Goal: Information Seeking & Learning: Learn about a topic

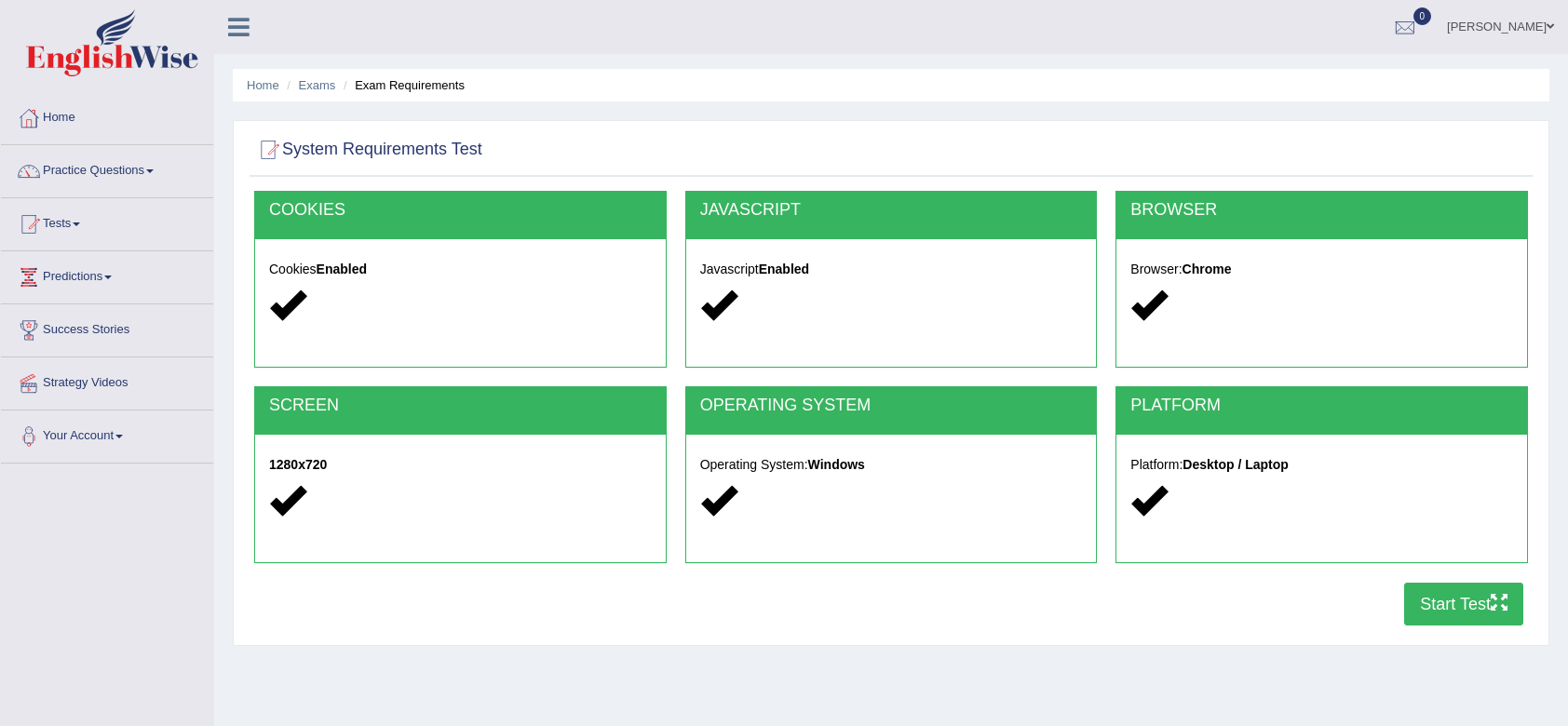
scroll to position [61, 0]
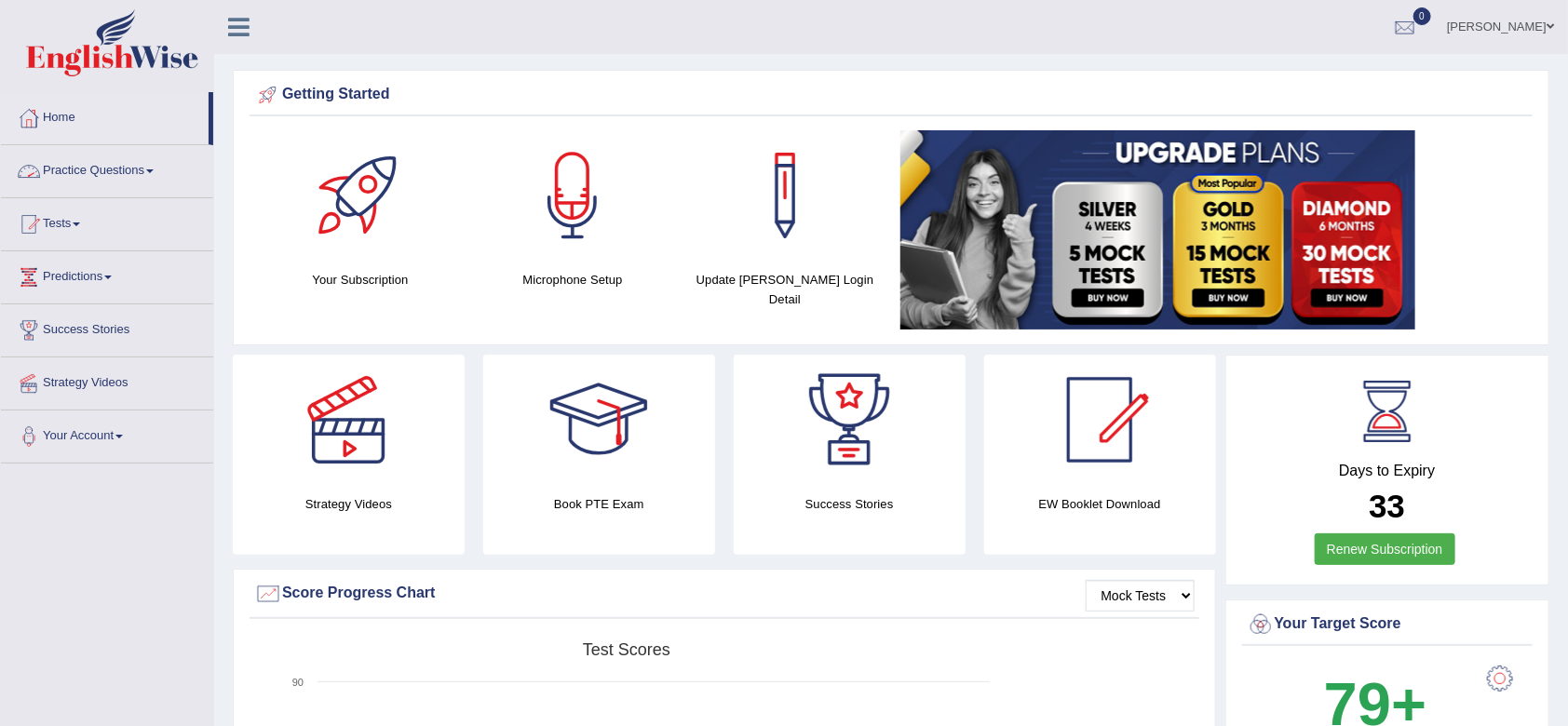
click at [127, 168] on link "Practice Questions" at bounding box center [107, 168] width 212 height 47
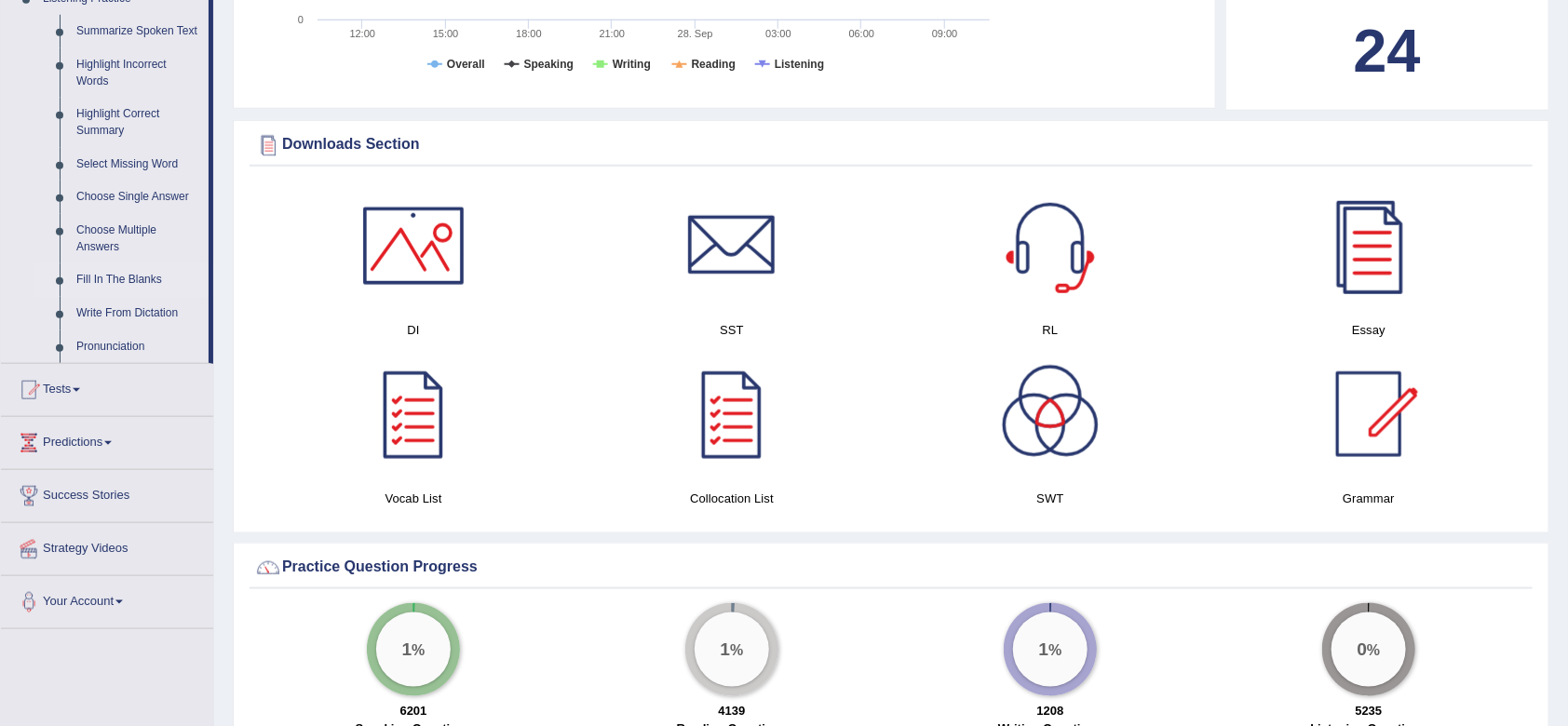
scroll to position [834, 0]
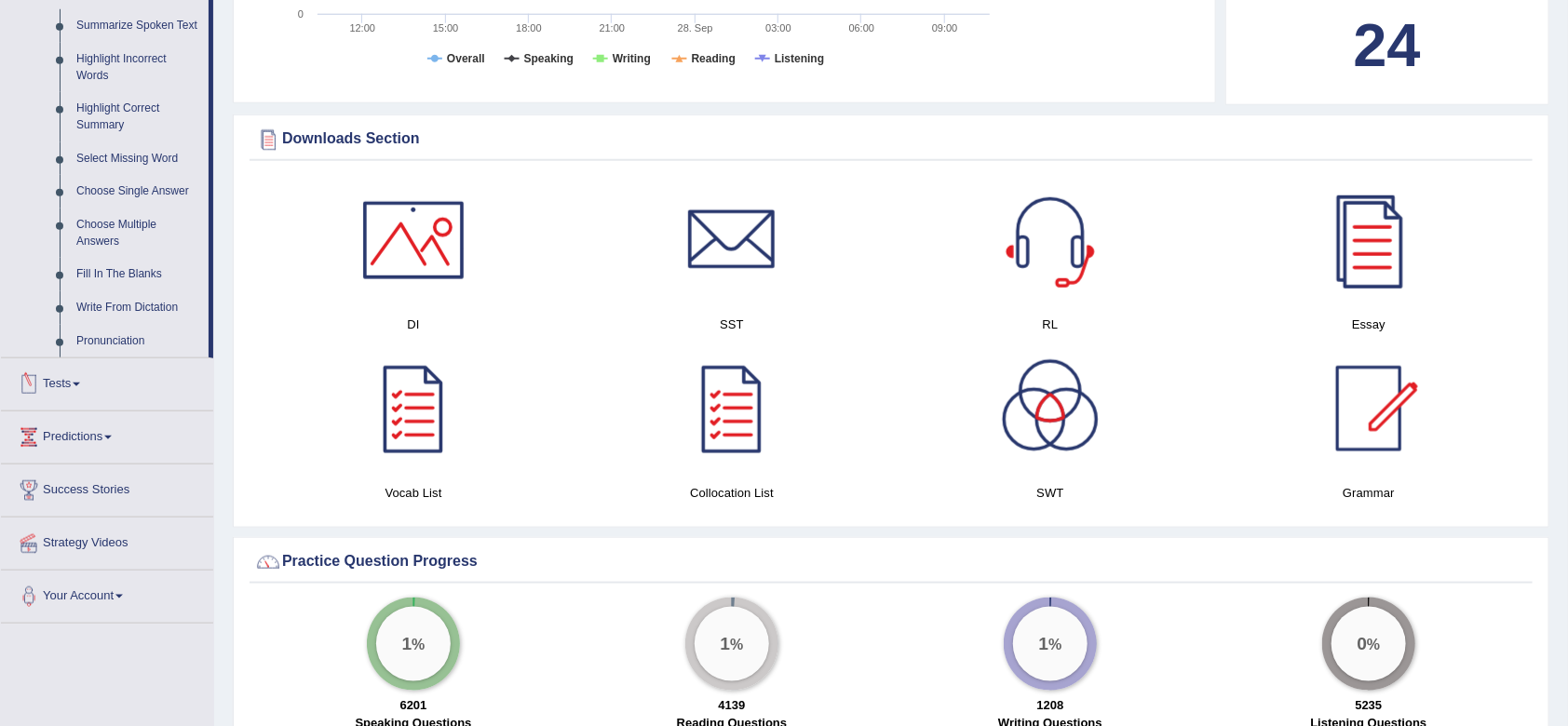
click at [70, 380] on link "Tests" at bounding box center [107, 381] width 212 height 47
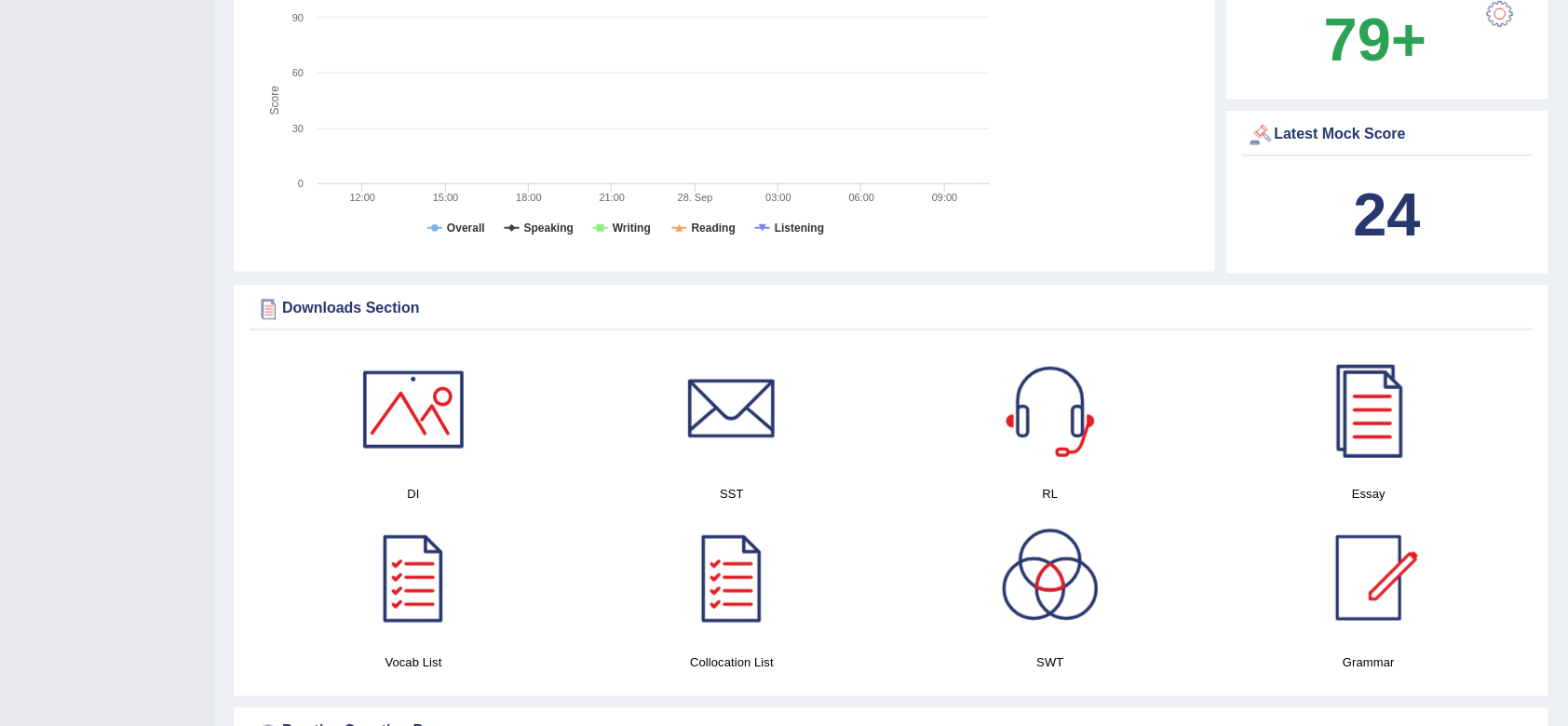
scroll to position [0, 0]
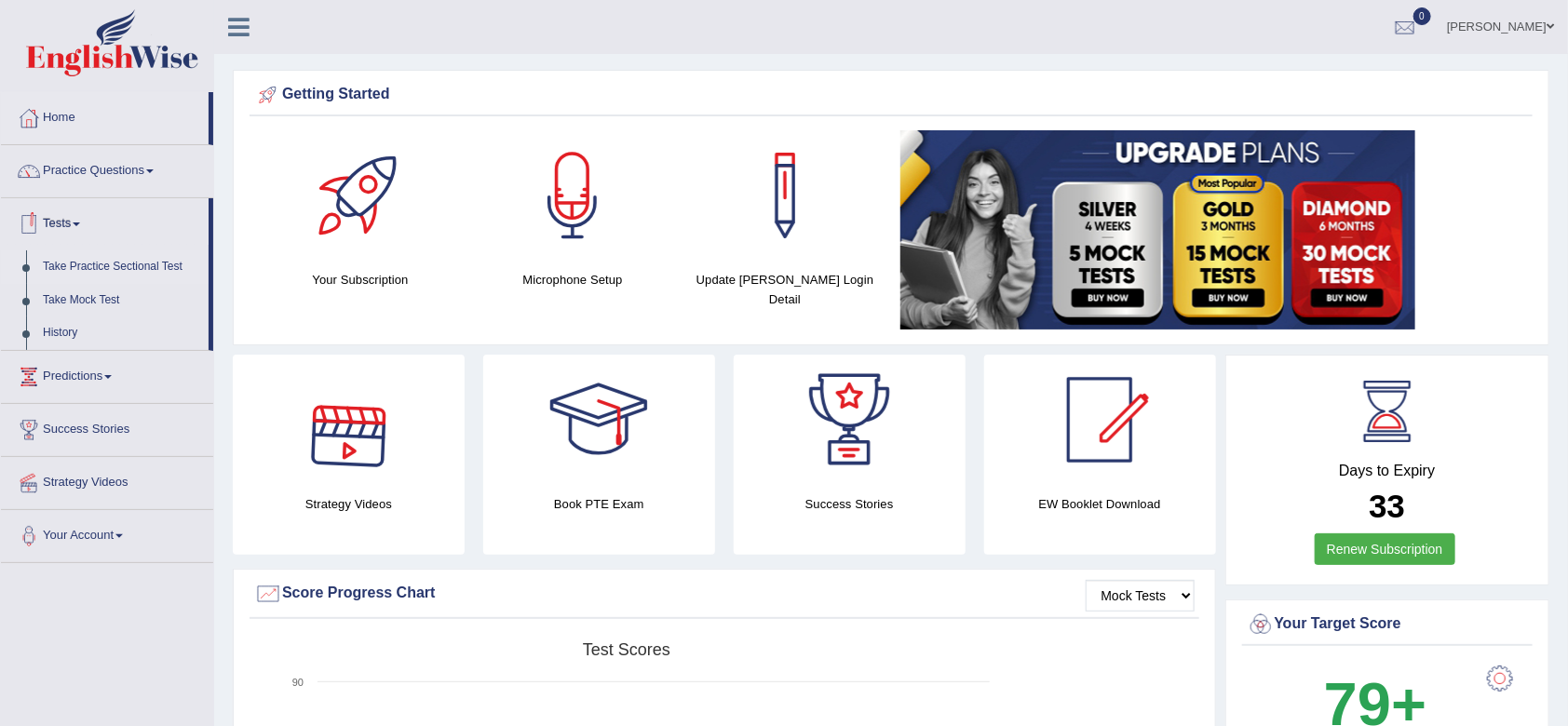
click at [156, 272] on link "Take Practice Sectional Test" at bounding box center [121, 267] width 174 height 34
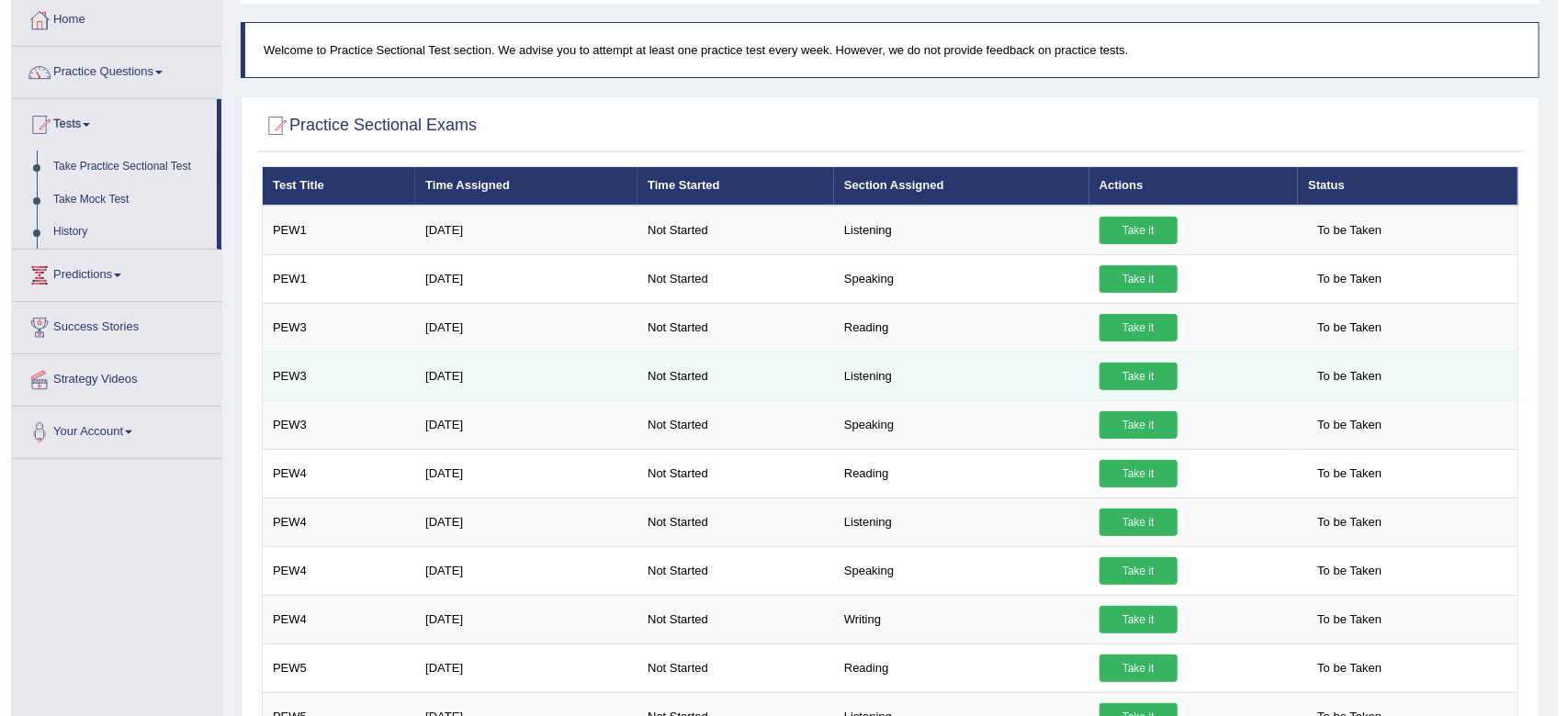
scroll to position [97, 0]
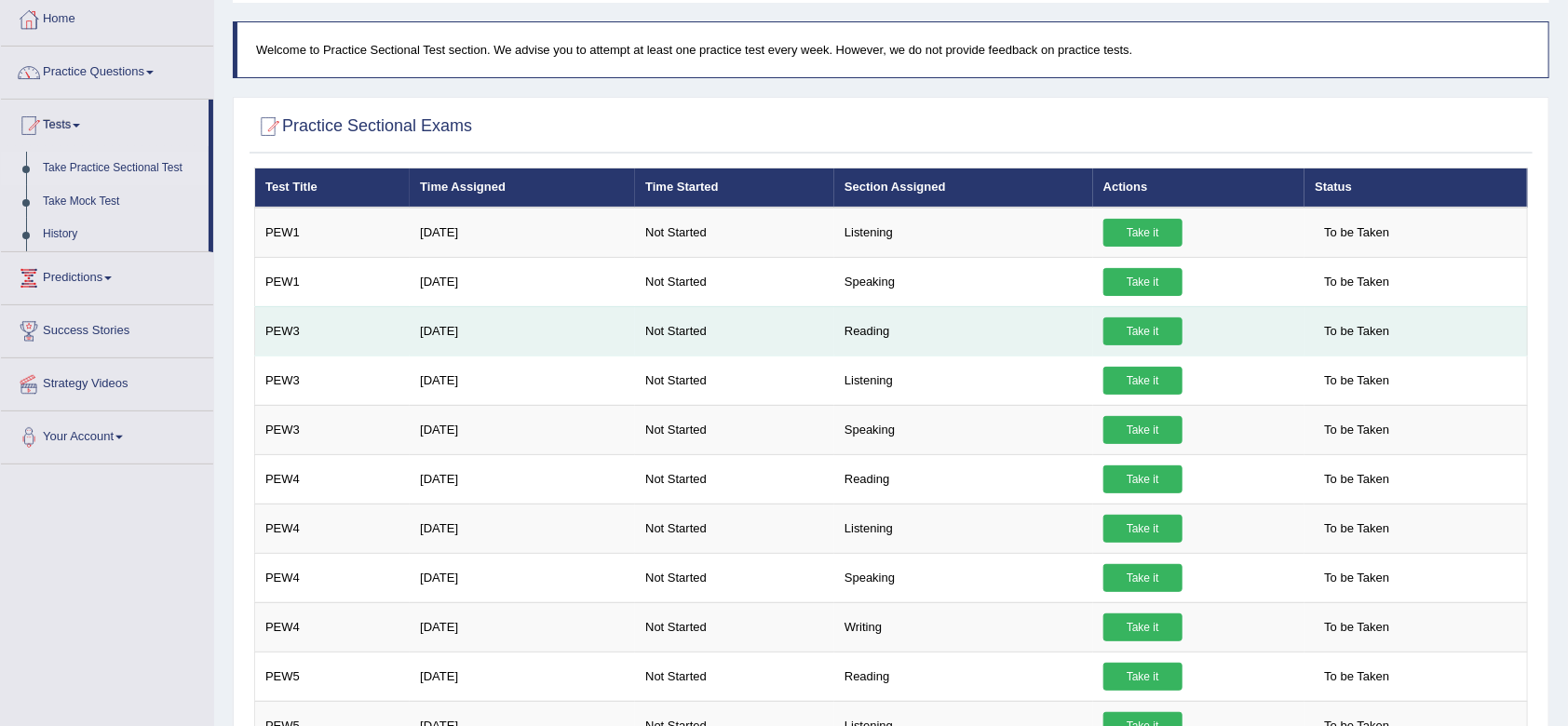
click at [1132, 324] on link "Take it" at bounding box center [1143, 331] width 79 height 28
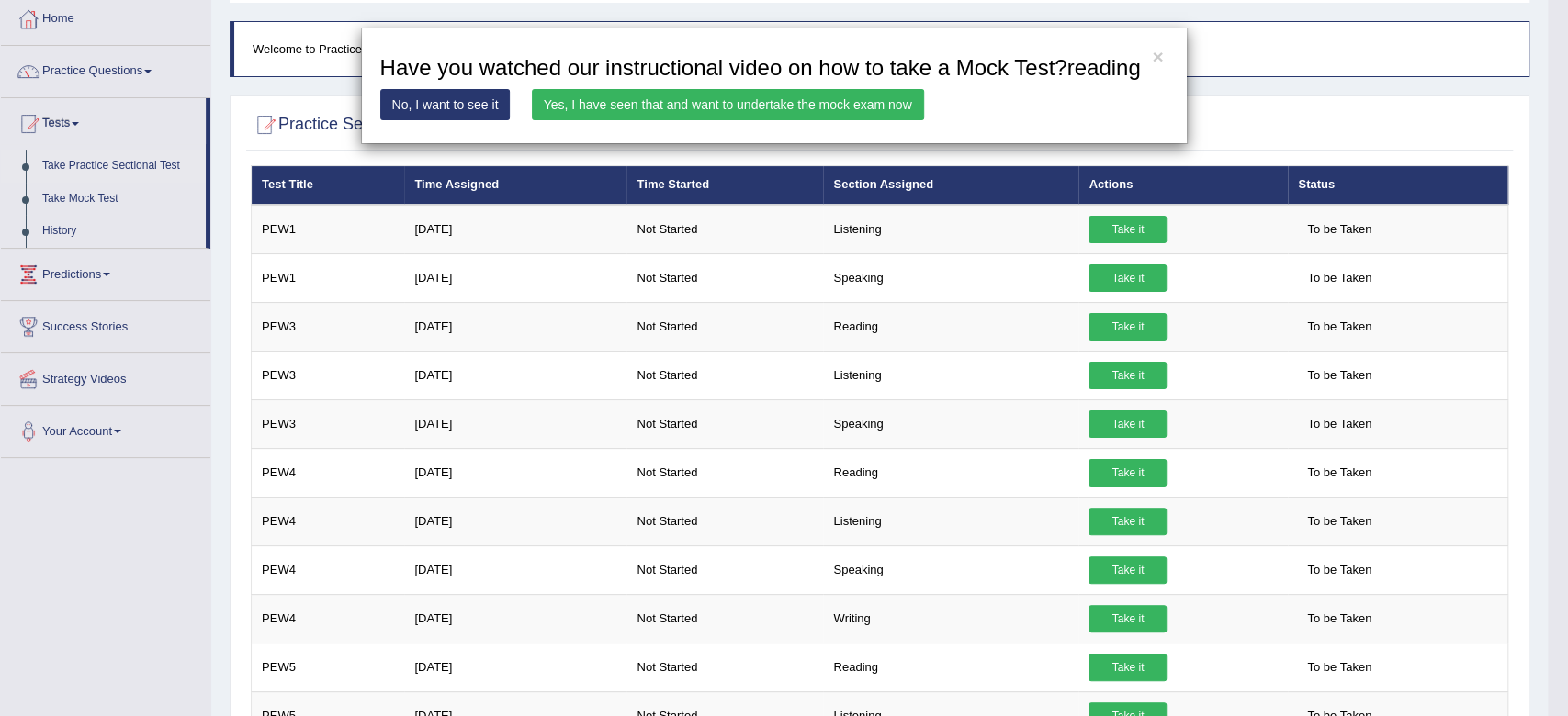
click at [749, 101] on link "Yes, I have seen that and want to undertake the mock exam now" at bounding box center [727, 105] width 392 height 31
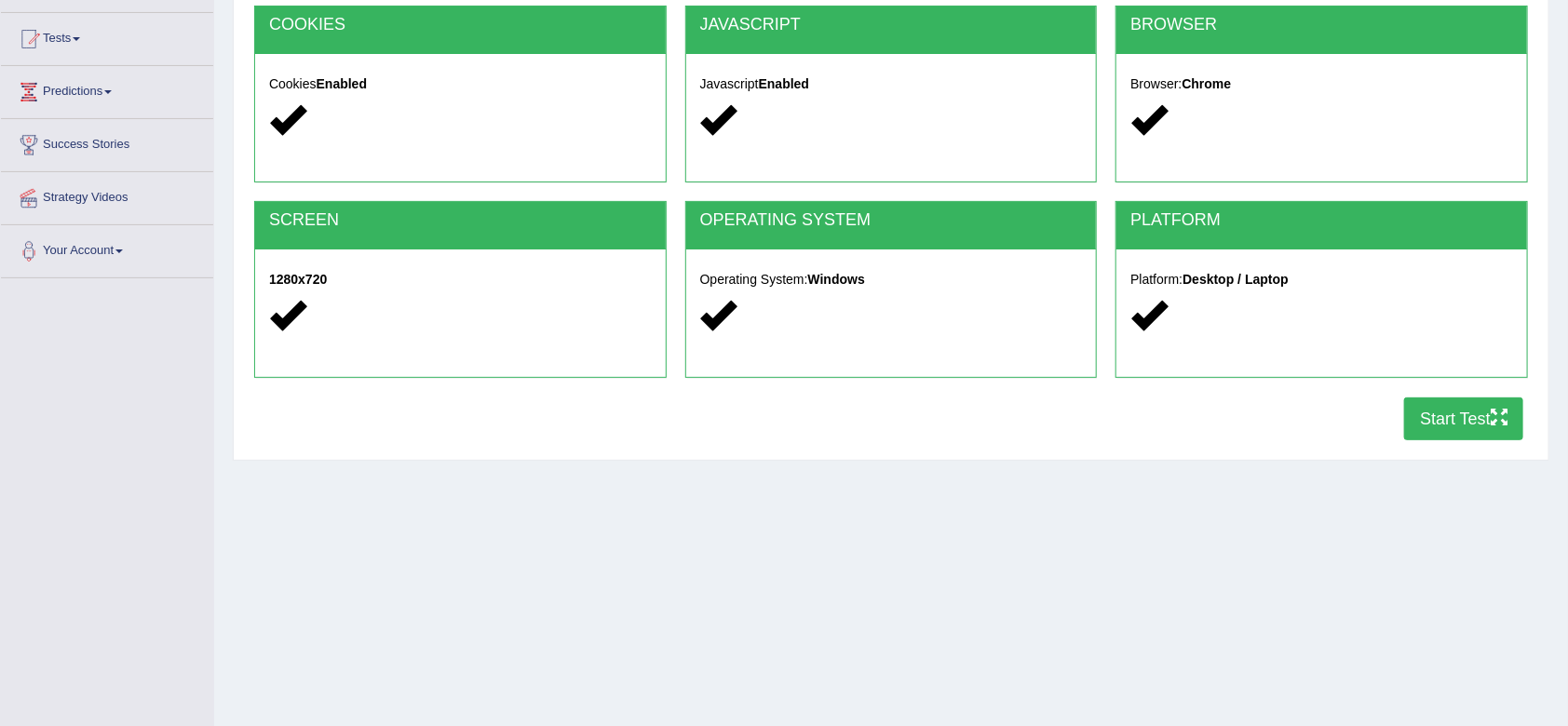
scroll to position [250, 0]
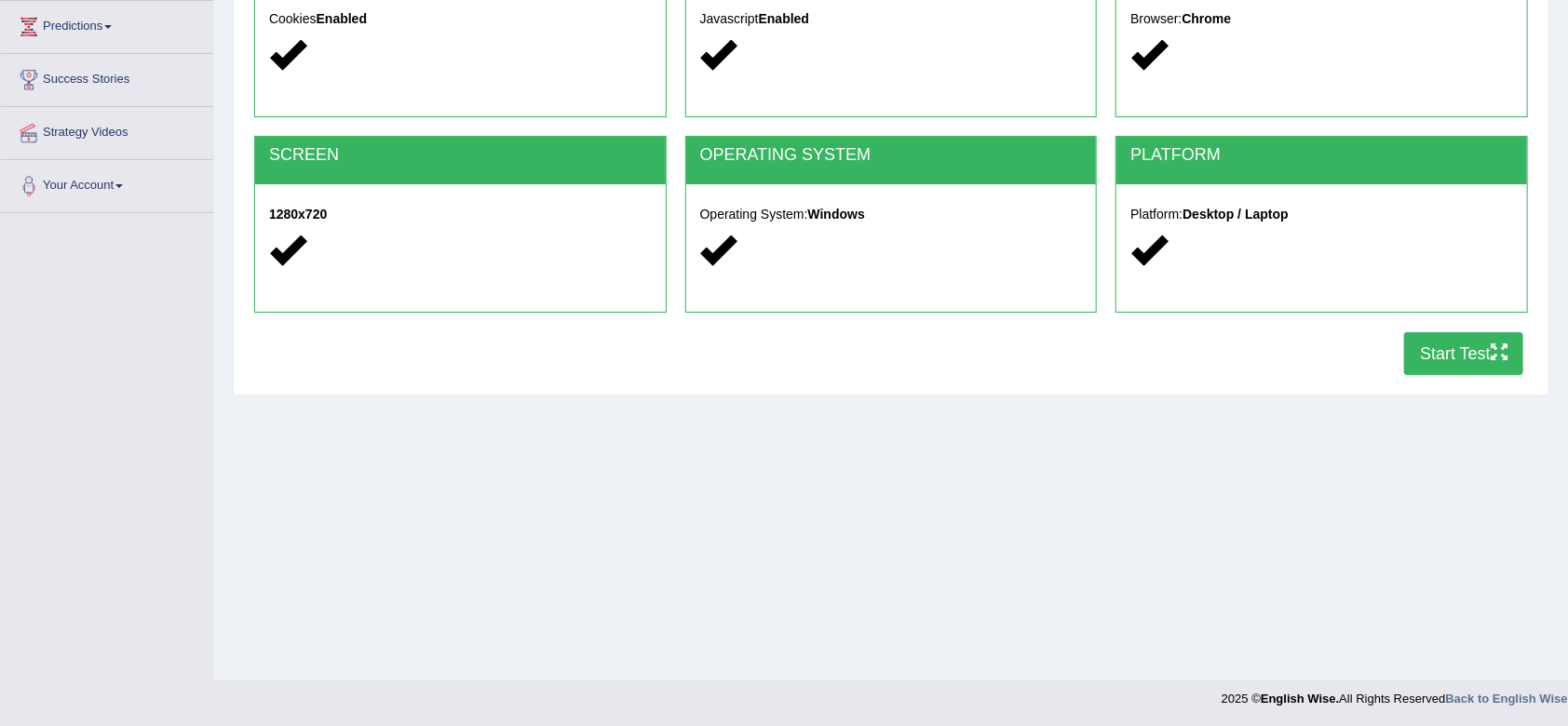
click at [1467, 368] on button "Start Test" at bounding box center [1464, 353] width 119 height 43
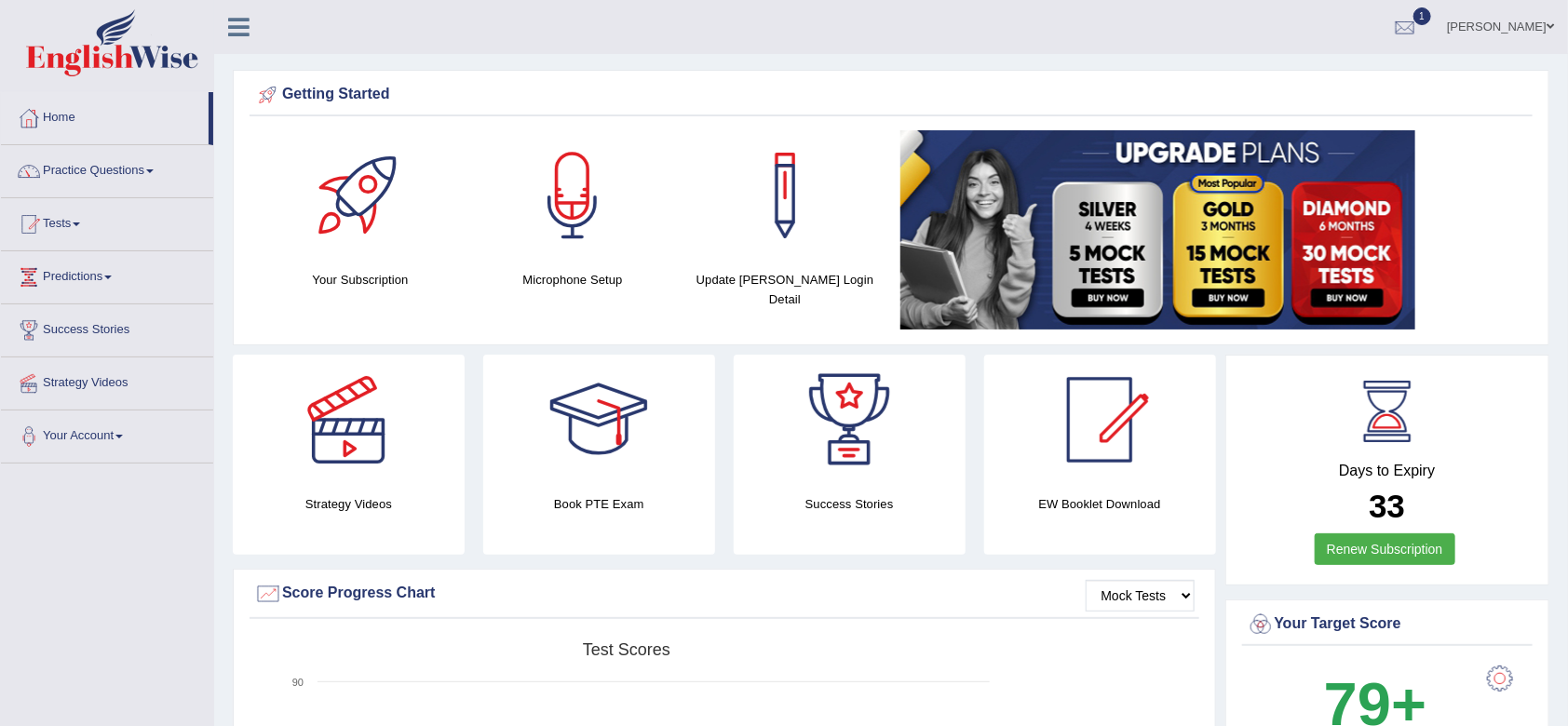
click at [83, 219] on link "Tests" at bounding box center [107, 221] width 212 height 47
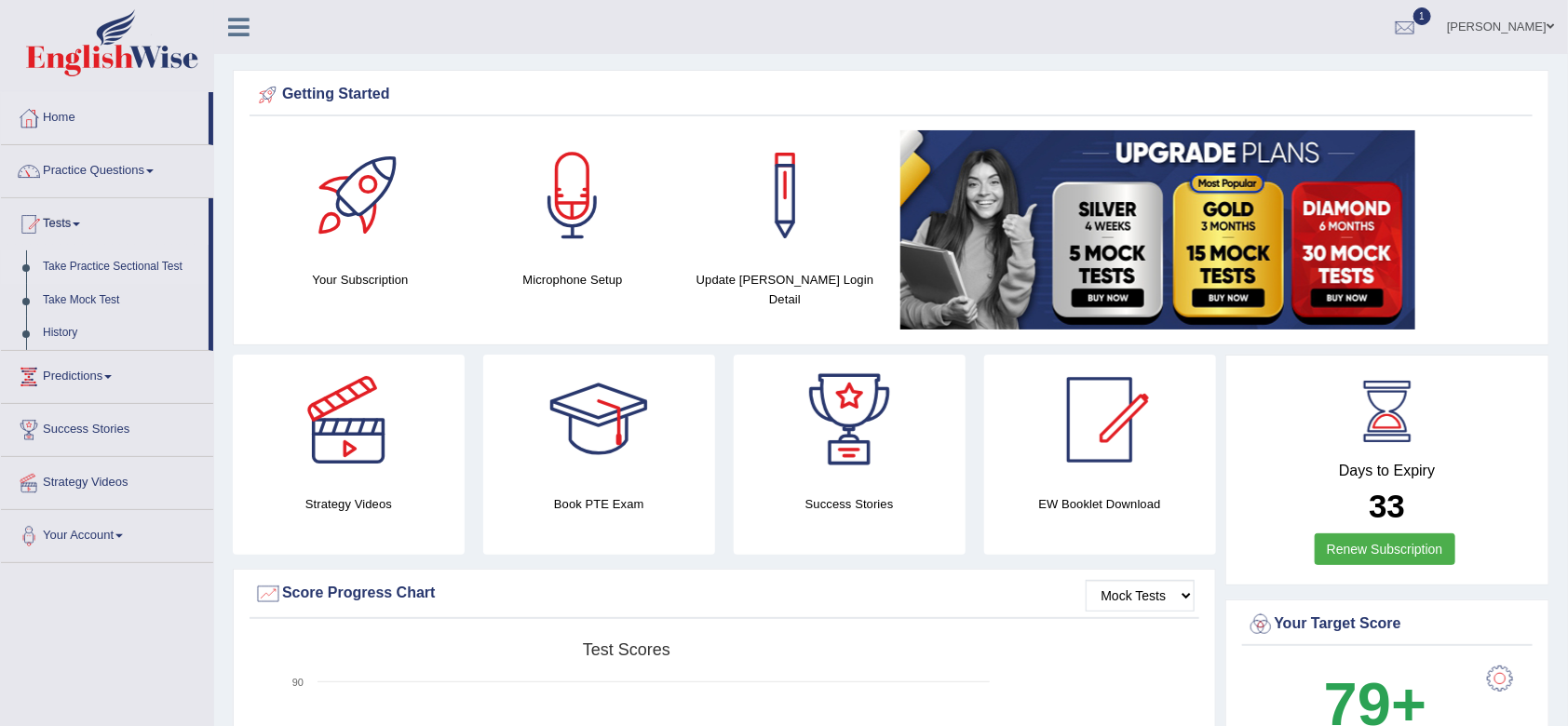
click at [112, 265] on link "Take Practice Sectional Test" at bounding box center [121, 267] width 174 height 34
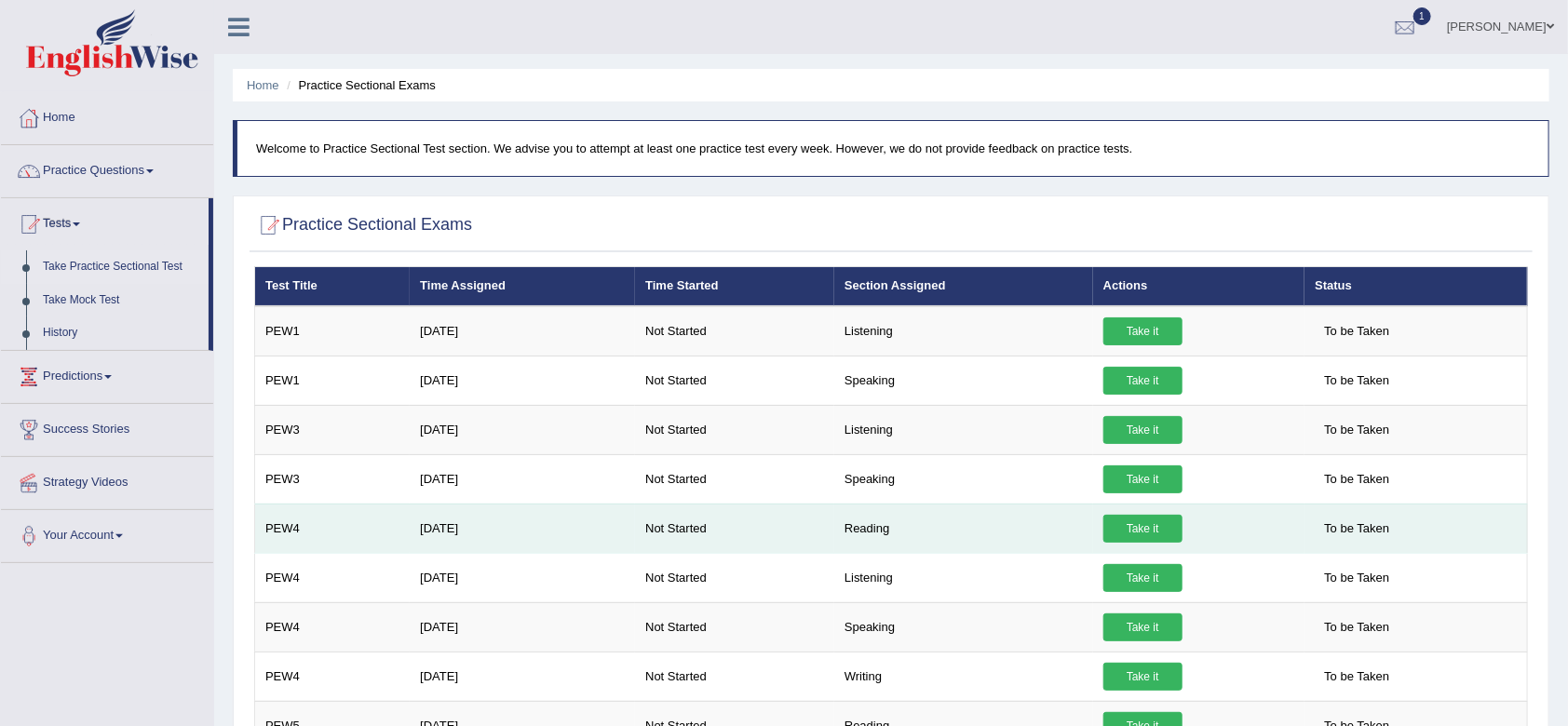
click at [1124, 525] on link "Take it" at bounding box center [1143, 529] width 79 height 28
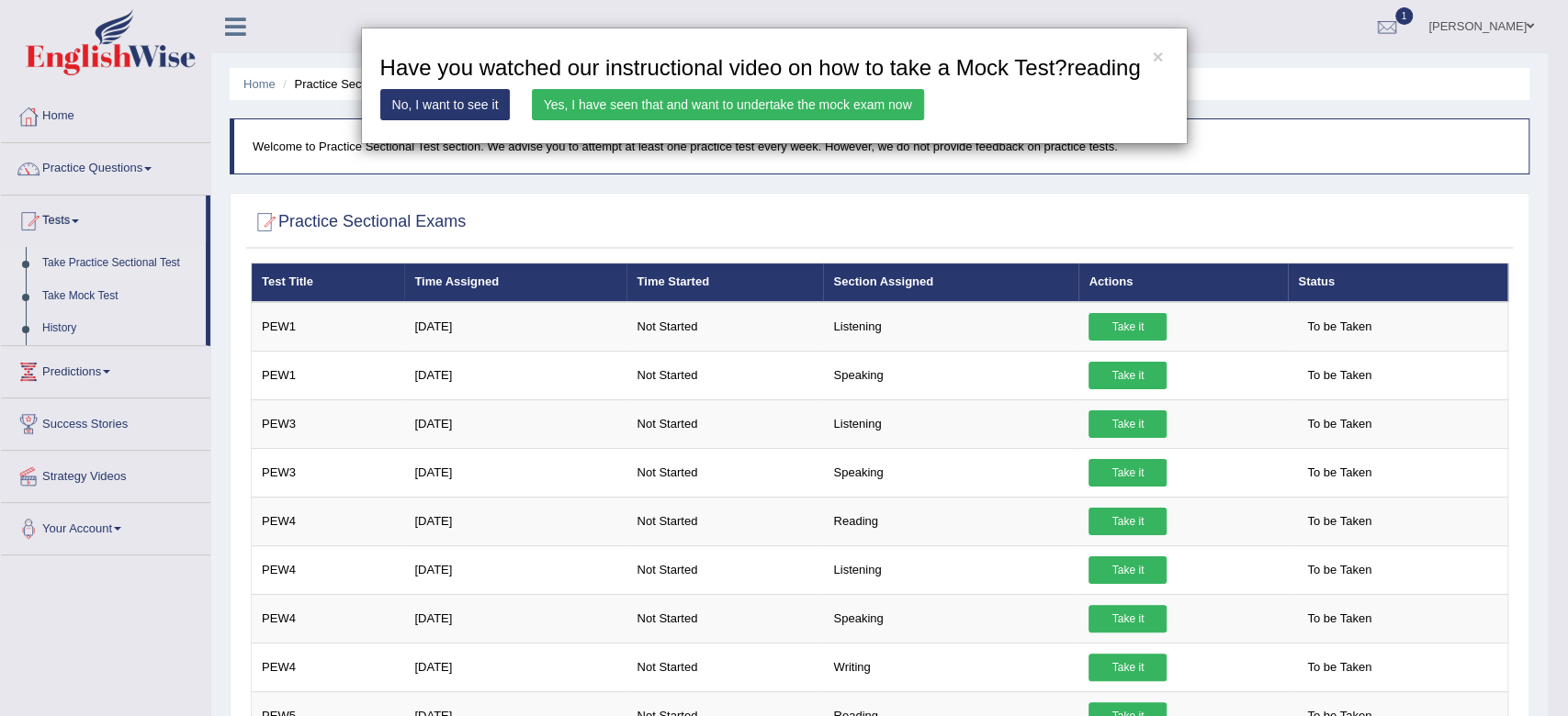
click at [750, 99] on link "Yes, I have seen that and want to undertake the mock exam now" at bounding box center [727, 105] width 392 height 31
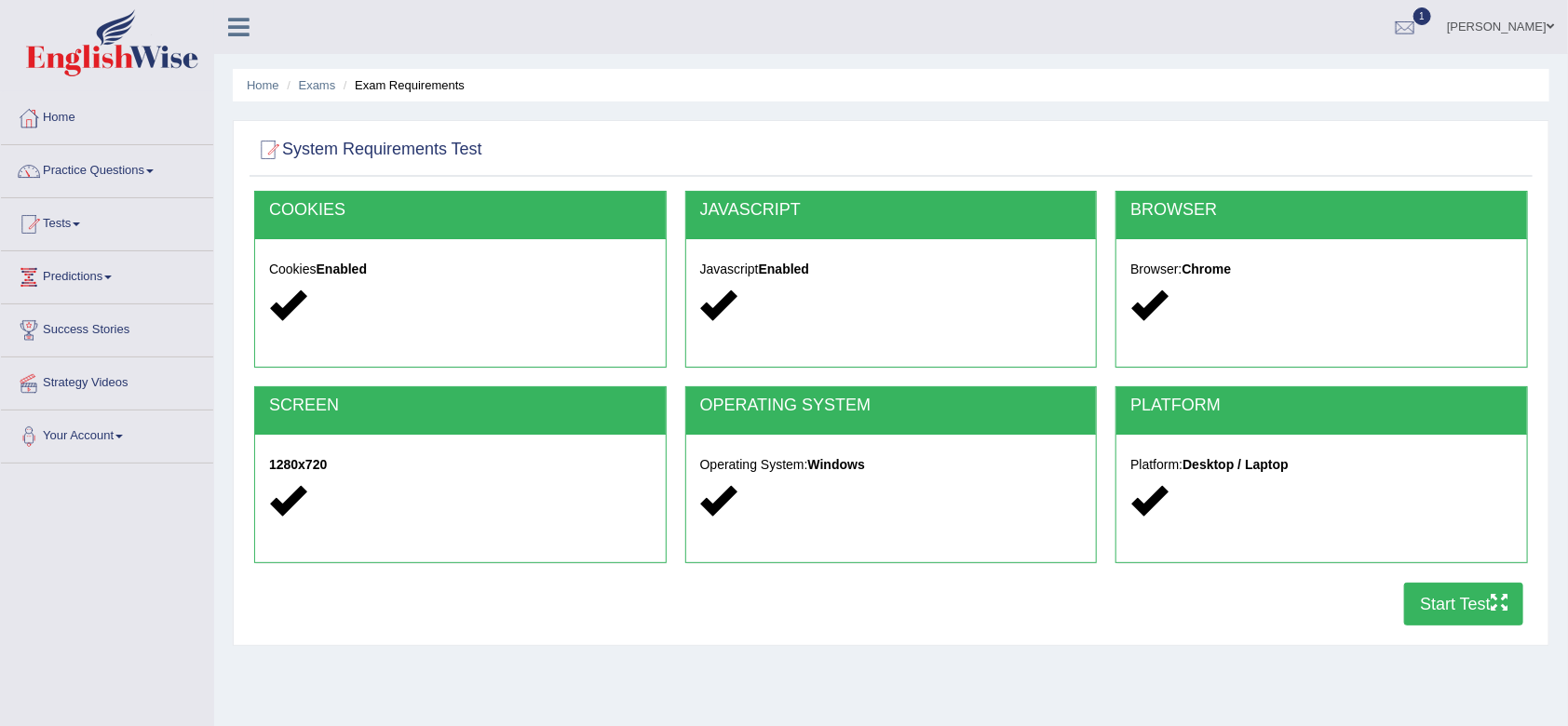
click at [1461, 591] on button "Start Test" at bounding box center [1464, 603] width 119 height 43
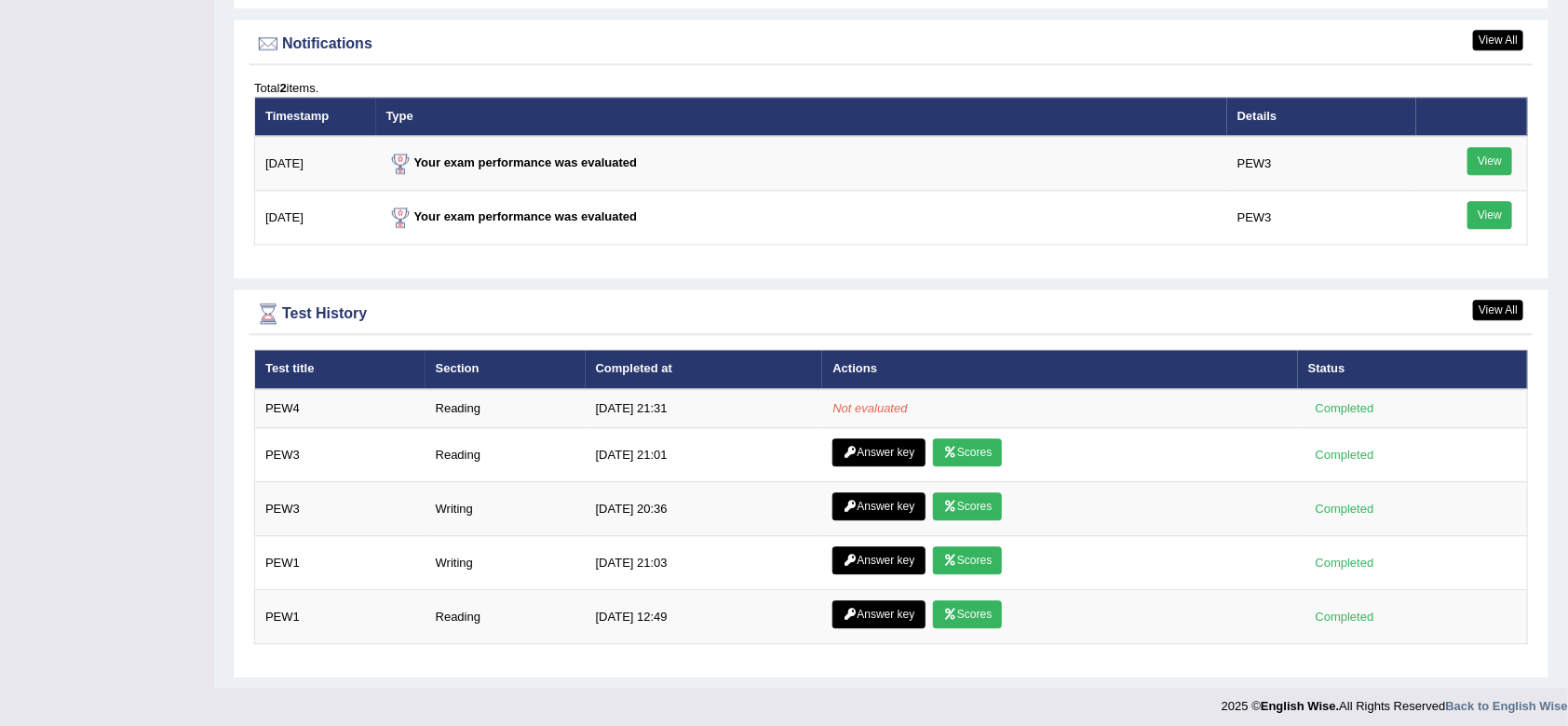
scroll to position [2263, 0]
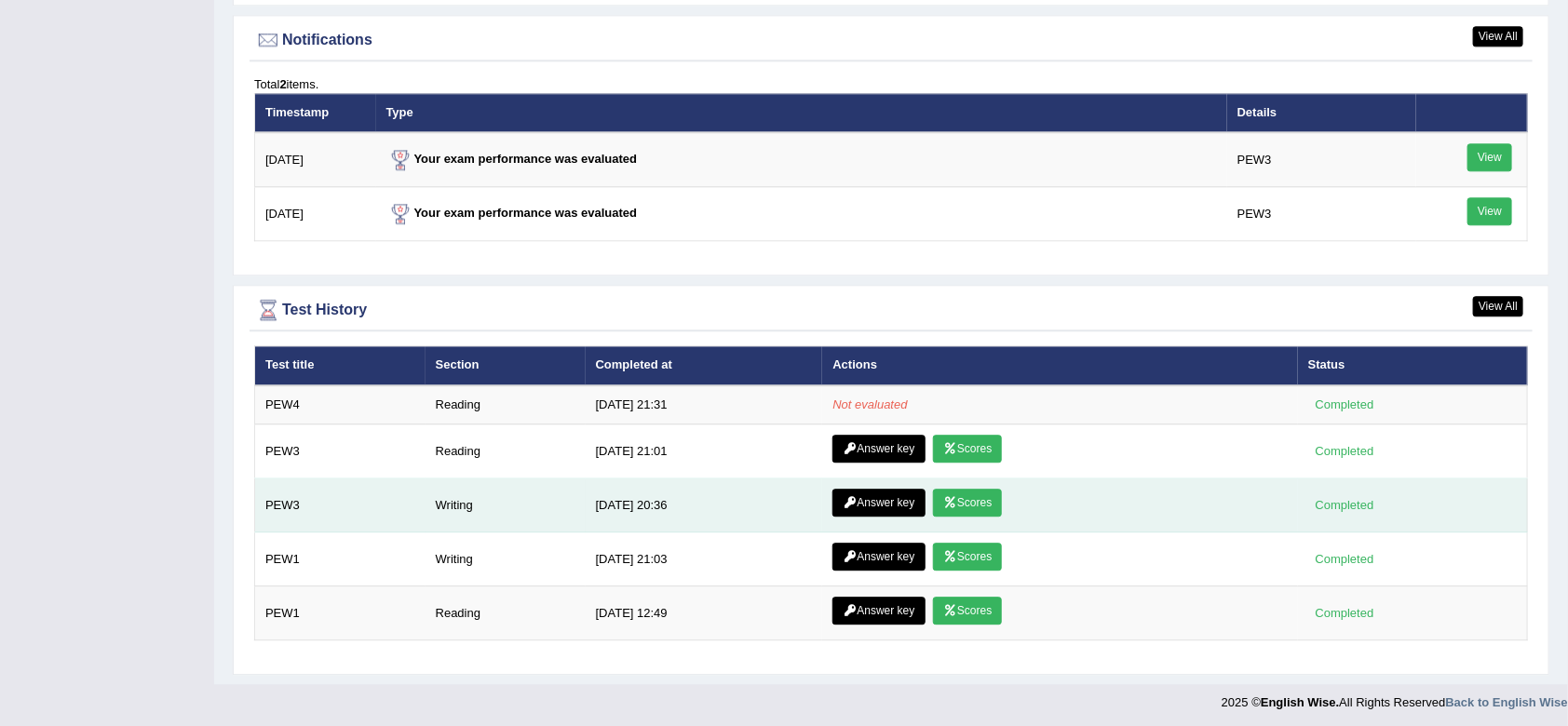
click at [980, 497] on link "Scores" at bounding box center [967, 503] width 68 height 28
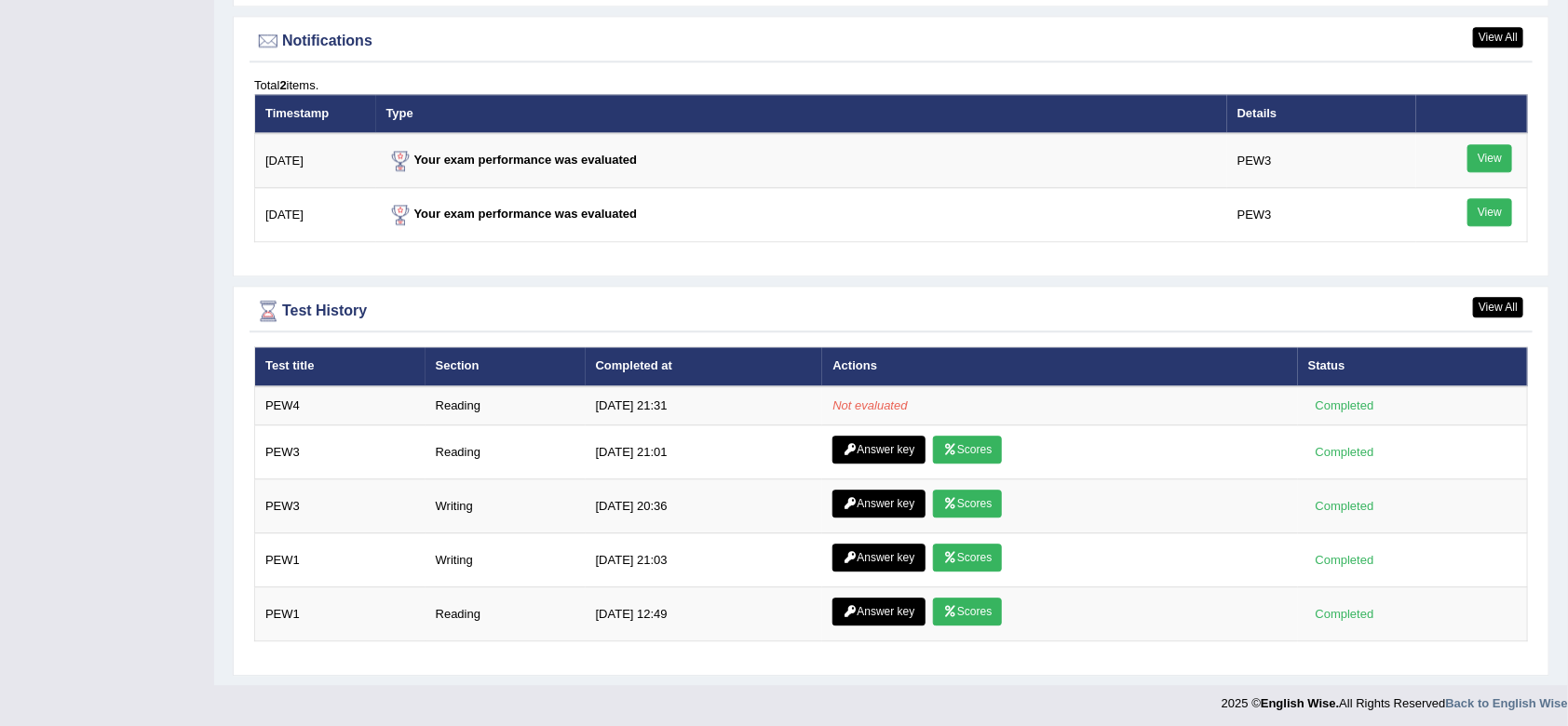
scroll to position [2263, 0]
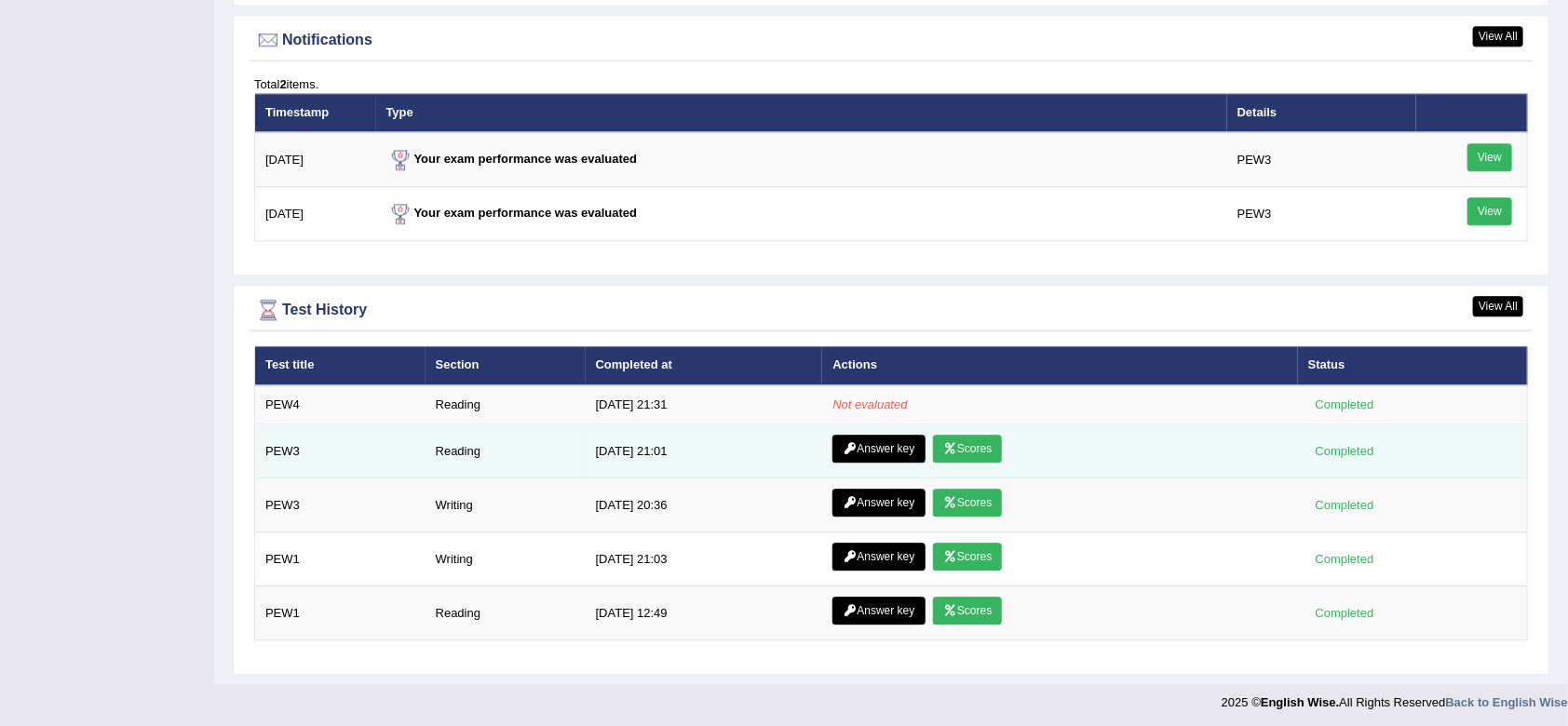
click at [969, 437] on link "Scores" at bounding box center [967, 448] width 68 height 28
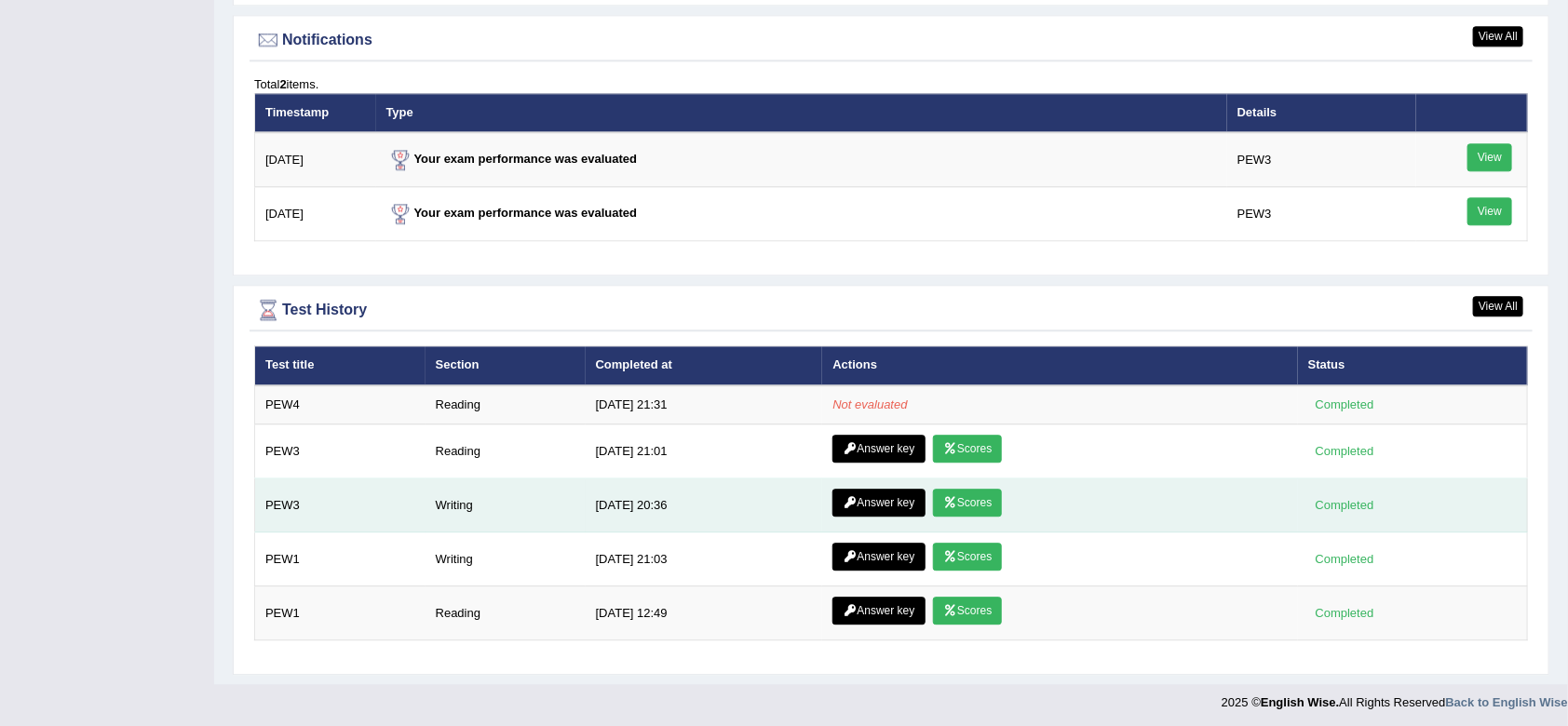
click at [960, 495] on link "Scores" at bounding box center [967, 503] width 68 height 28
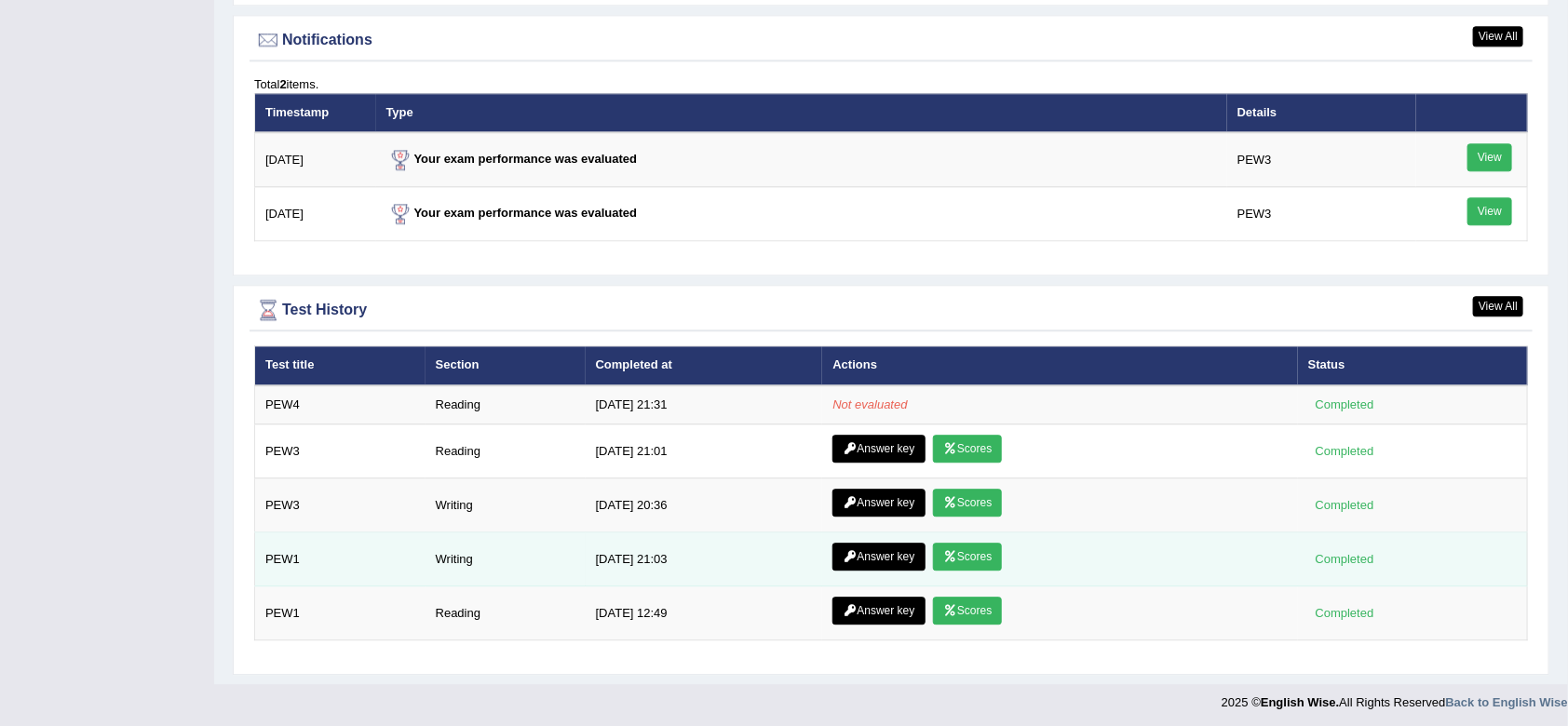
click at [977, 554] on link "Scores" at bounding box center [967, 556] width 68 height 28
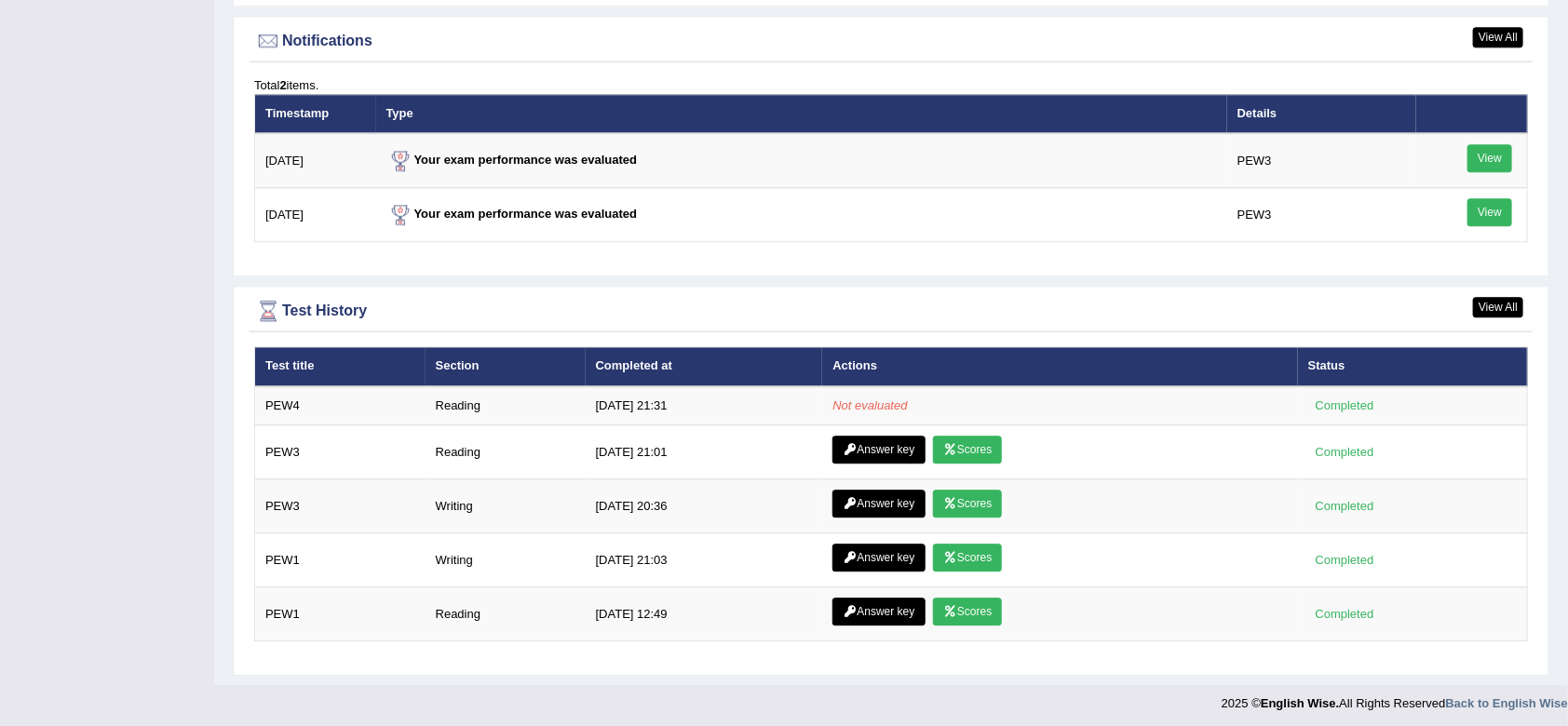
scroll to position [2263, 0]
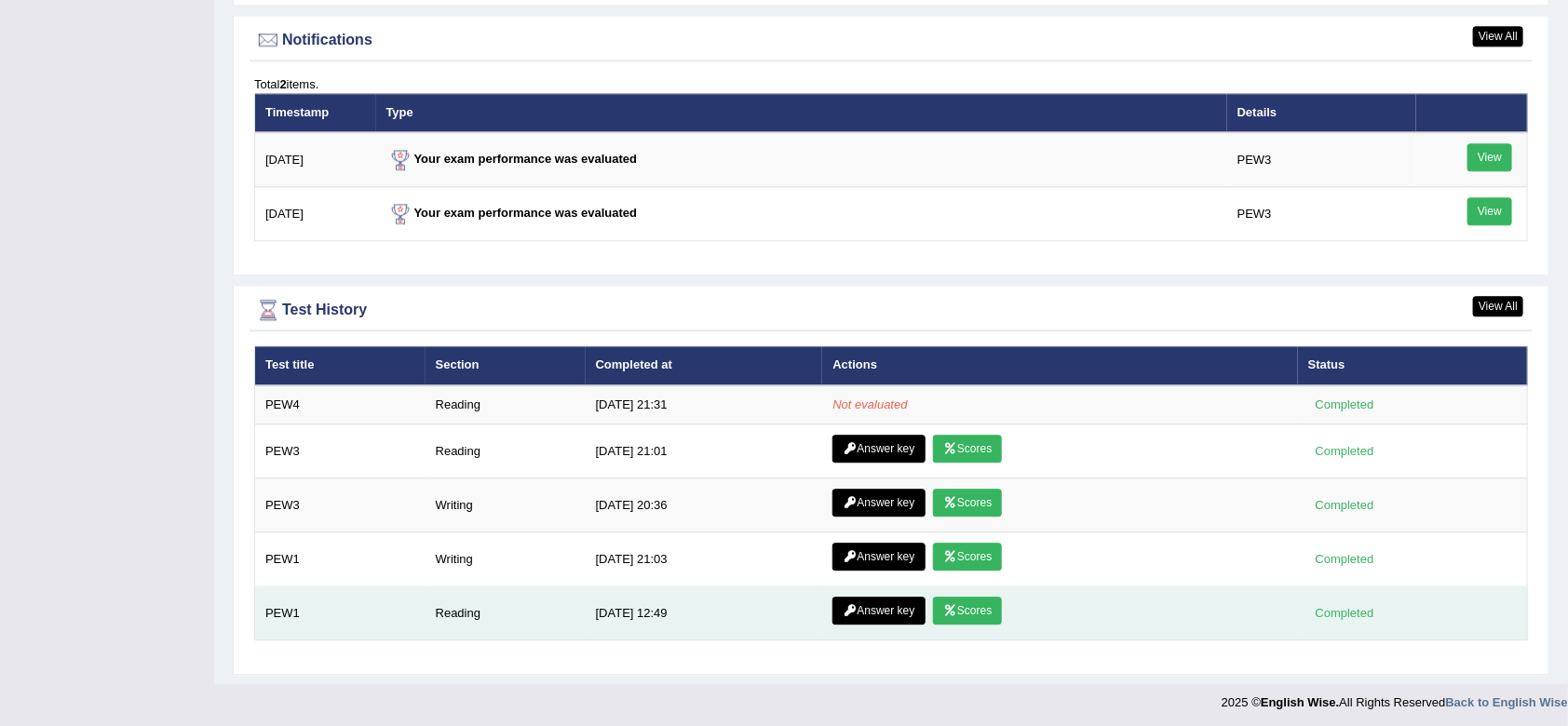
click at [955, 608] on link "Scores" at bounding box center [967, 611] width 68 height 28
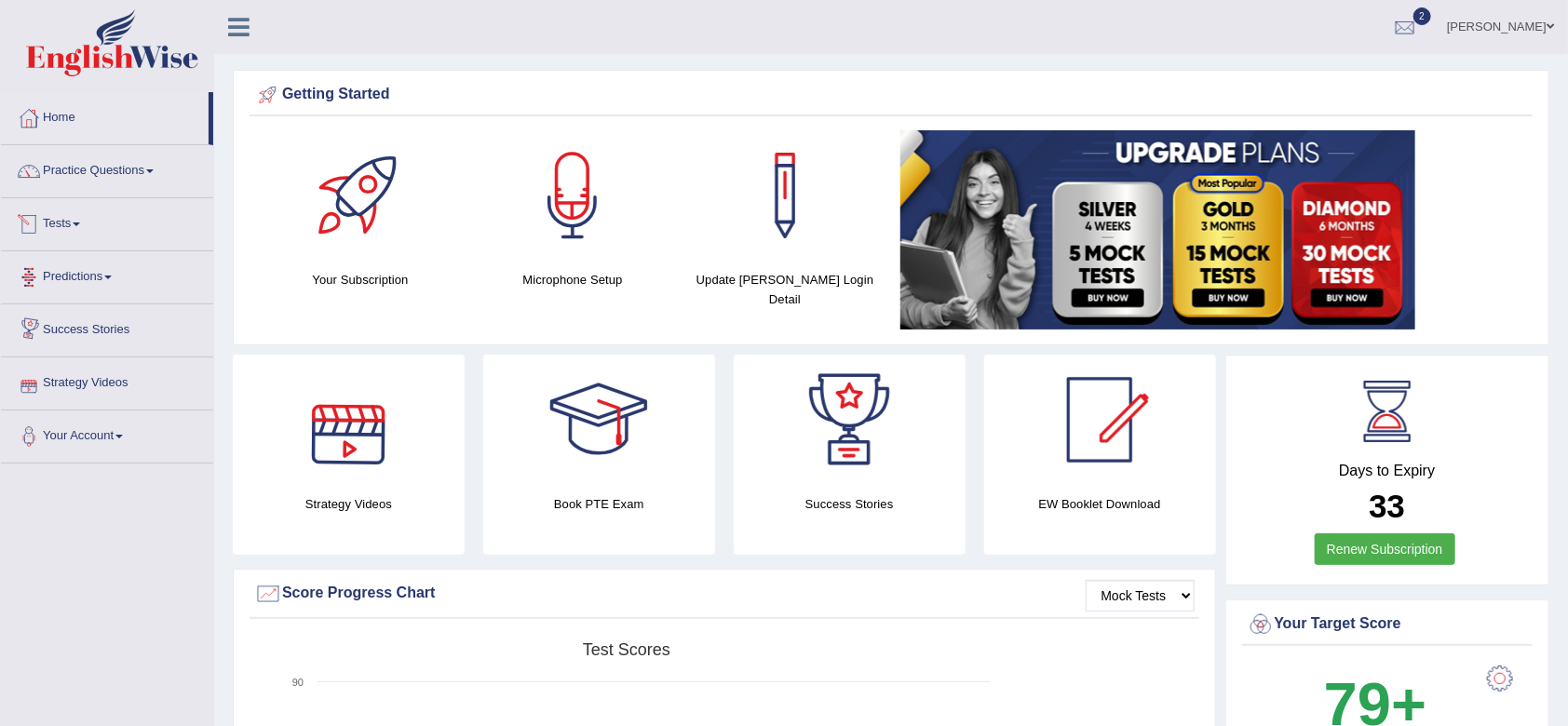
click at [80, 224] on span at bounding box center [76, 224] width 8 height 4
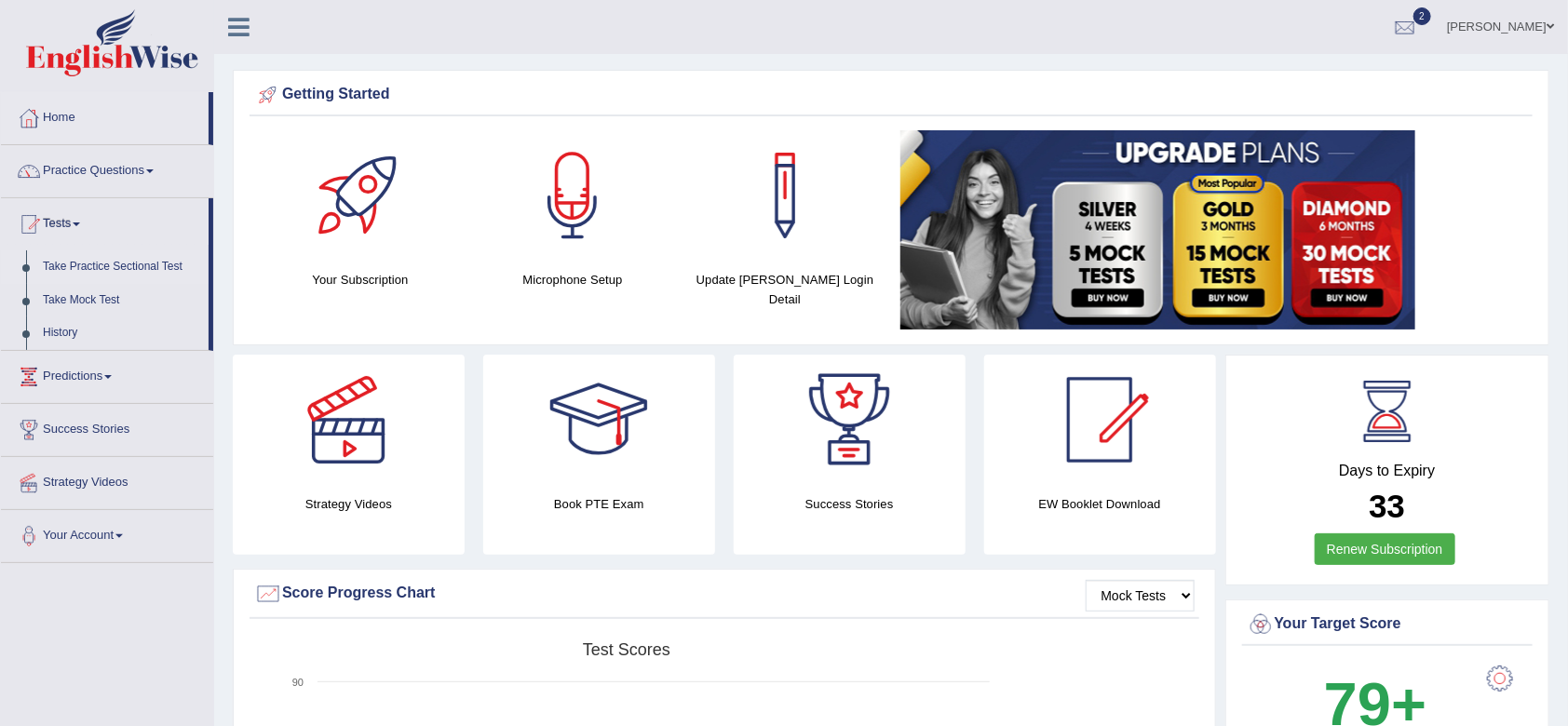
click at [135, 270] on link "Take Practice Sectional Test" at bounding box center [121, 267] width 174 height 34
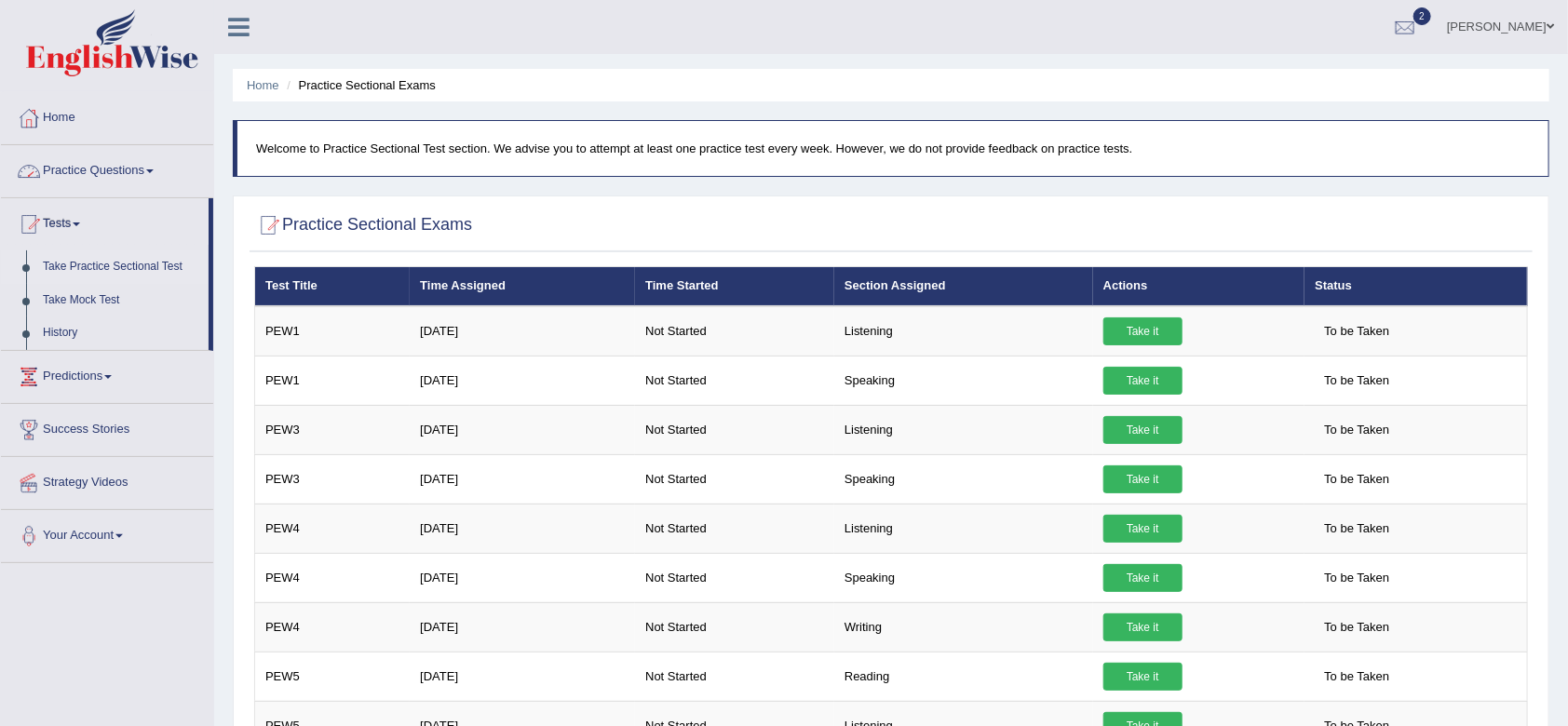
click at [135, 174] on link "Practice Questions" at bounding box center [107, 168] width 212 height 47
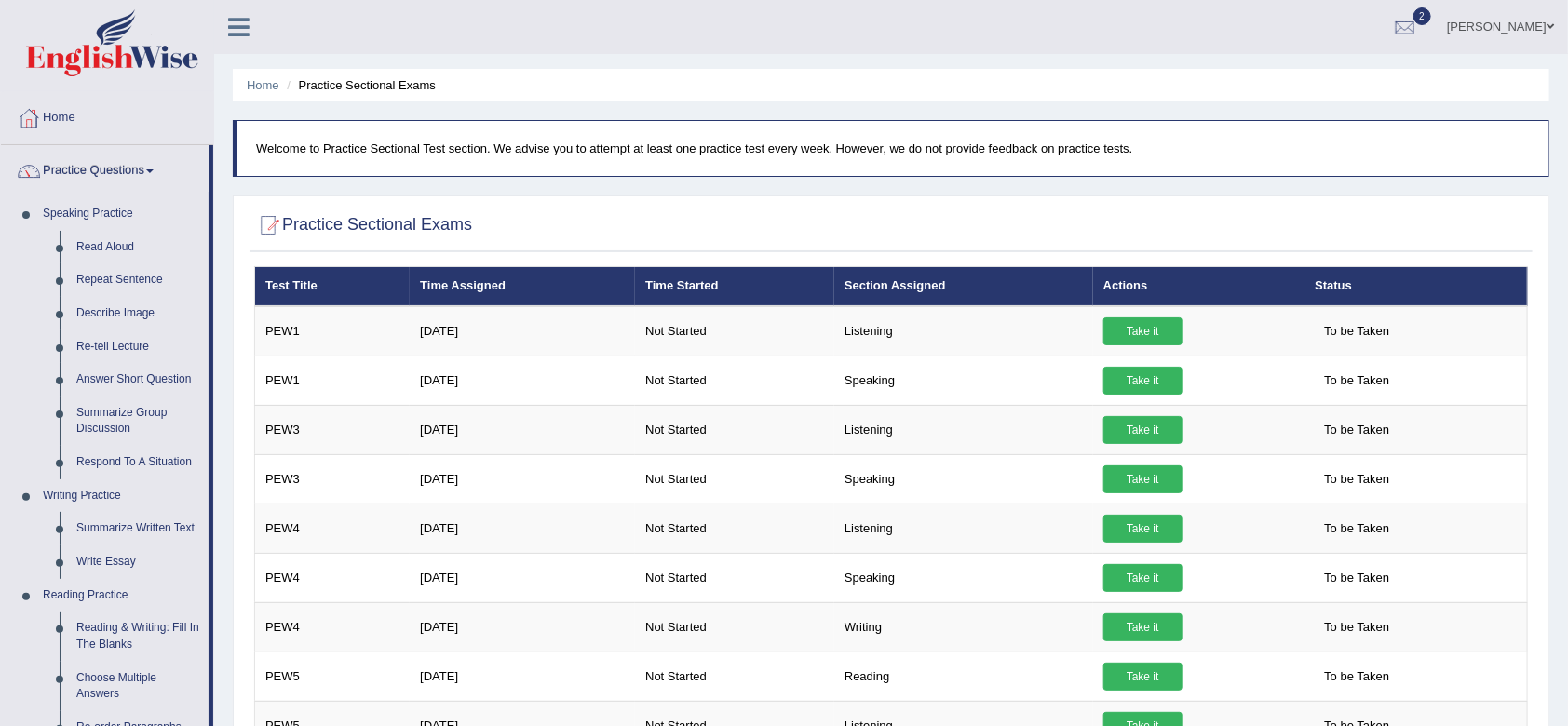
click at [112, 174] on link "Practice Questions" at bounding box center [104, 168] width 207 height 47
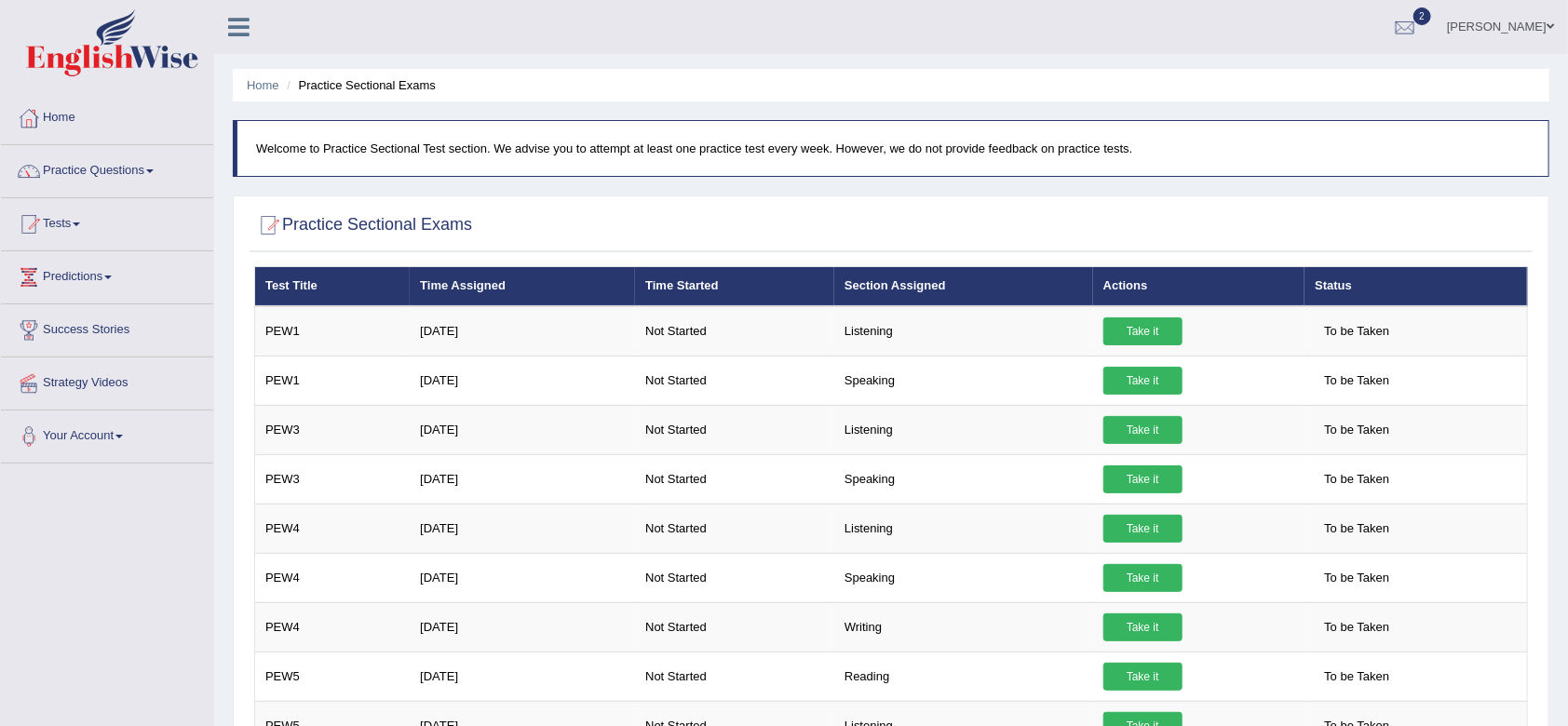
click at [112, 174] on link "Practice Questions" at bounding box center [107, 168] width 212 height 47
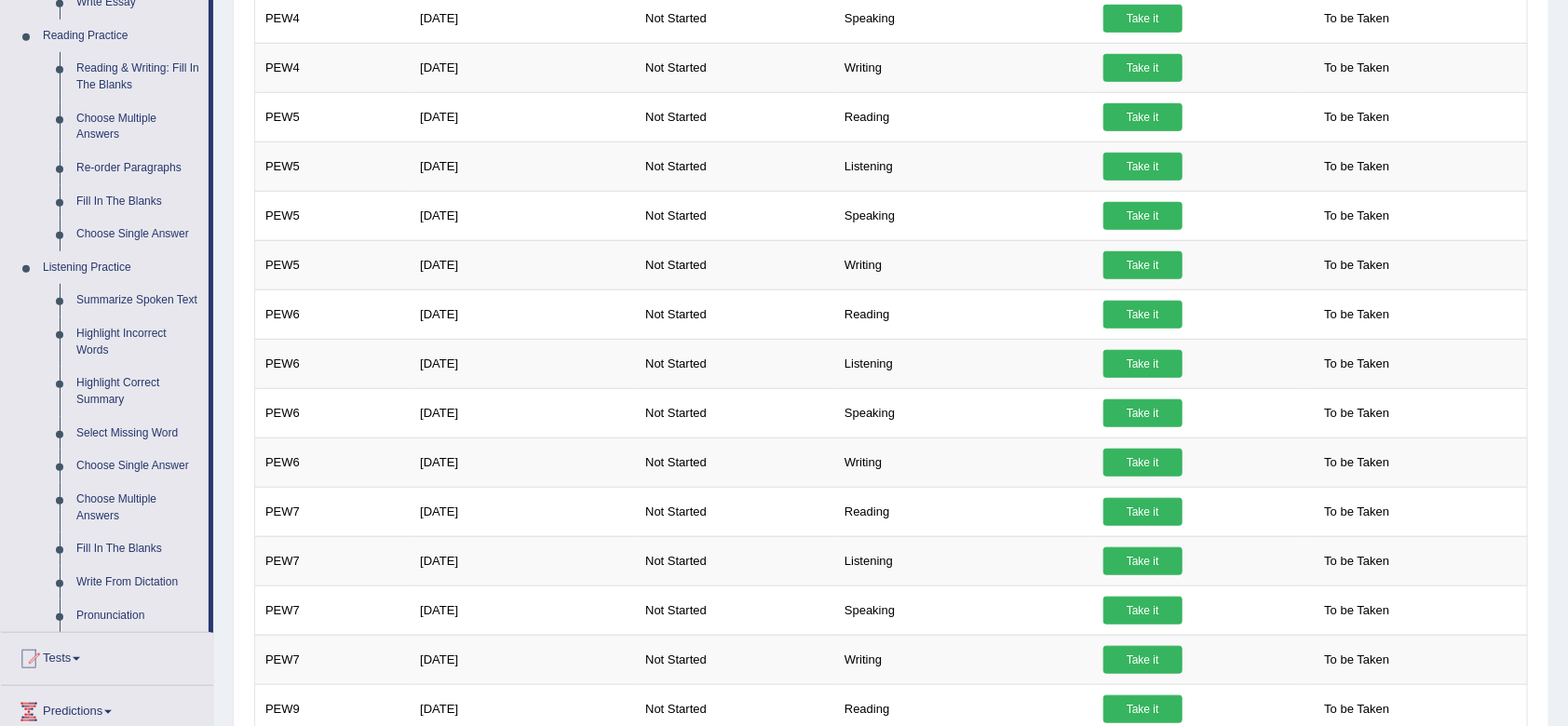
scroll to position [600, 0]
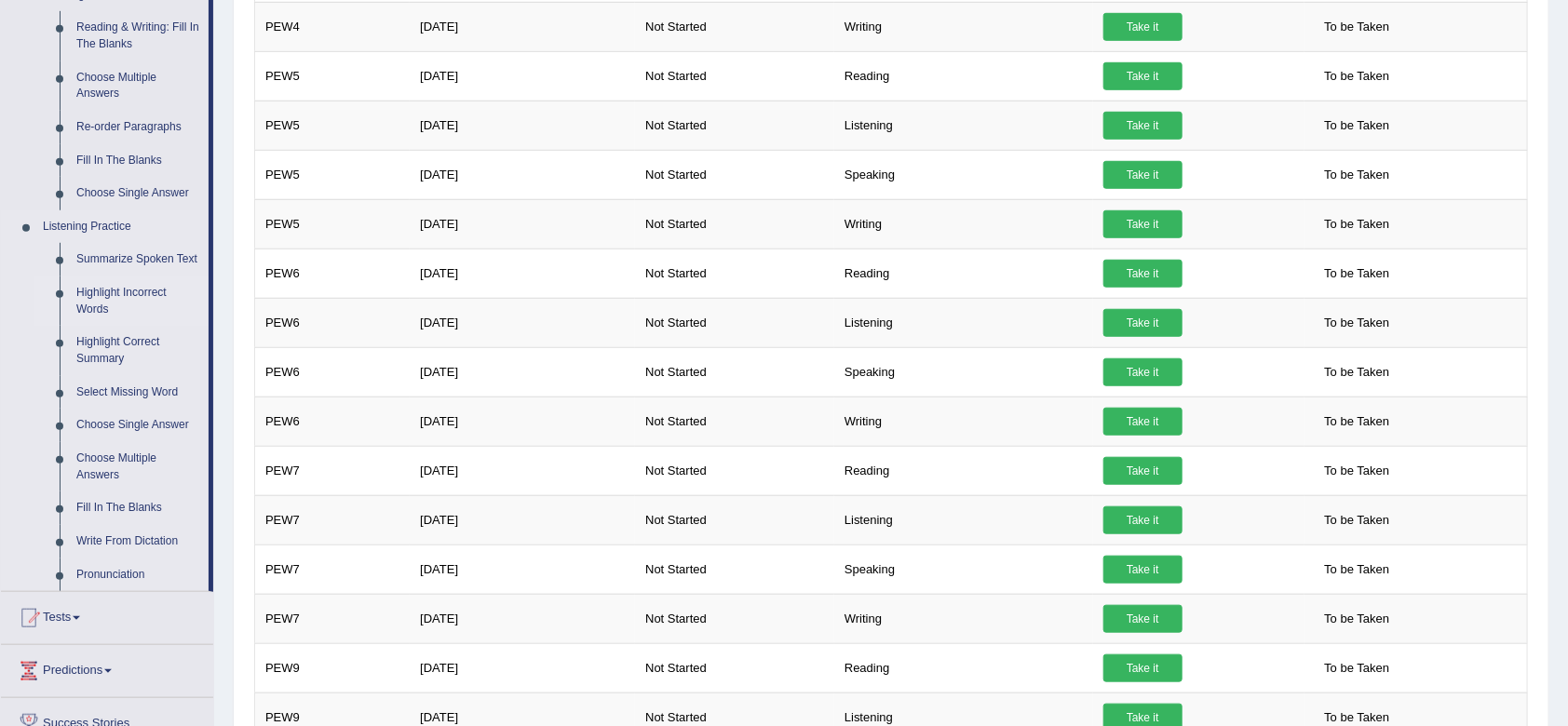
click at [105, 287] on link "Highlight Incorrect Words" at bounding box center [139, 302] width 141 height 50
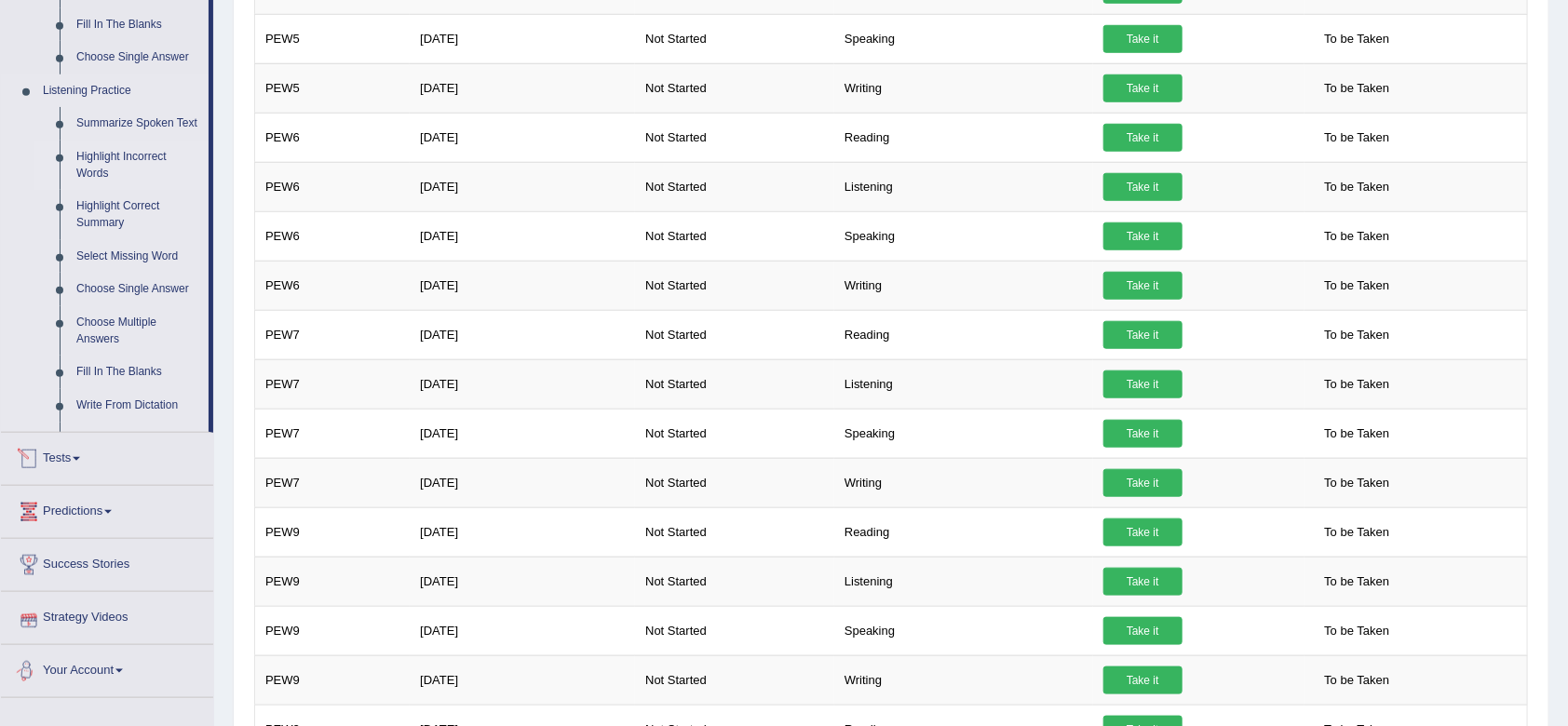
scroll to position [1214, 0]
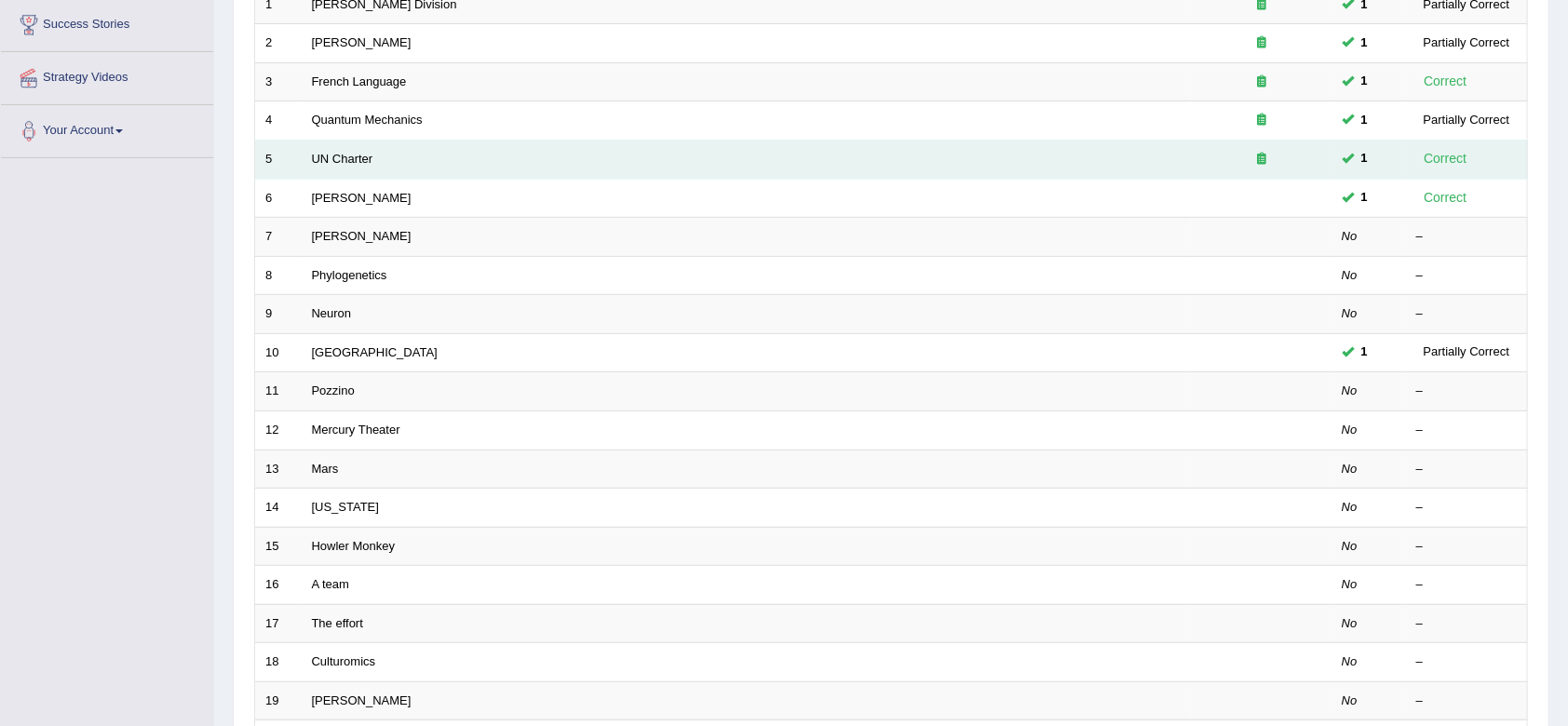
scroll to position [310, 0]
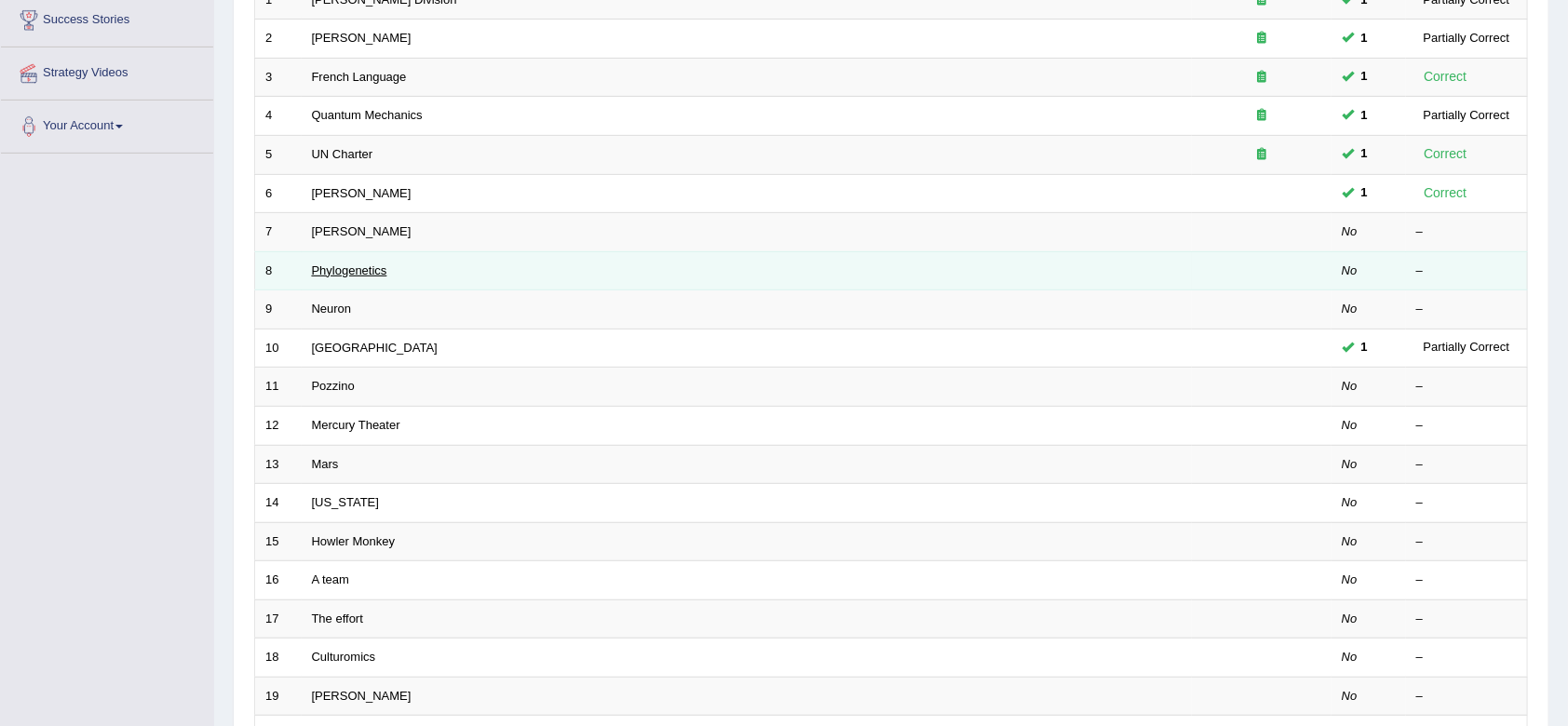
click at [361, 274] on link "Phylogenetics" at bounding box center [349, 271] width 75 height 14
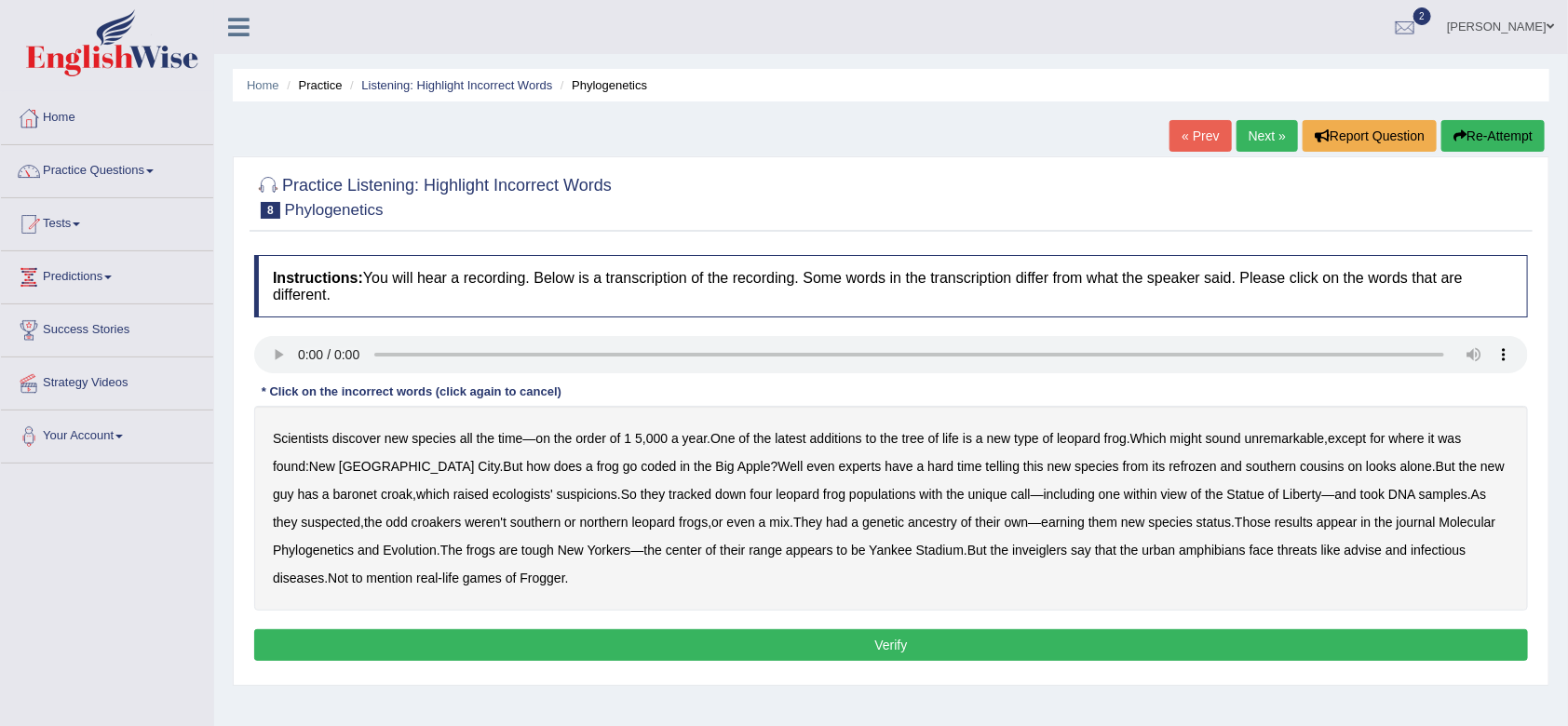
click at [1170, 473] on b "refrozen" at bounding box center [1194, 466] width 48 height 15
click at [1050, 524] on b "earning" at bounding box center [1063, 522] width 44 height 15
click at [842, 443] on b "additions" at bounding box center [836, 438] width 53 height 15
click at [1437, 552] on b "infectious" at bounding box center [1438, 549] width 55 height 15
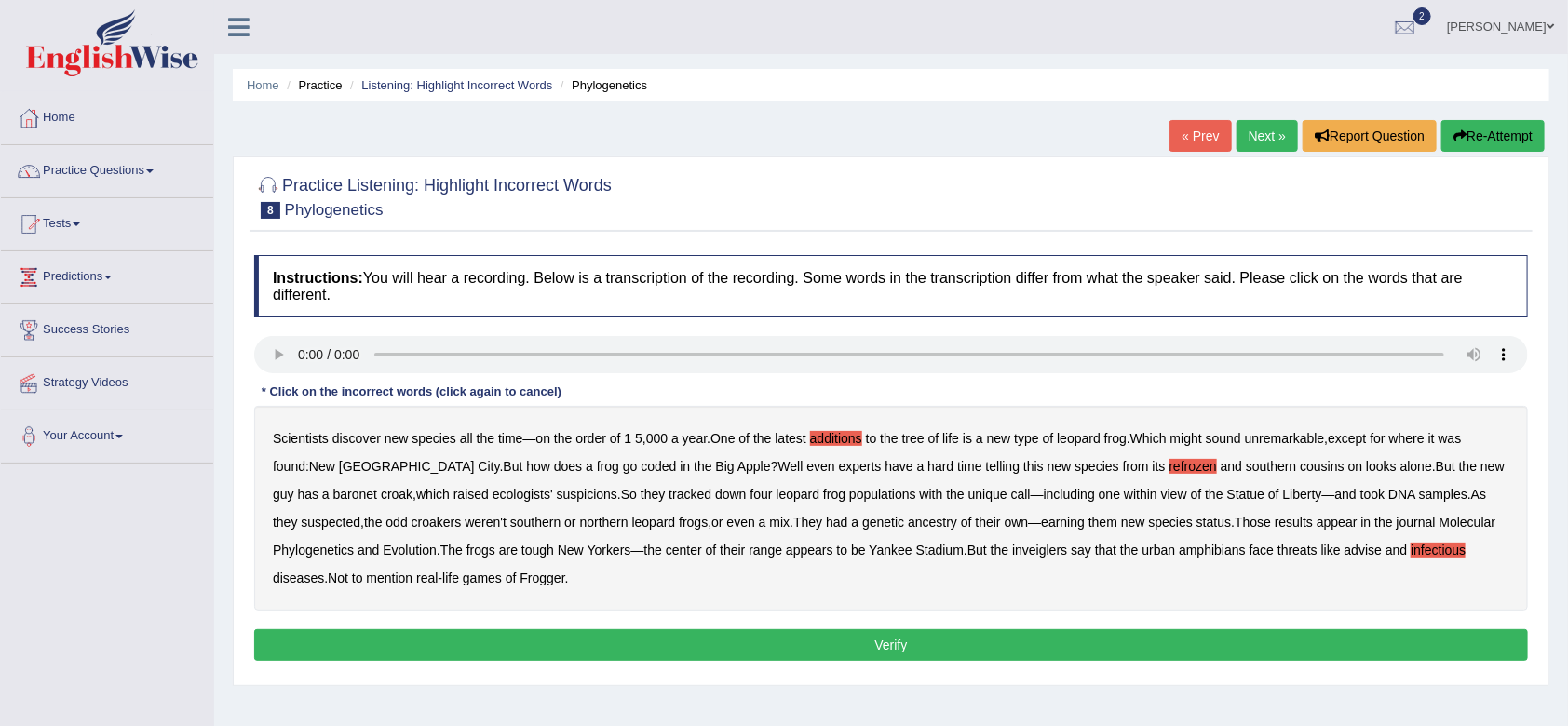
click at [995, 644] on button "Verify" at bounding box center [891, 645] width 1274 height 32
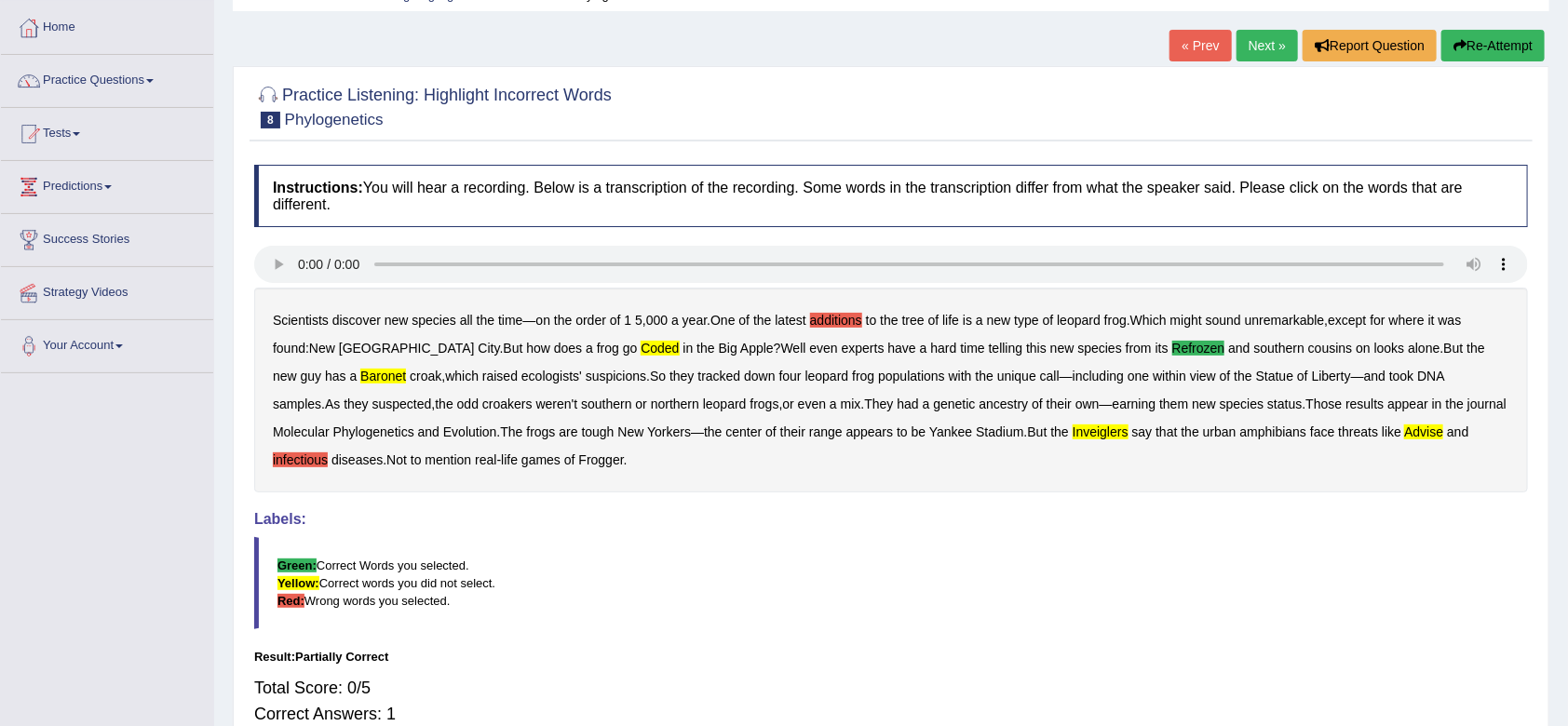
scroll to position [91, 0]
click at [1488, 42] on button "Re-Attempt" at bounding box center [1494, 45] width 103 height 32
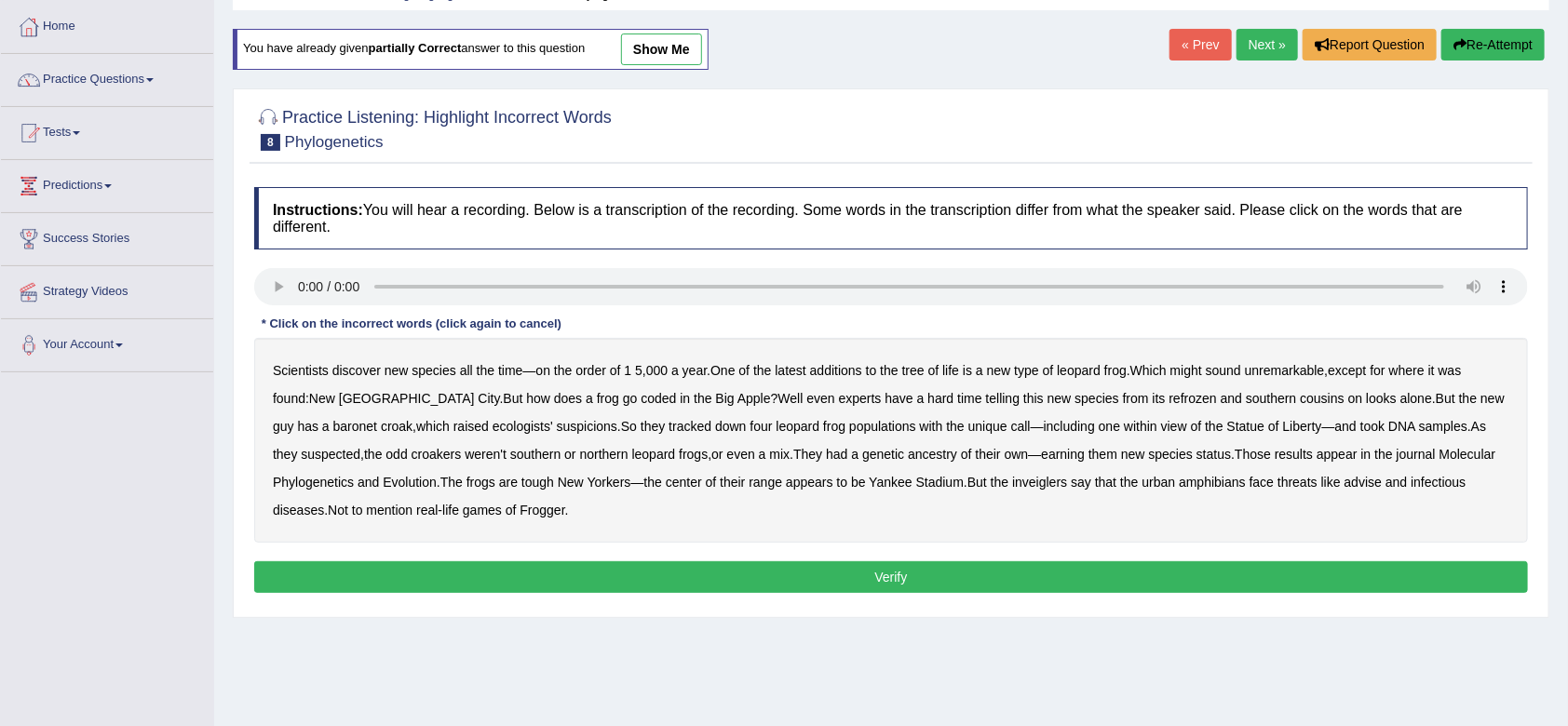
click at [1170, 401] on b "refrozen" at bounding box center [1194, 398] width 48 height 15
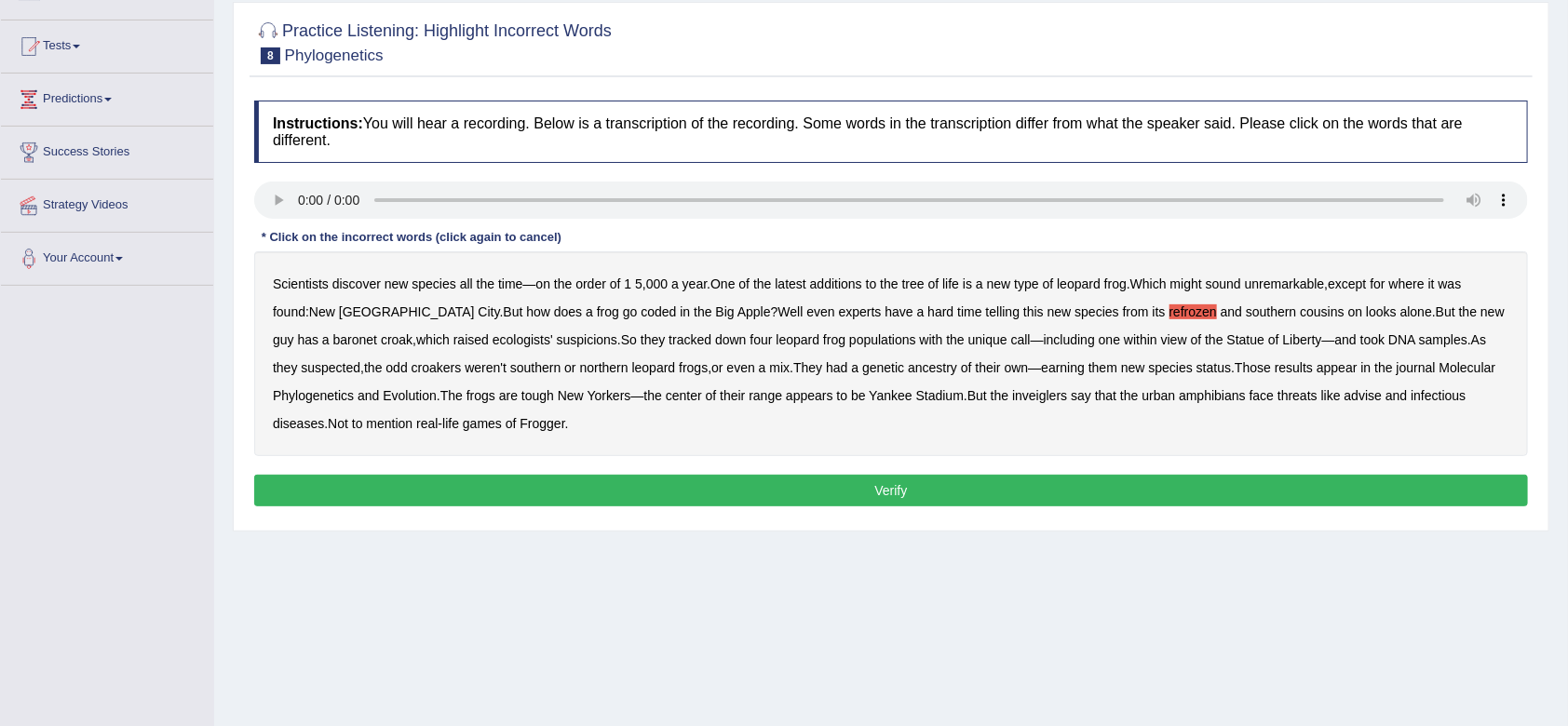
scroll to position [181, 0]
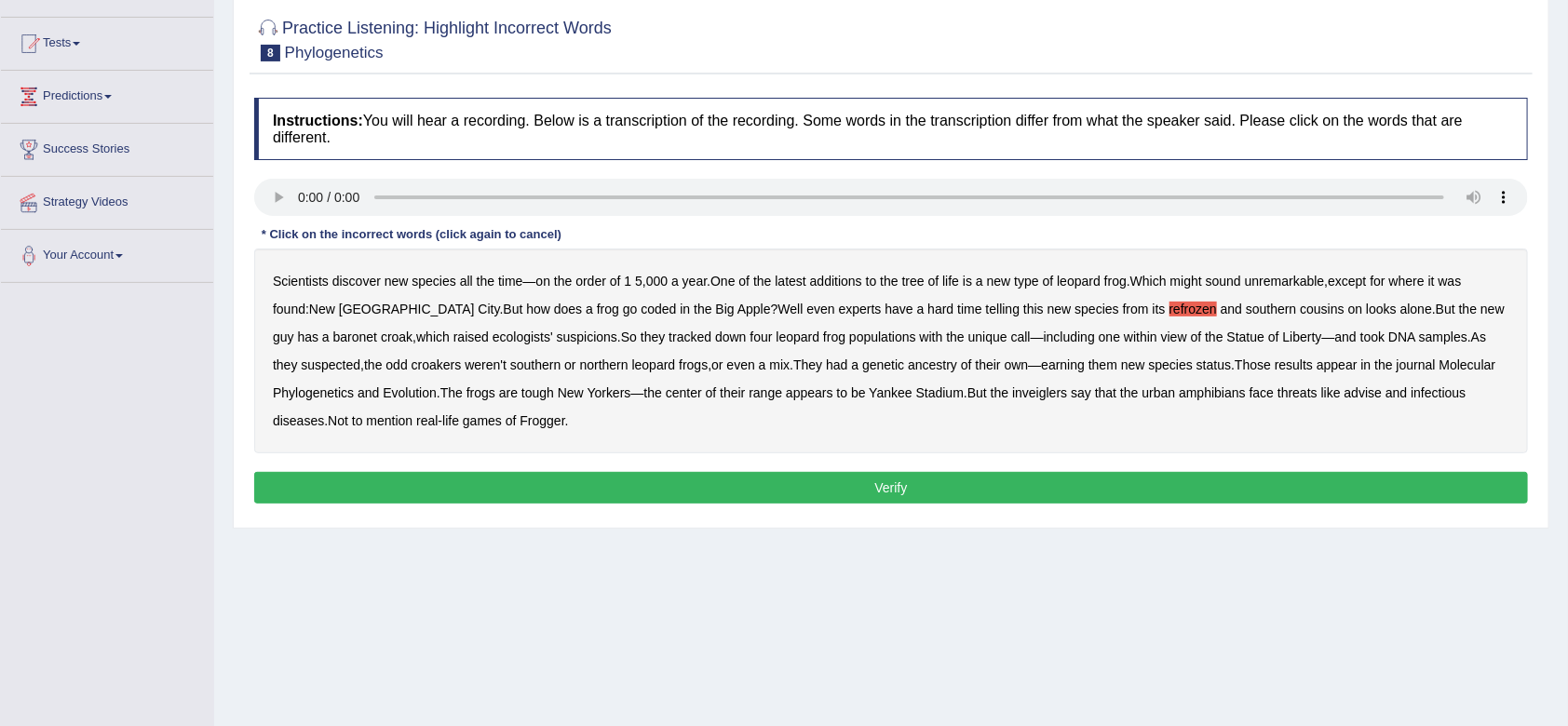
click at [1361, 394] on b "advise" at bounding box center [1364, 393] width 38 height 15
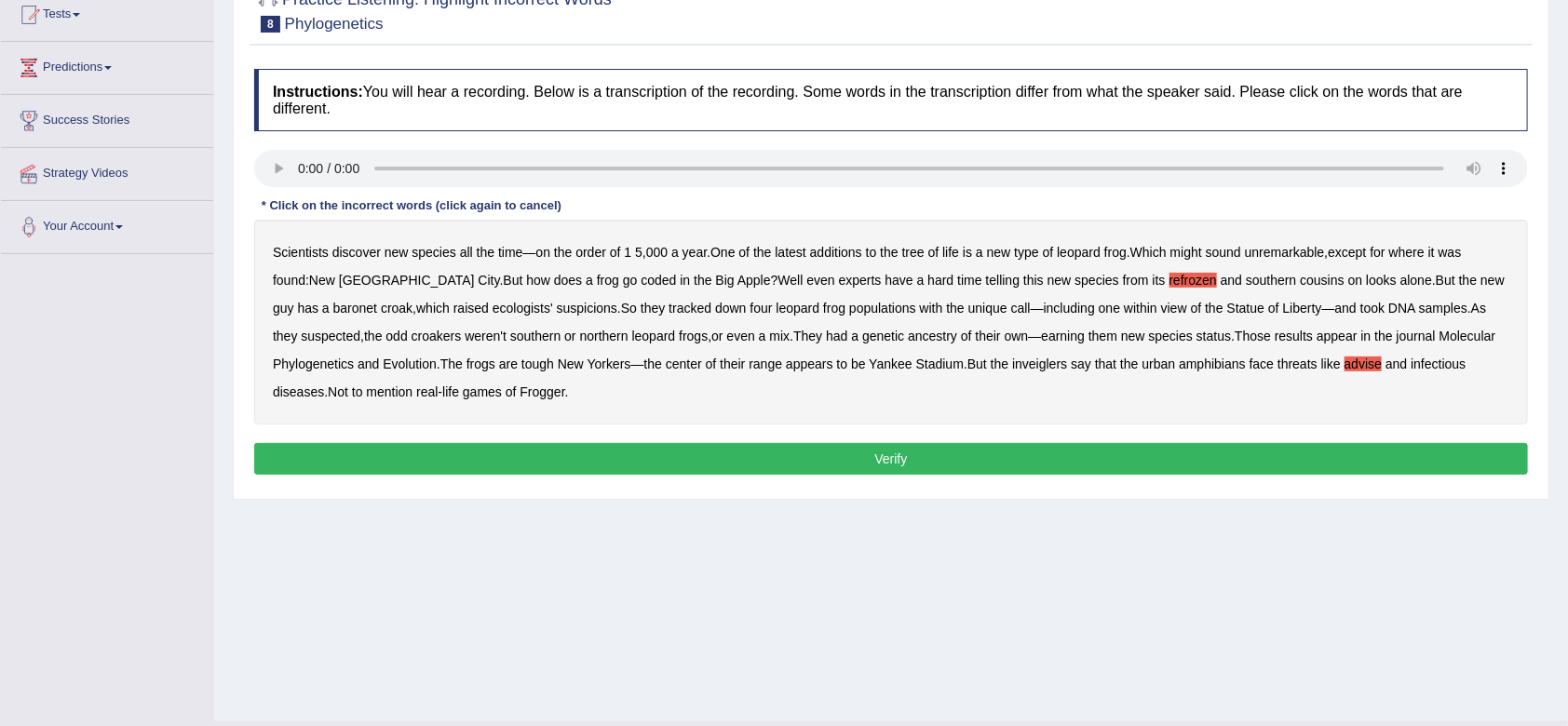
scroll to position [227, 0]
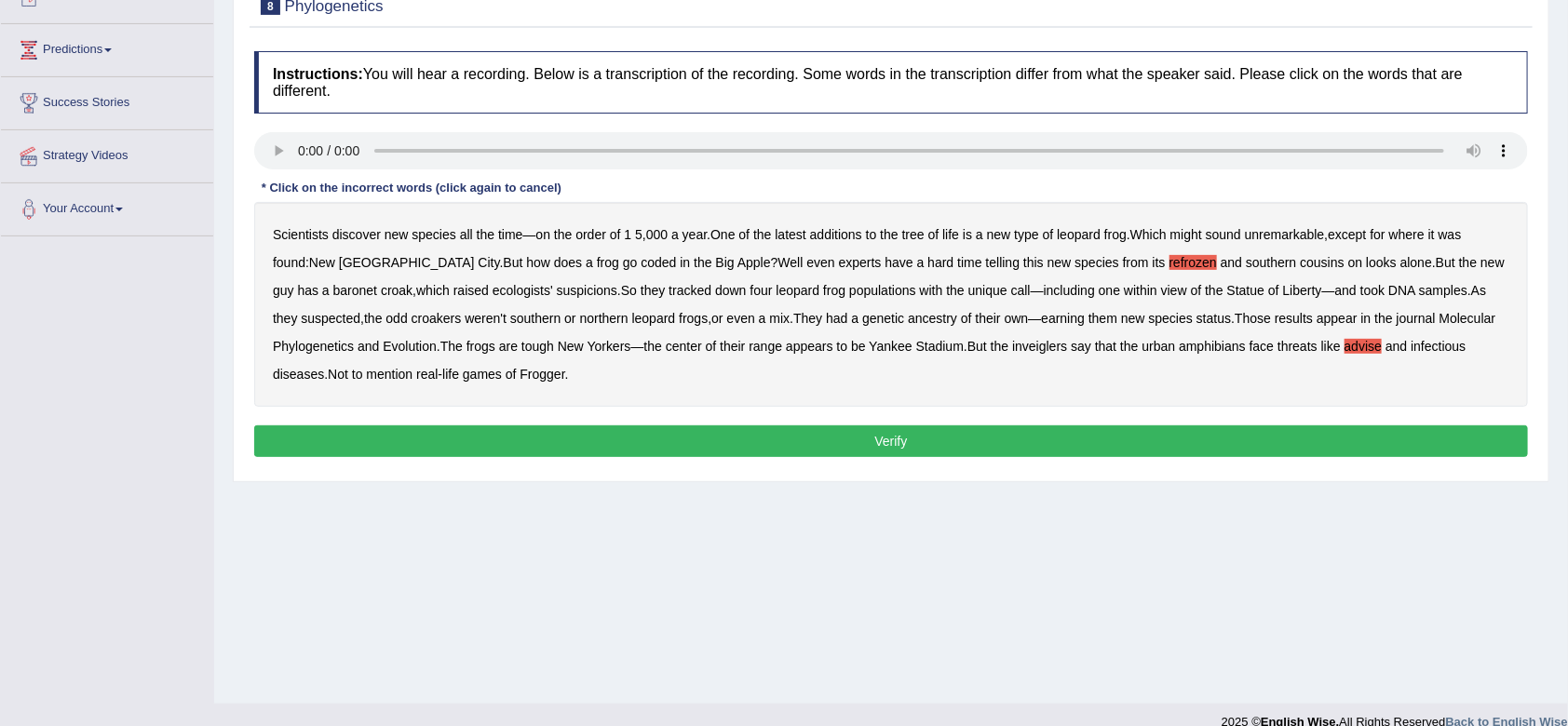
click at [641, 265] on b "coded" at bounding box center [659, 262] width 36 height 15
click at [832, 235] on b "additions" at bounding box center [836, 234] width 53 height 15
click at [291, 297] on div "Scientists discover new species all the time — on the order of 1 5 , 000 a year…" at bounding box center [891, 304] width 1274 height 204
click at [333, 288] on b "baronet" at bounding box center [355, 290] width 44 height 15
click at [492, 289] on b "ecologists'" at bounding box center [522, 290] width 61 height 15
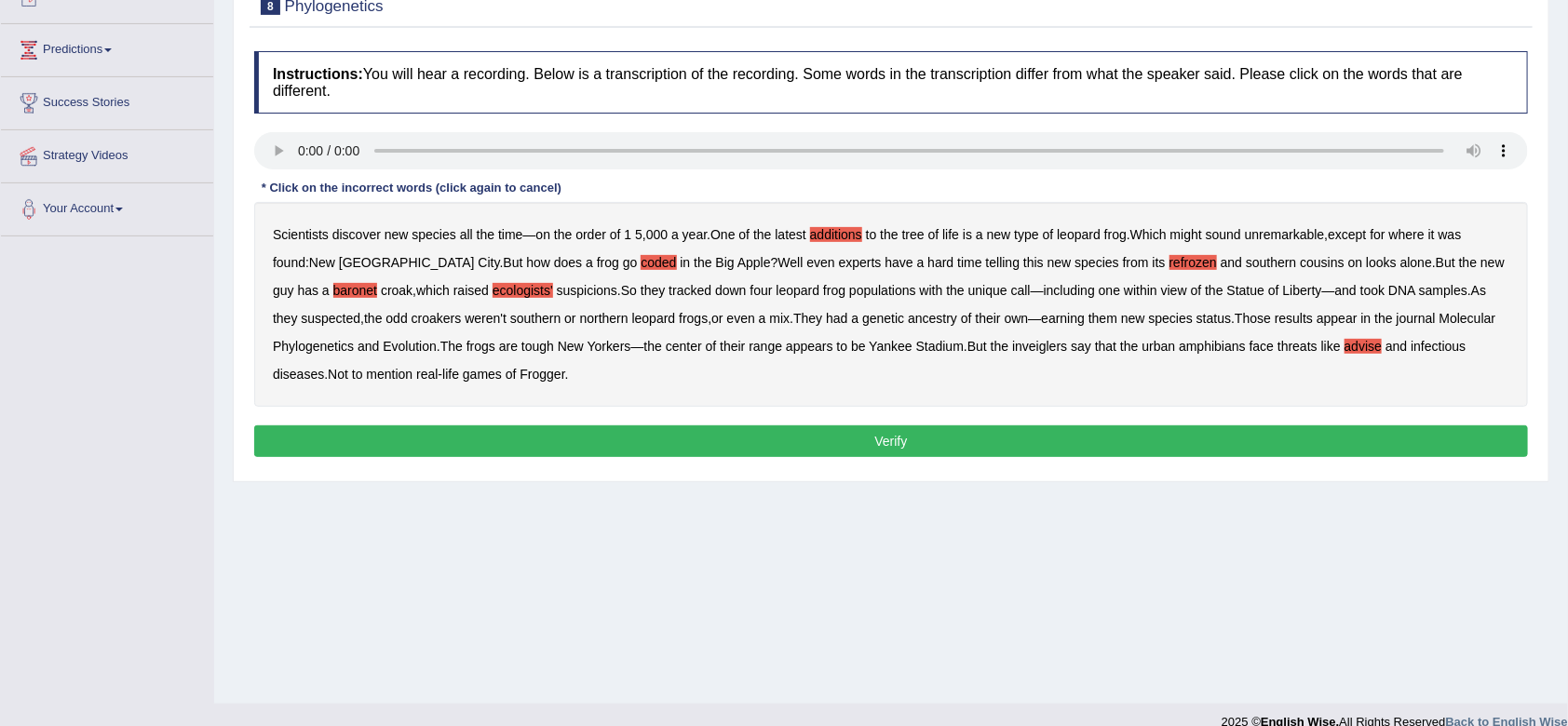
click at [782, 433] on button "Verify" at bounding box center [891, 441] width 1274 height 32
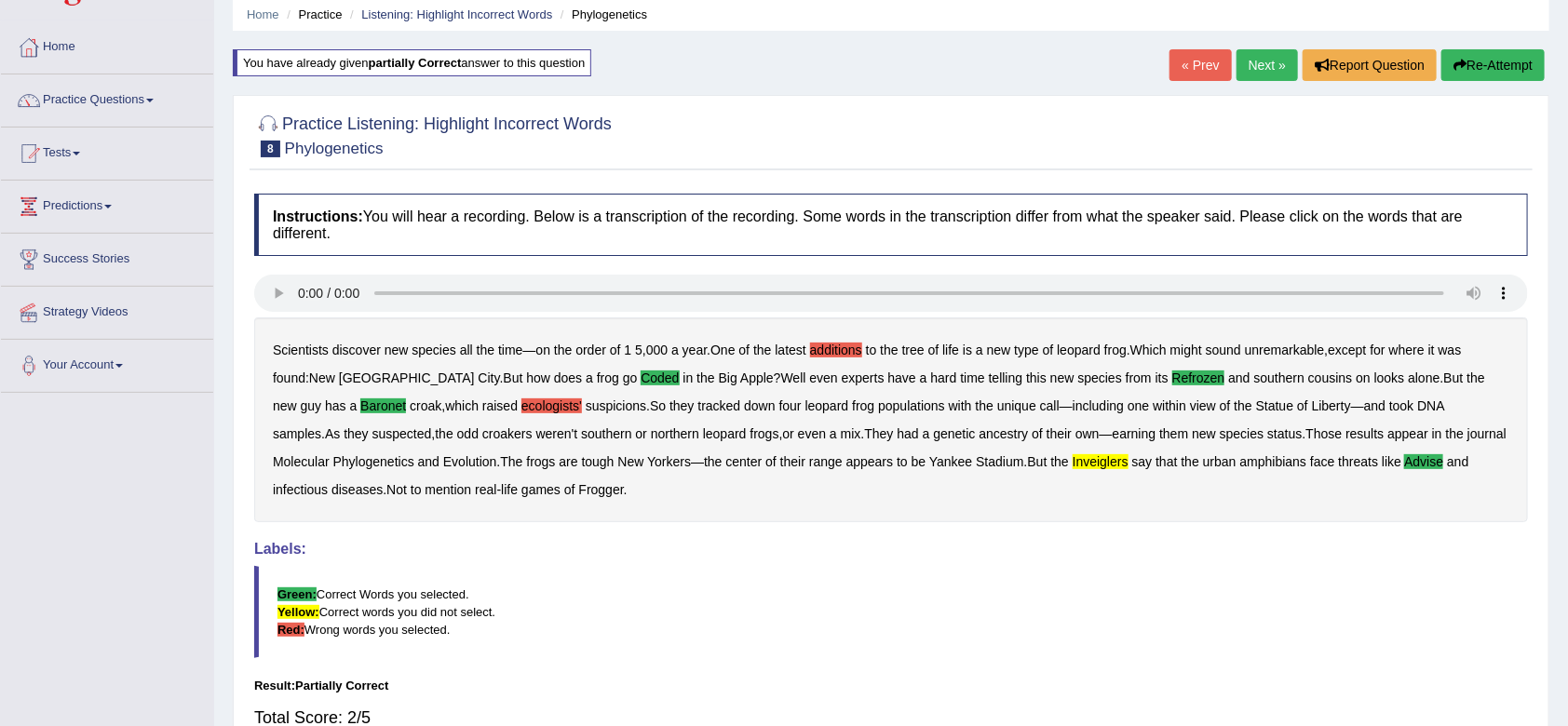
scroll to position [0, 0]
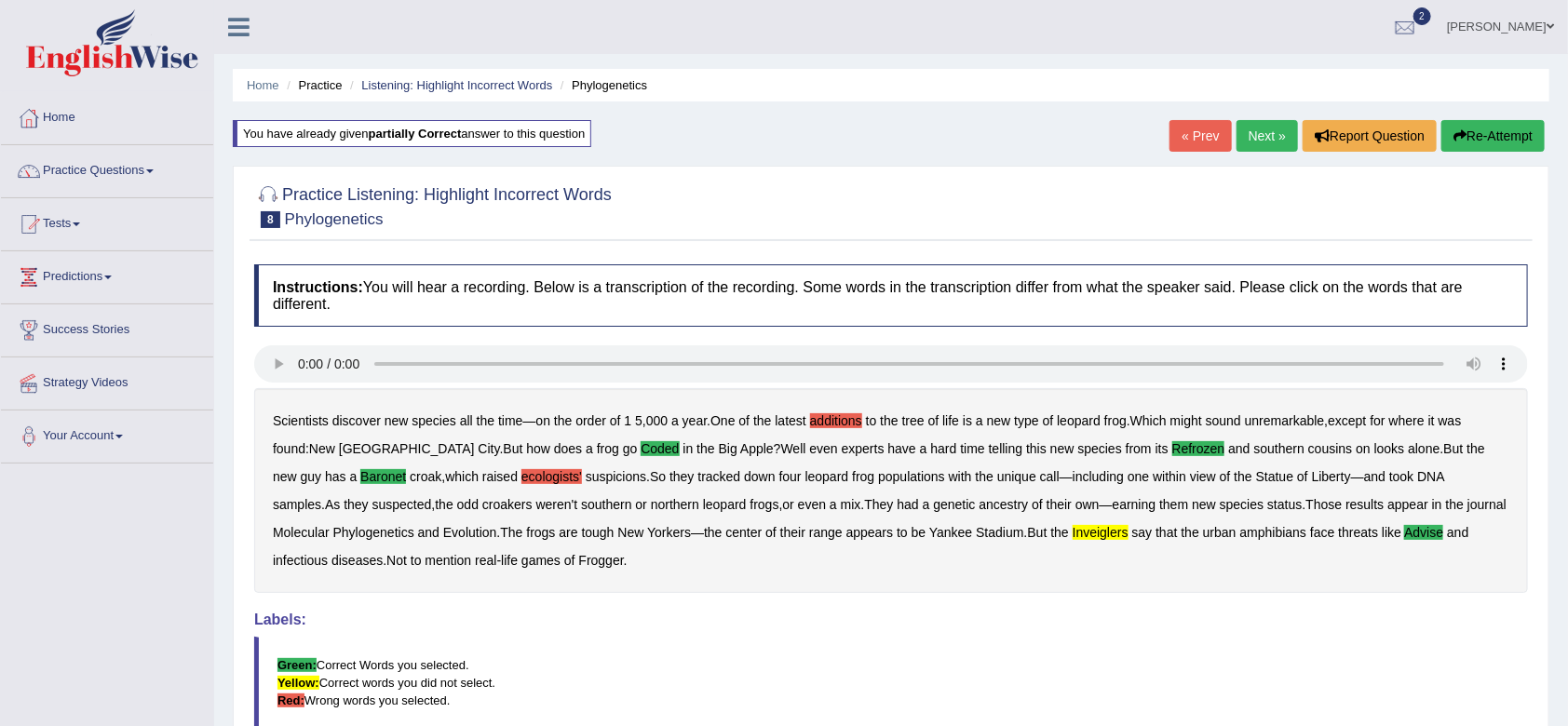
click at [1476, 134] on button "Re-Attempt" at bounding box center [1494, 136] width 103 height 32
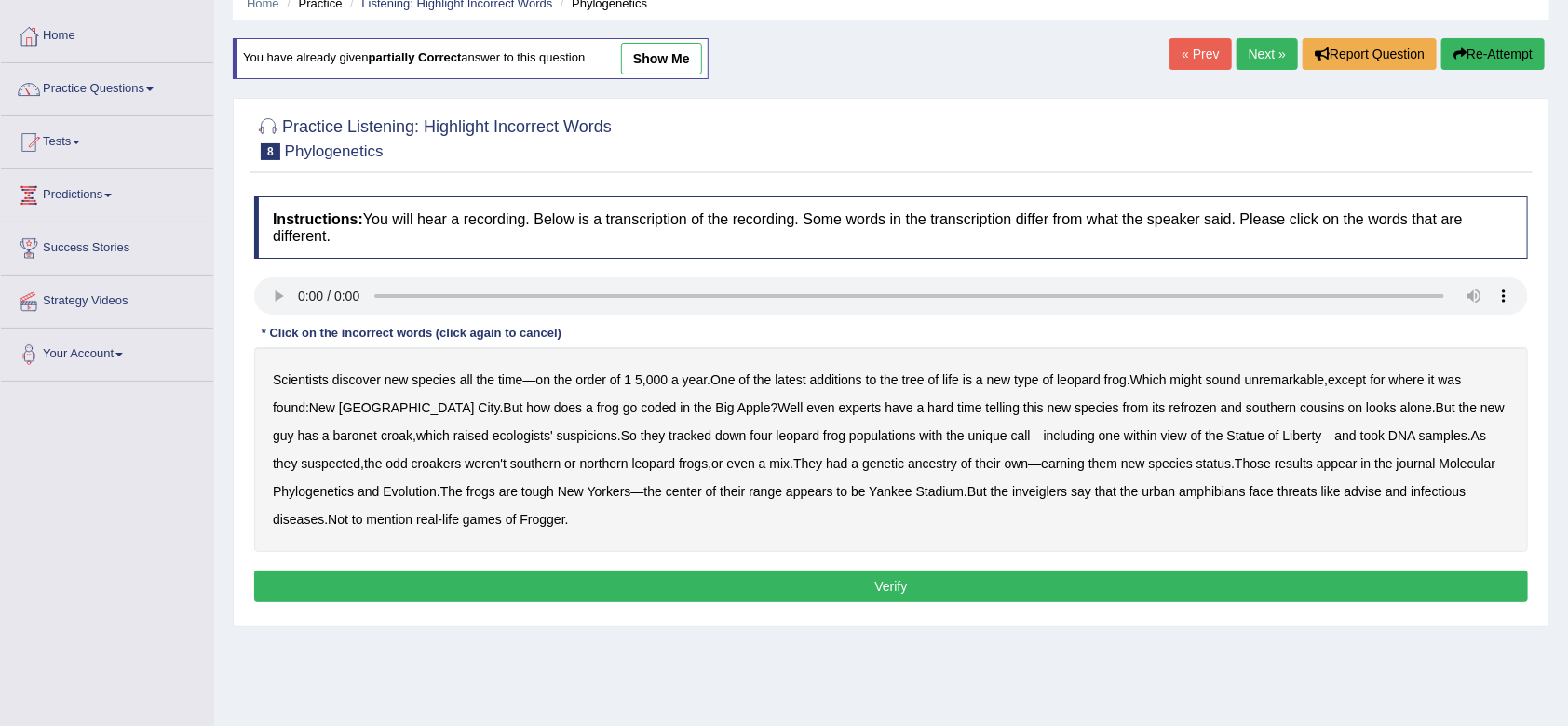
scroll to position [83, 0]
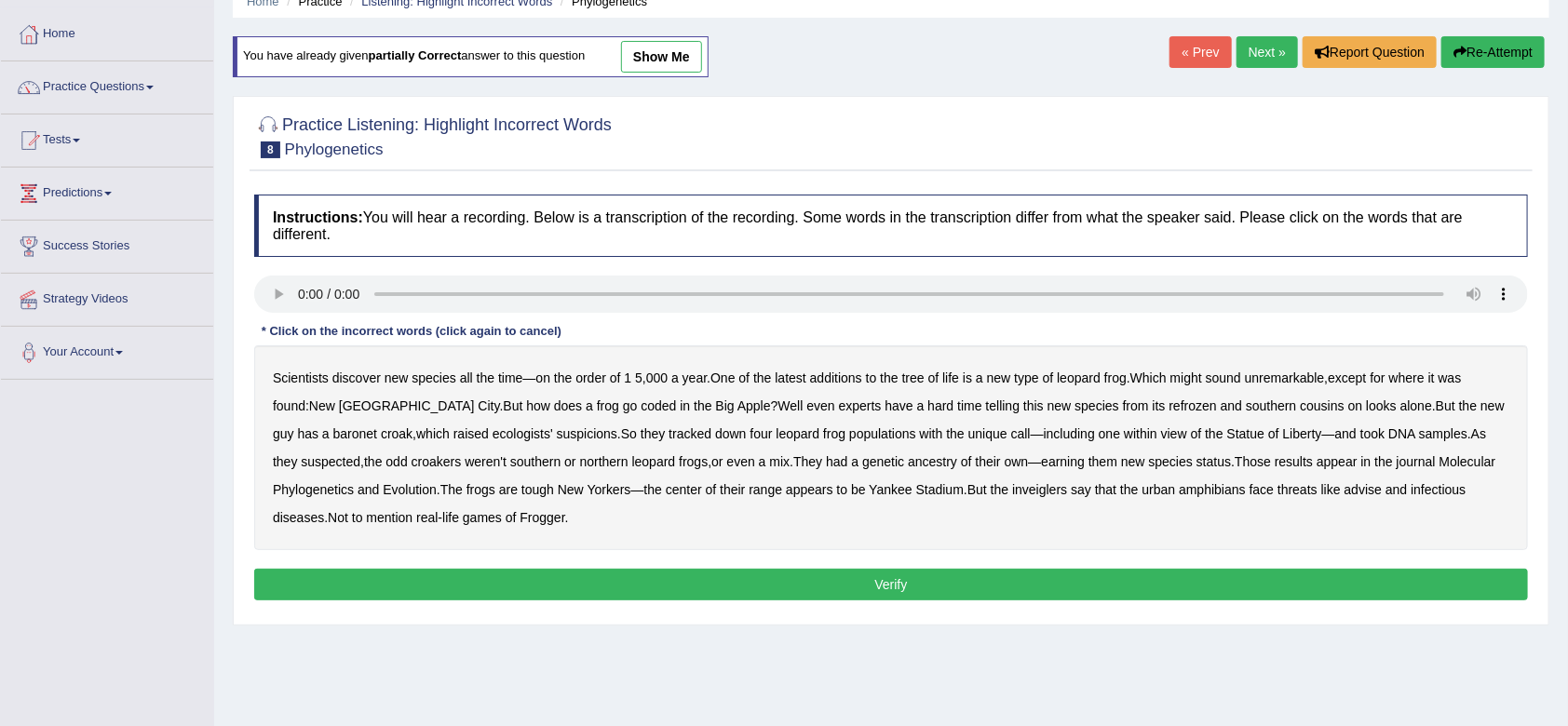
click at [641, 408] on b "coded" at bounding box center [659, 406] width 36 height 15
click at [1170, 410] on b "refrozen" at bounding box center [1194, 406] width 48 height 15
click at [333, 435] on b "baronet" at bounding box center [355, 433] width 44 height 15
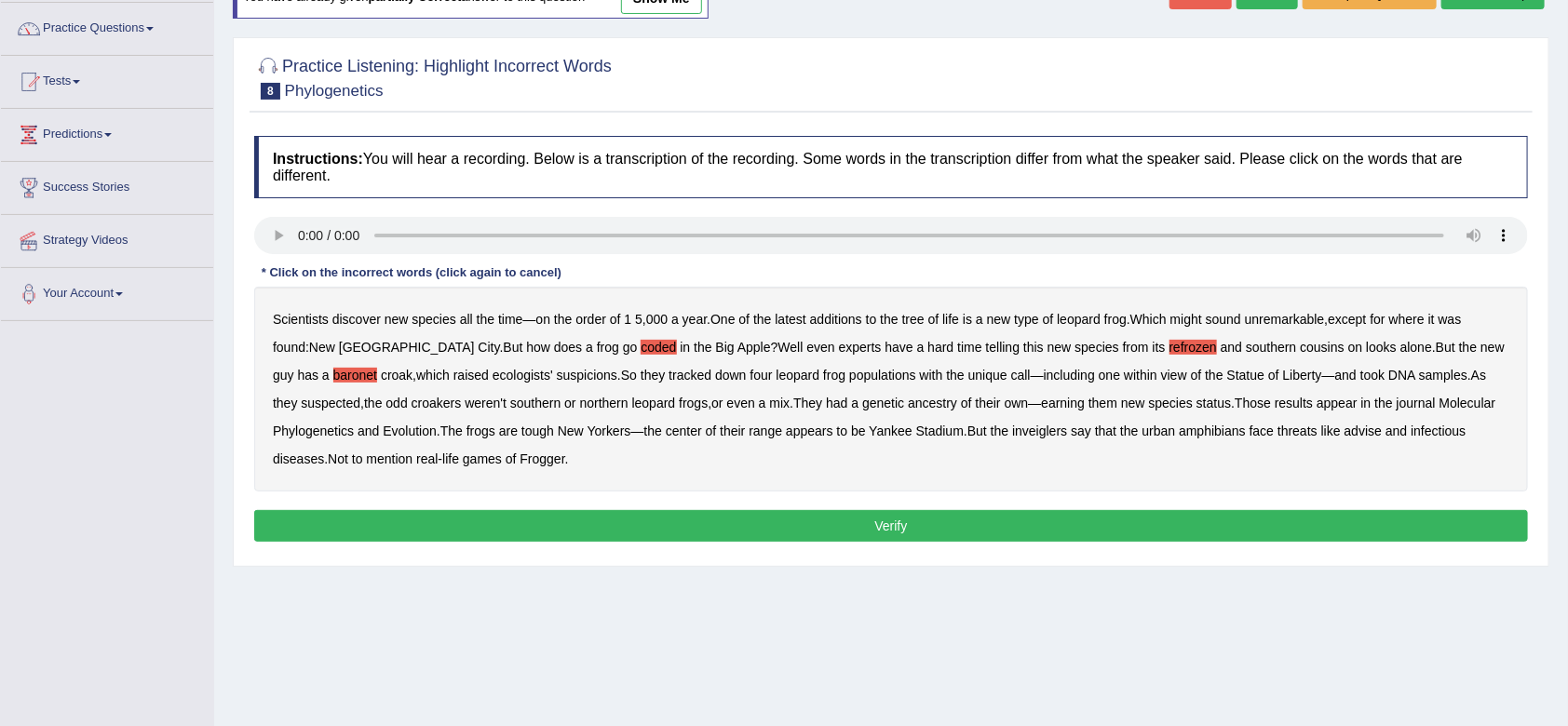
scroll to position [144, 0]
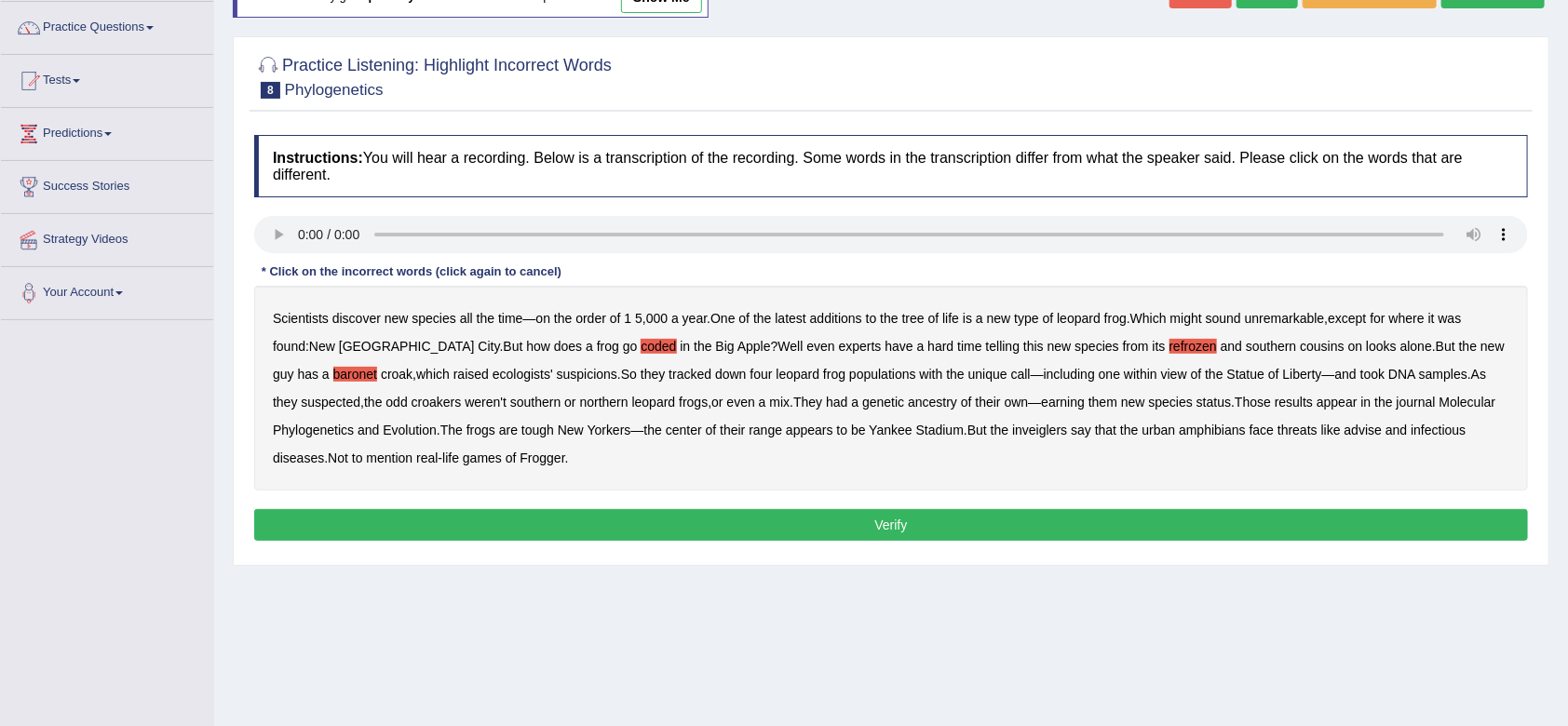
click at [1382, 428] on b "advise" at bounding box center [1364, 429] width 38 height 15
click at [1042, 435] on b "inveiglers" at bounding box center [1039, 429] width 55 height 15
click at [905, 521] on button "Verify" at bounding box center [891, 525] width 1274 height 32
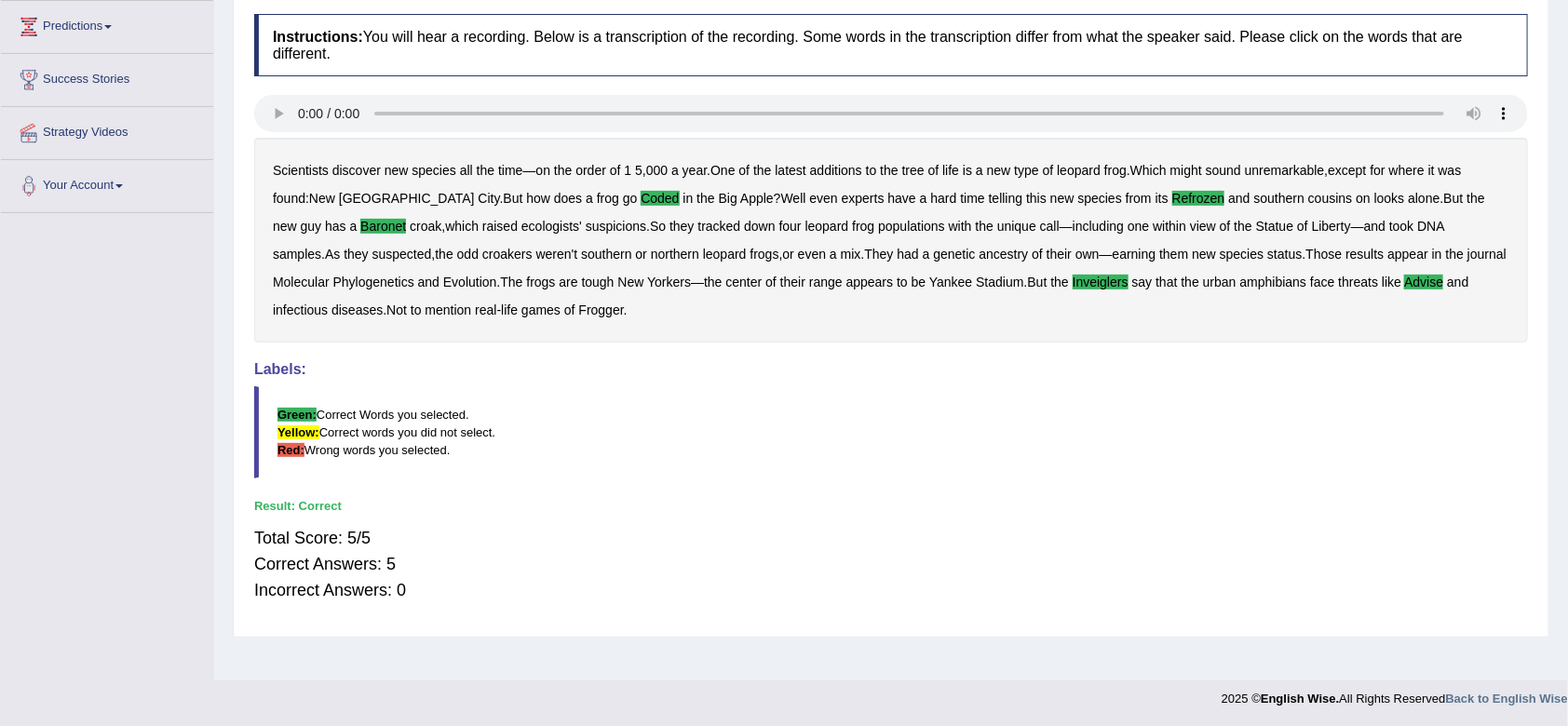
scroll to position [0, 0]
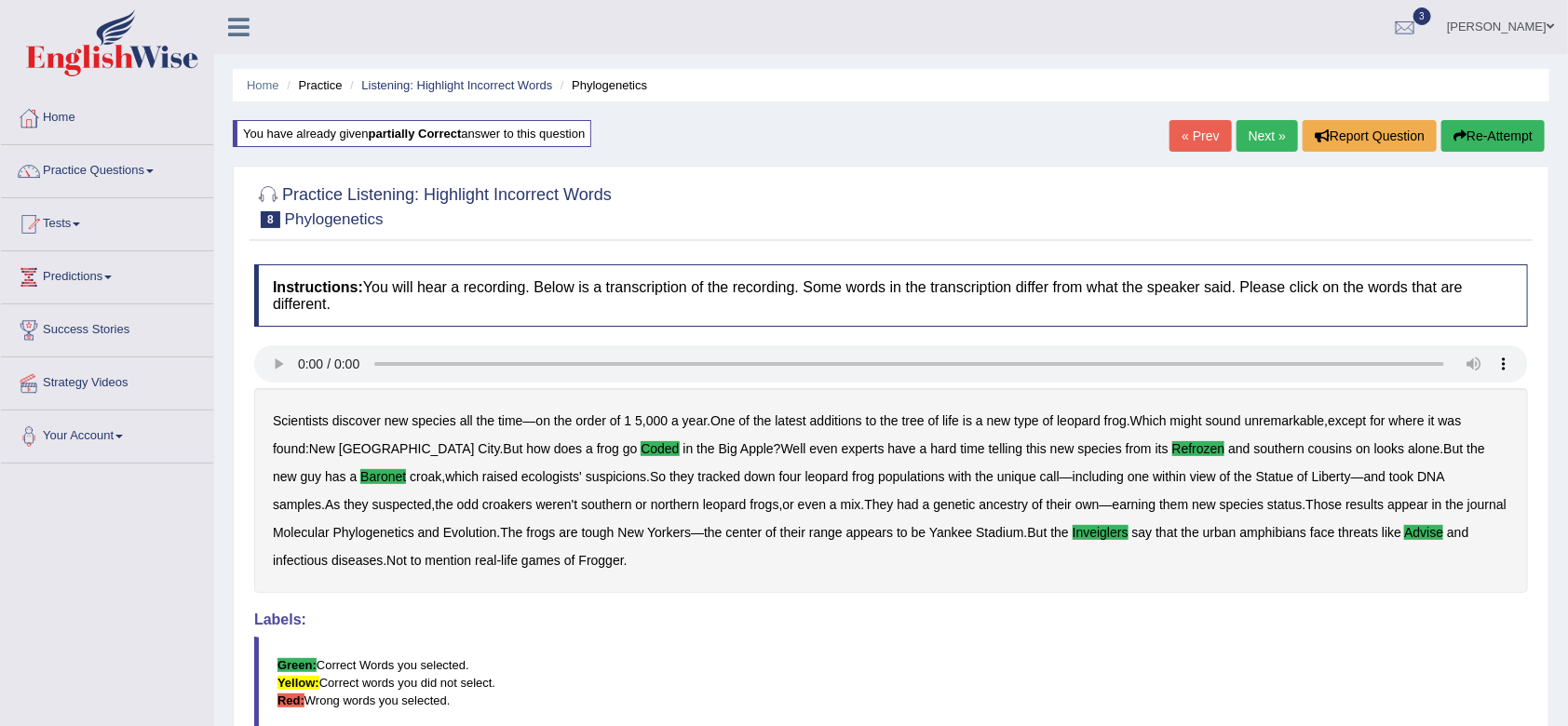
click at [1266, 129] on link "Next »" at bounding box center [1267, 136] width 62 height 32
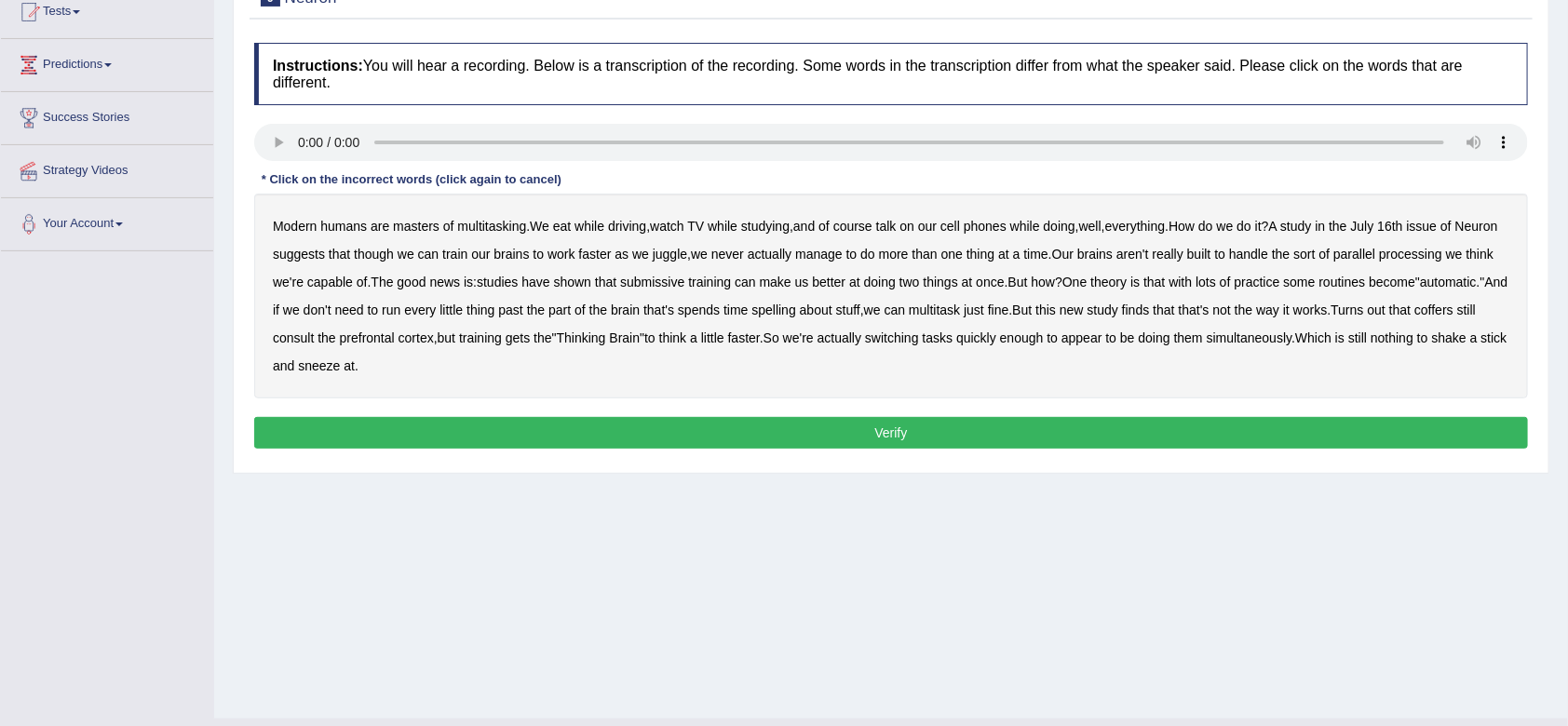
scroll to position [213, 0]
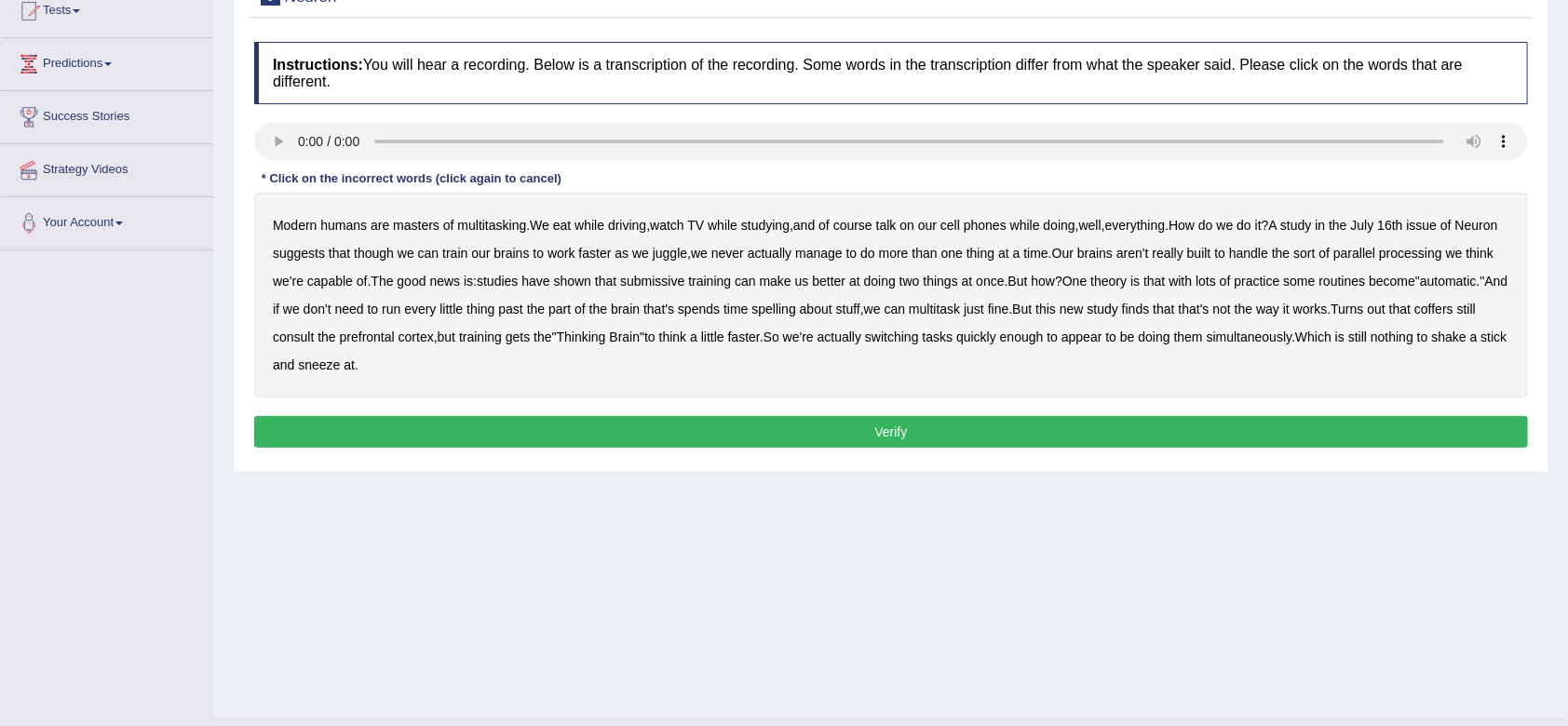
click at [1071, 225] on b "doing" at bounding box center [1060, 225] width 32 height 15
click at [1073, 225] on b "doing" at bounding box center [1060, 225] width 32 height 15
click at [685, 283] on b "submissive" at bounding box center [652, 281] width 65 height 15
click at [1415, 316] on b "coffers" at bounding box center [1434, 308] width 39 height 15
click at [394, 255] on b "though" at bounding box center [374, 253] width 40 height 15
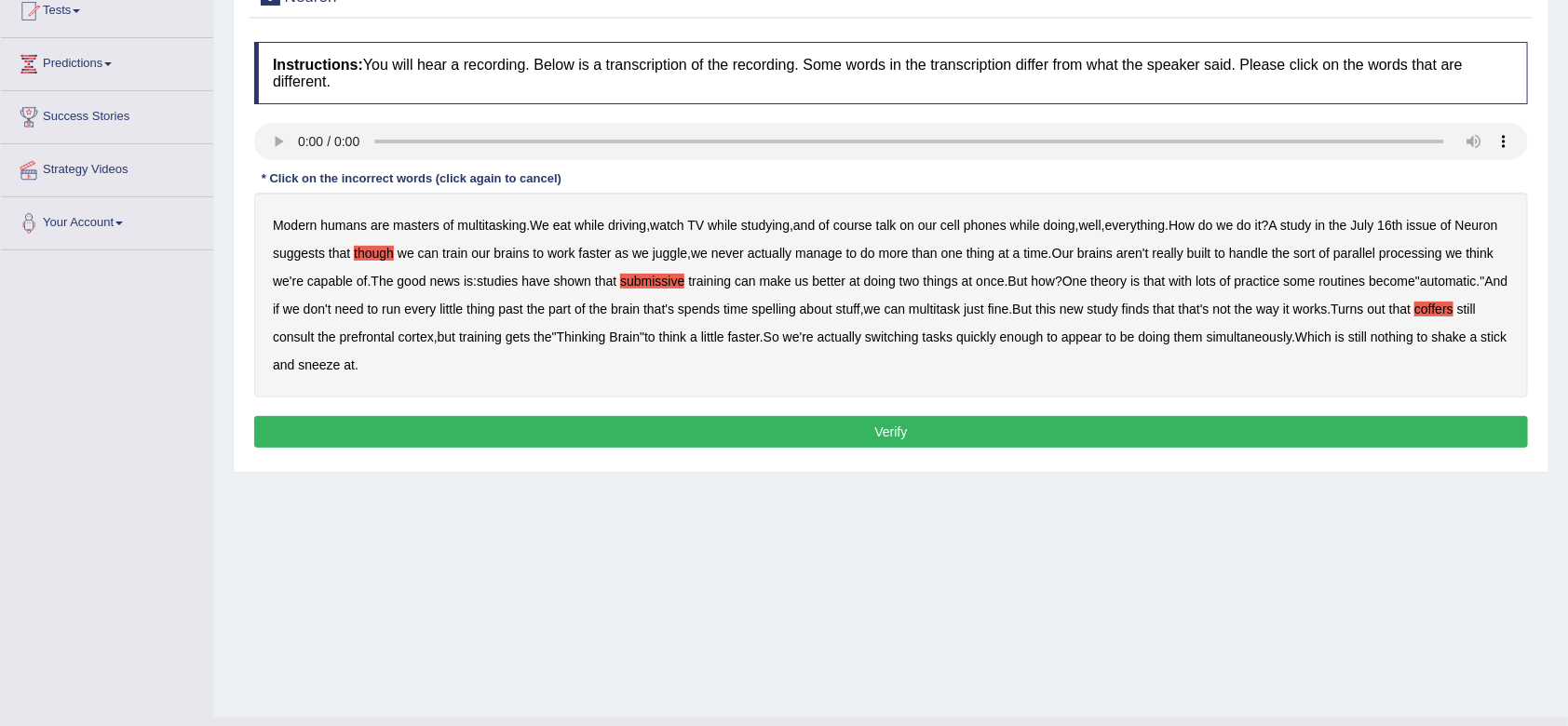
click at [816, 434] on button "Verify" at bounding box center [891, 431] width 1274 height 32
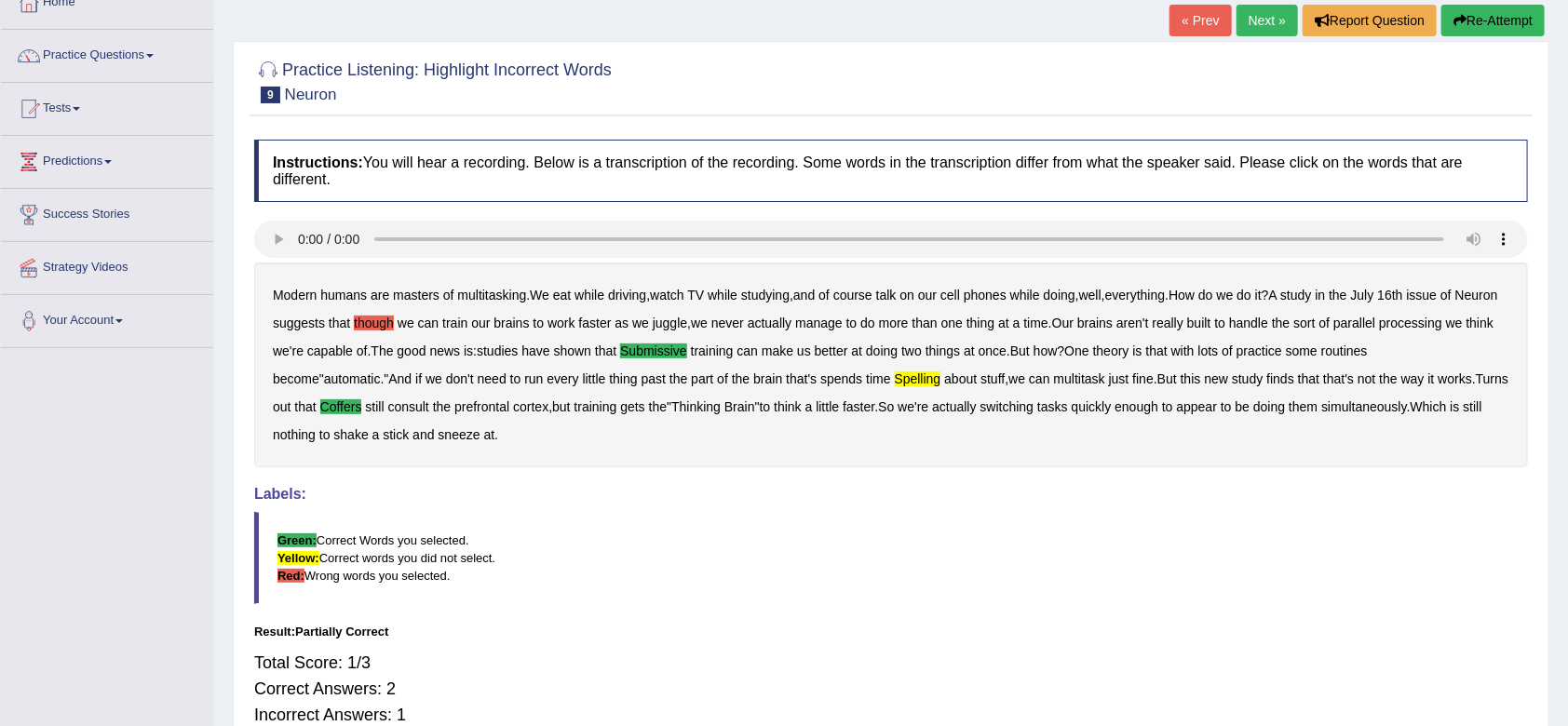
scroll to position [113, 0]
click at [1469, 24] on button "Re-Attempt" at bounding box center [1494, 23] width 103 height 32
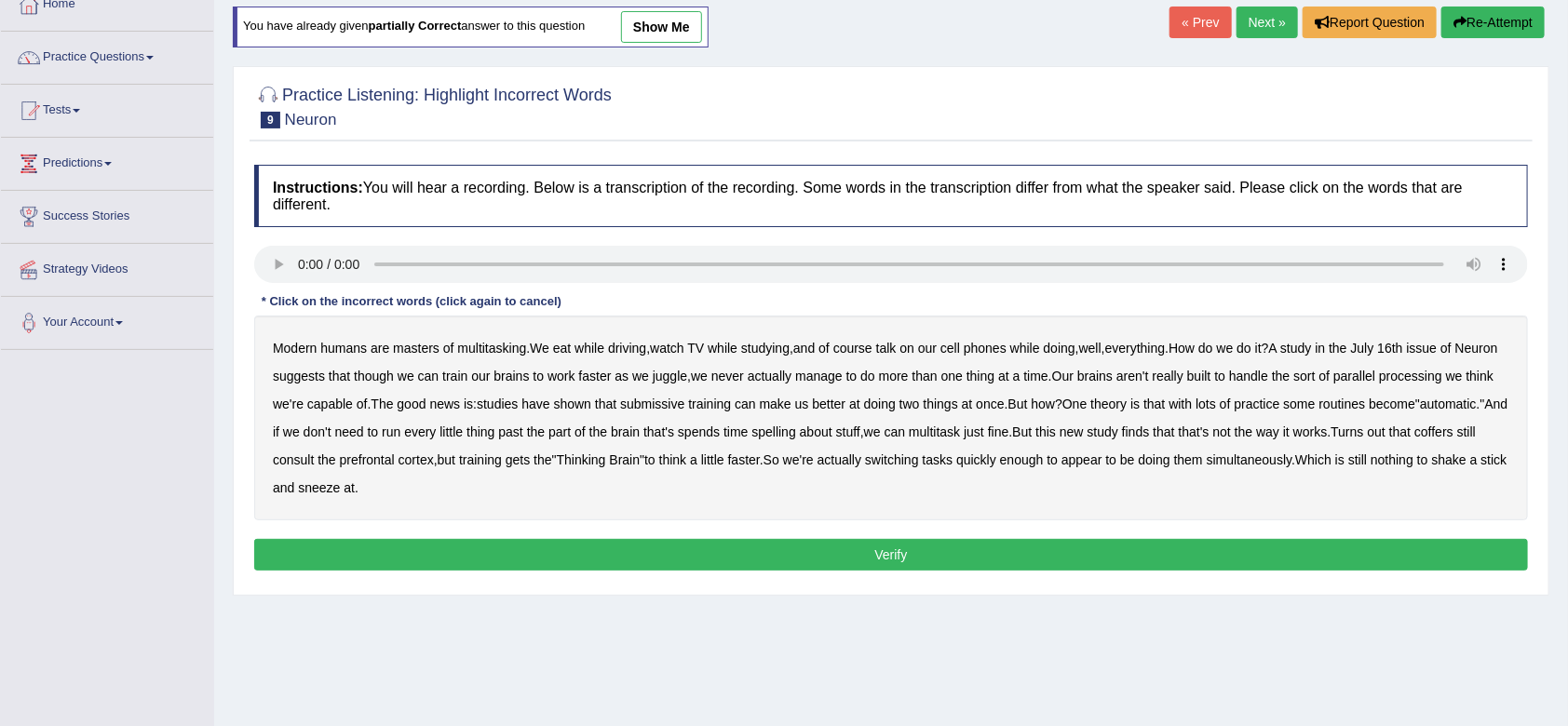
click at [685, 401] on b "submissive" at bounding box center [652, 404] width 65 height 15
click at [795, 429] on b "spelling" at bounding box center [773, 431] width 44 height 15
click at [1415, 439] on b "coffers" at bounding box center [1434, 431] width 39 height 15
click at [868, 353] on b "course" at bounding box center [852, 347] width 39 height 15
click at [889, 556] on button "Verify" at bounding box center [891, 554] width 1274 height 32
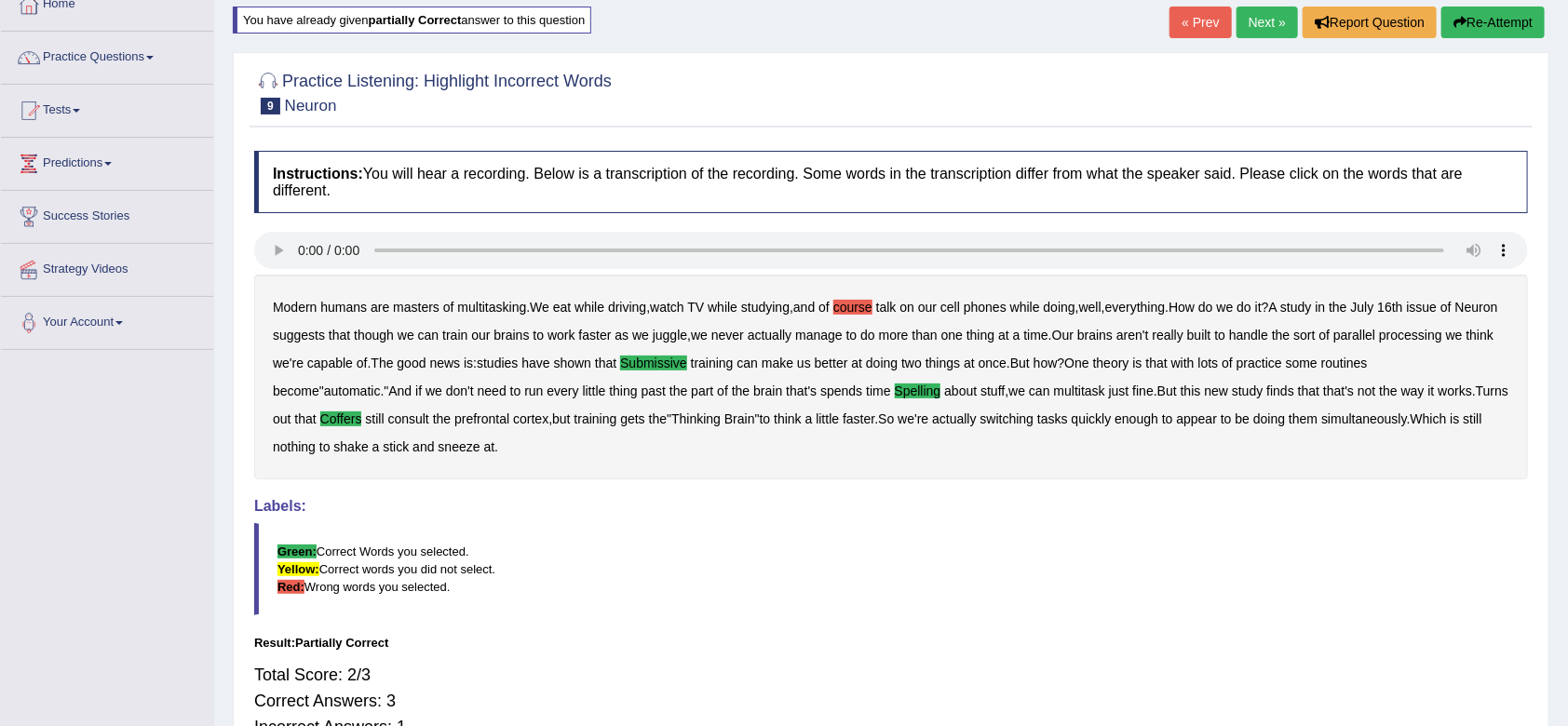
click at [854, 315] on div "Modern humans are masters of multitasking . We eat while driving , watch TV whi…" at bounding box center [891, 377] width 1274 height 204
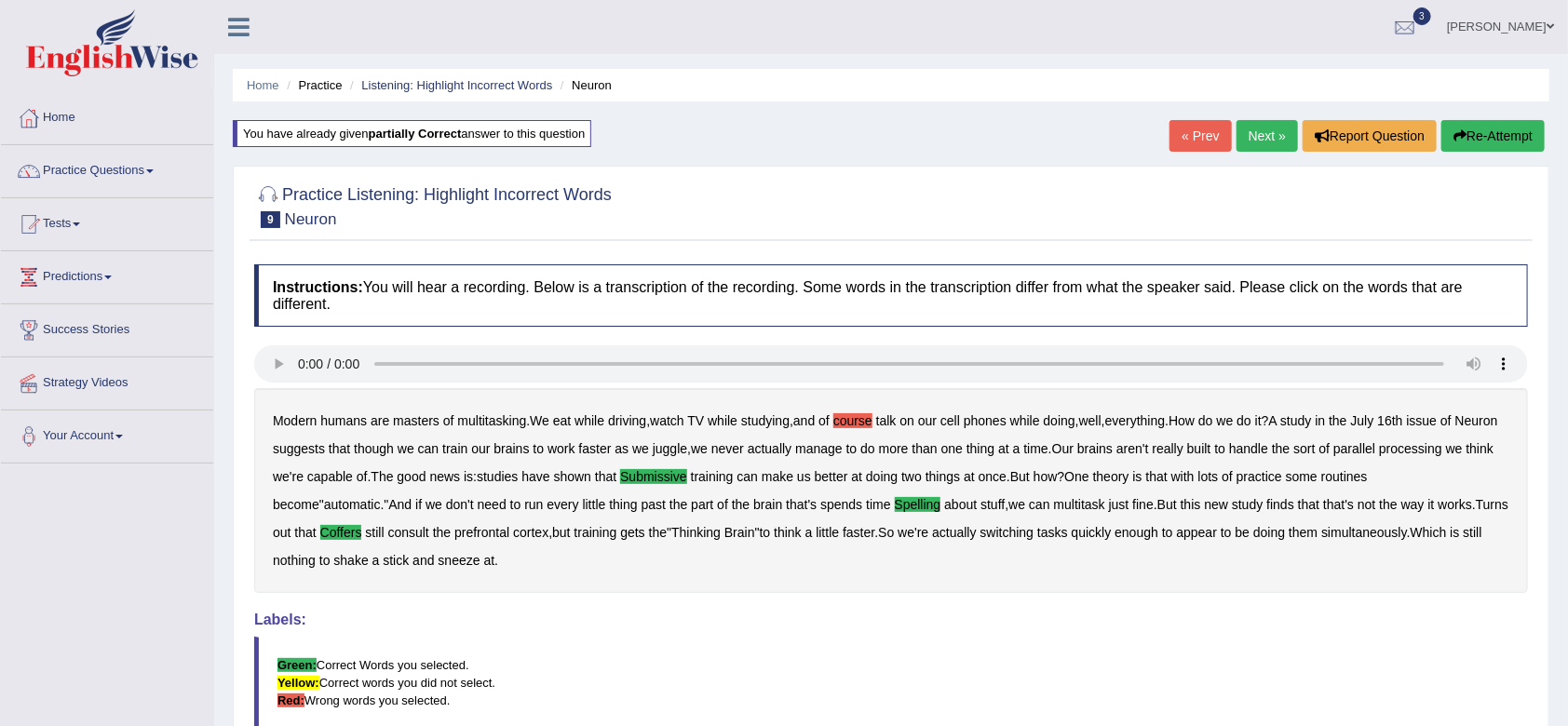
click at [1494, 133] on button "Re-Attempt" at bounding box center [1494, 136] width 103 height 32
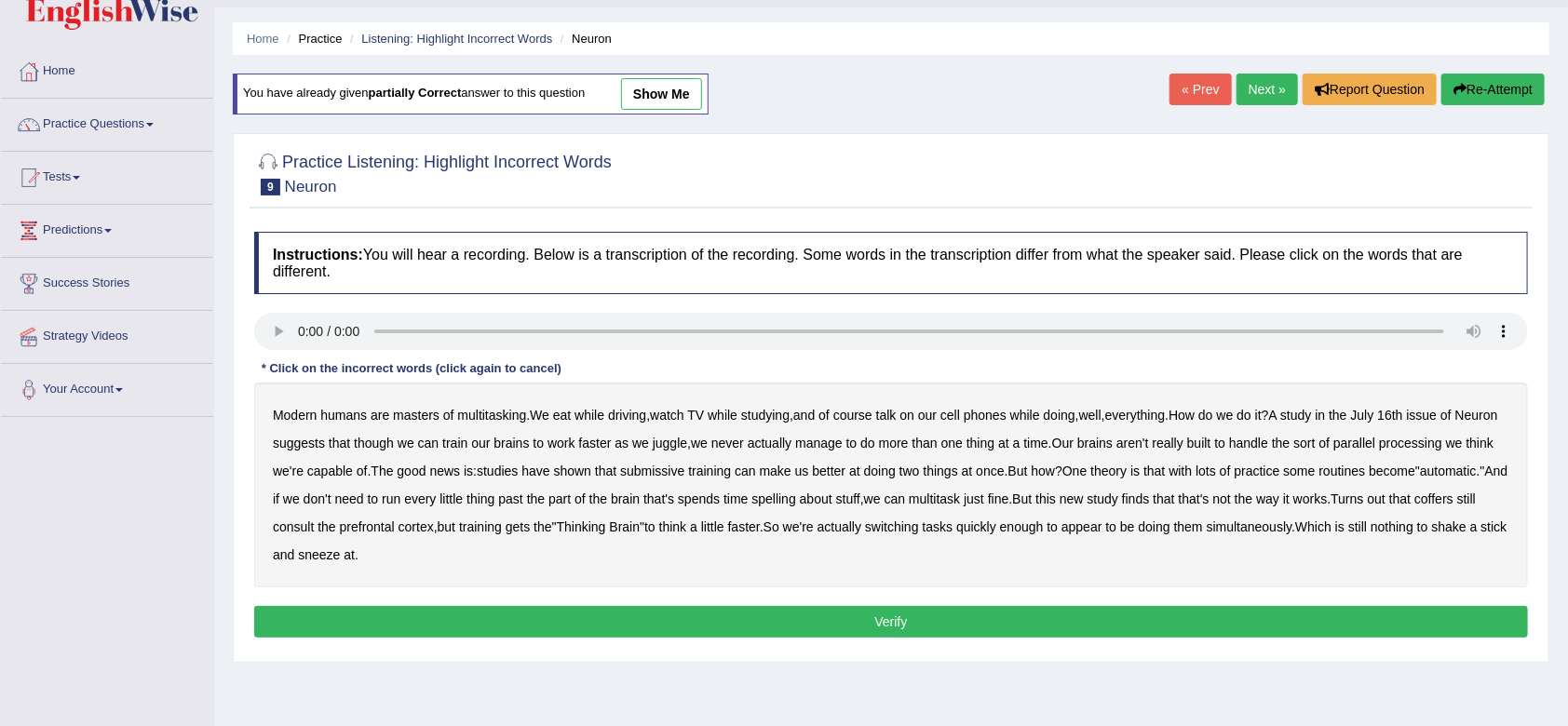
scroll to position [97, 0]
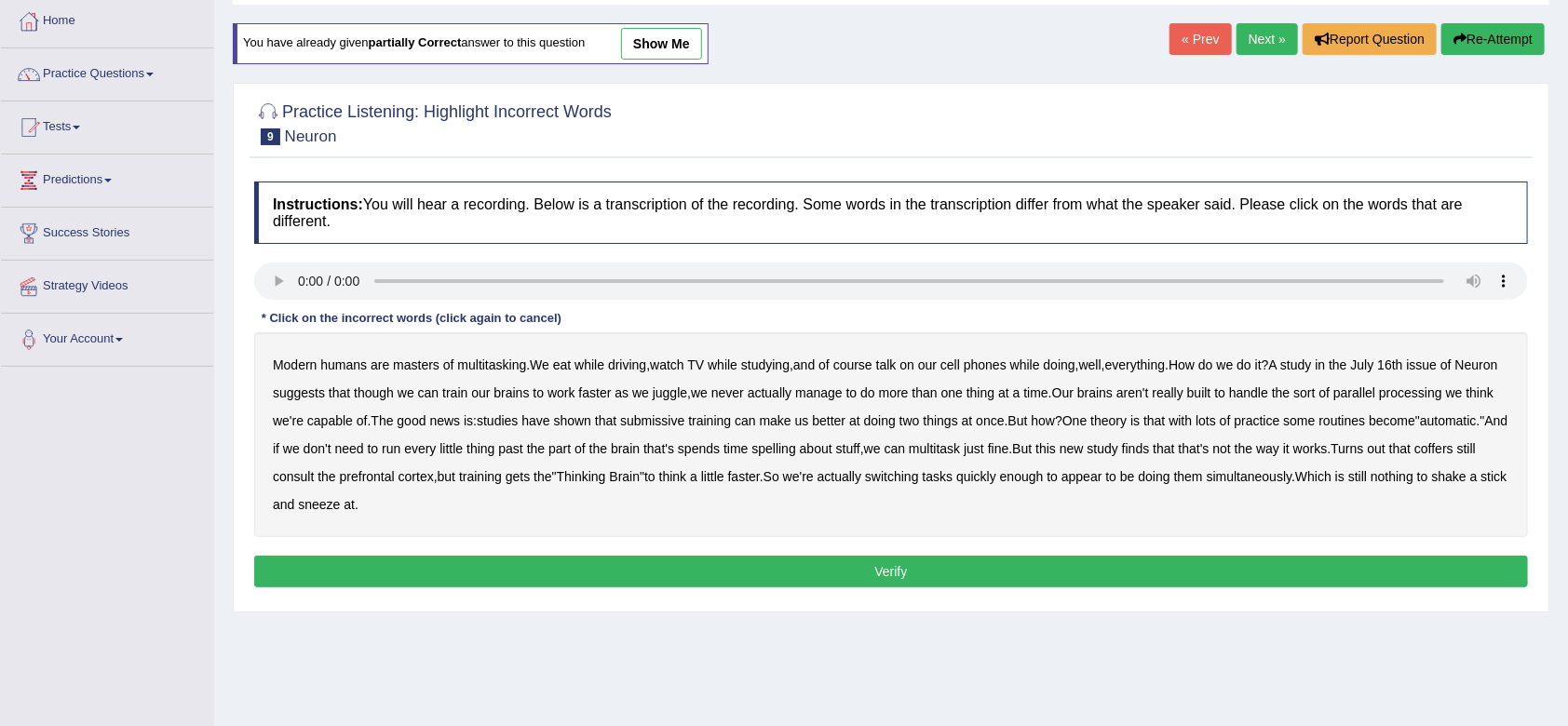
click at [685, 420] on b "submissive" at bounding box center [652, 421] width 65 height 15
click at [313, 485] on div "Modern humans are masters of multitasking . We eat while driving , watch TV whi…" at bounding box center [891, 434] width 1274 height 204
click at [1415, 456] on b "coffers" at bounding box center [1434, 448] width 39 height 15
click at [795, 447] on b "spelling" at bounding box center [773, 448] width 44 height 15
click at [901, 564] on button "Verify" at bounding box center [891, 571] width 1274 height 32
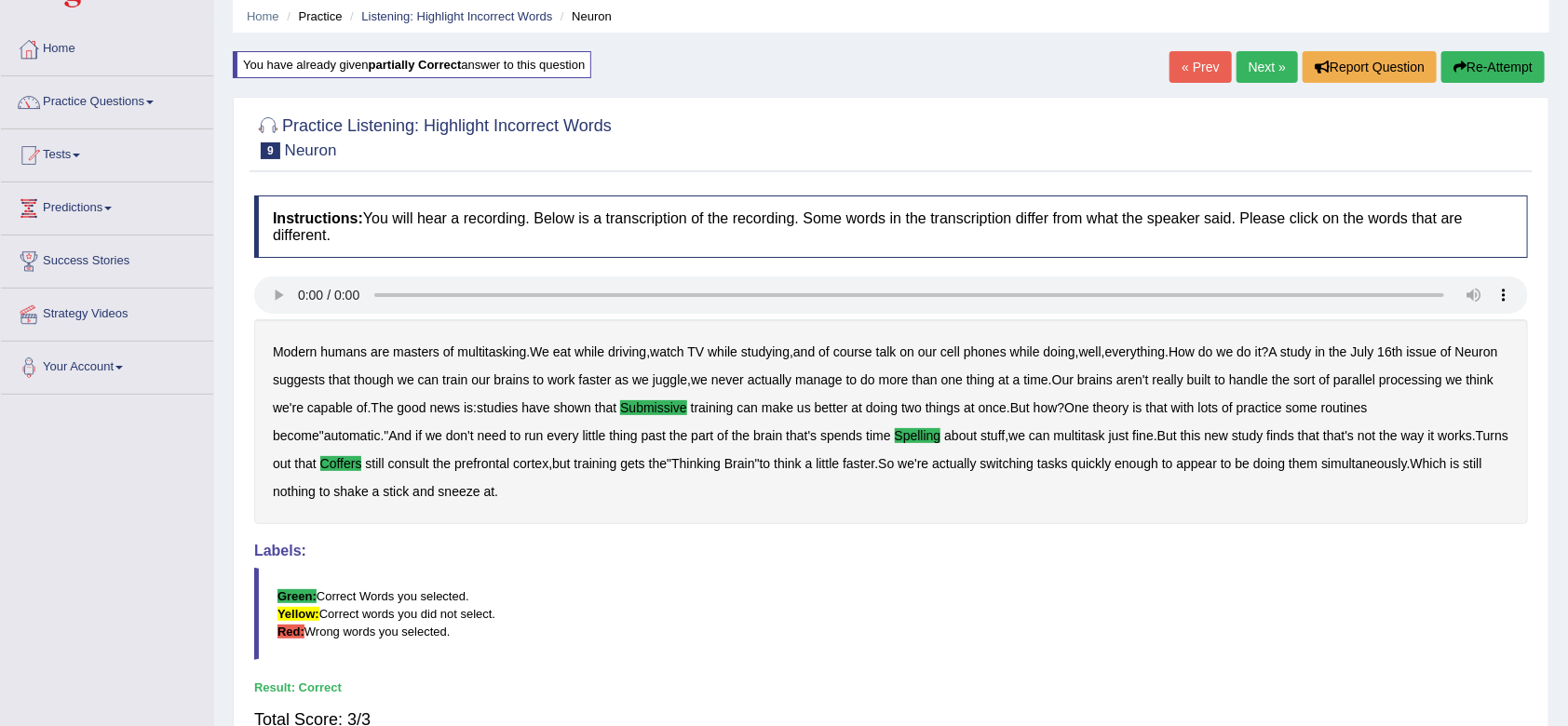
scroll to position [0, 0]
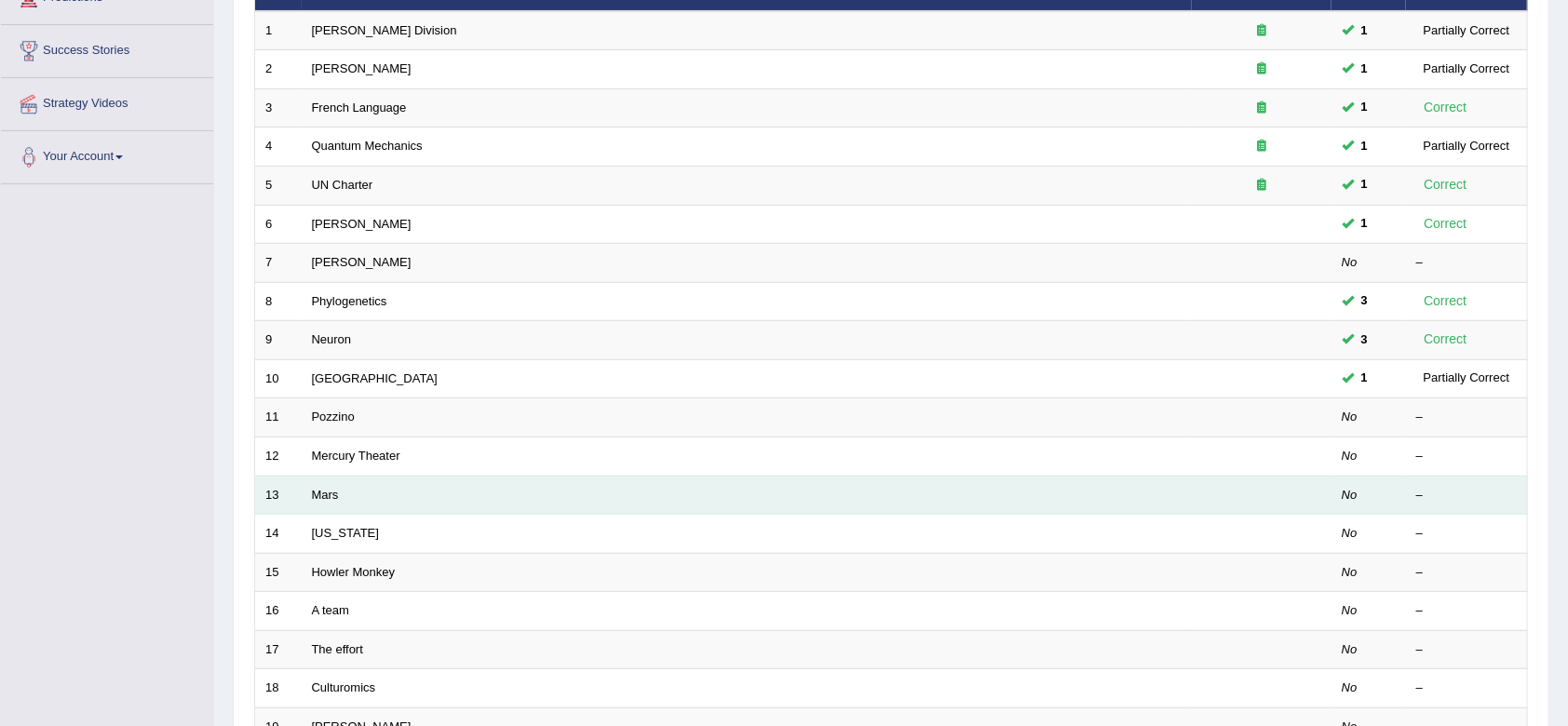
scroll to position [504, 0]
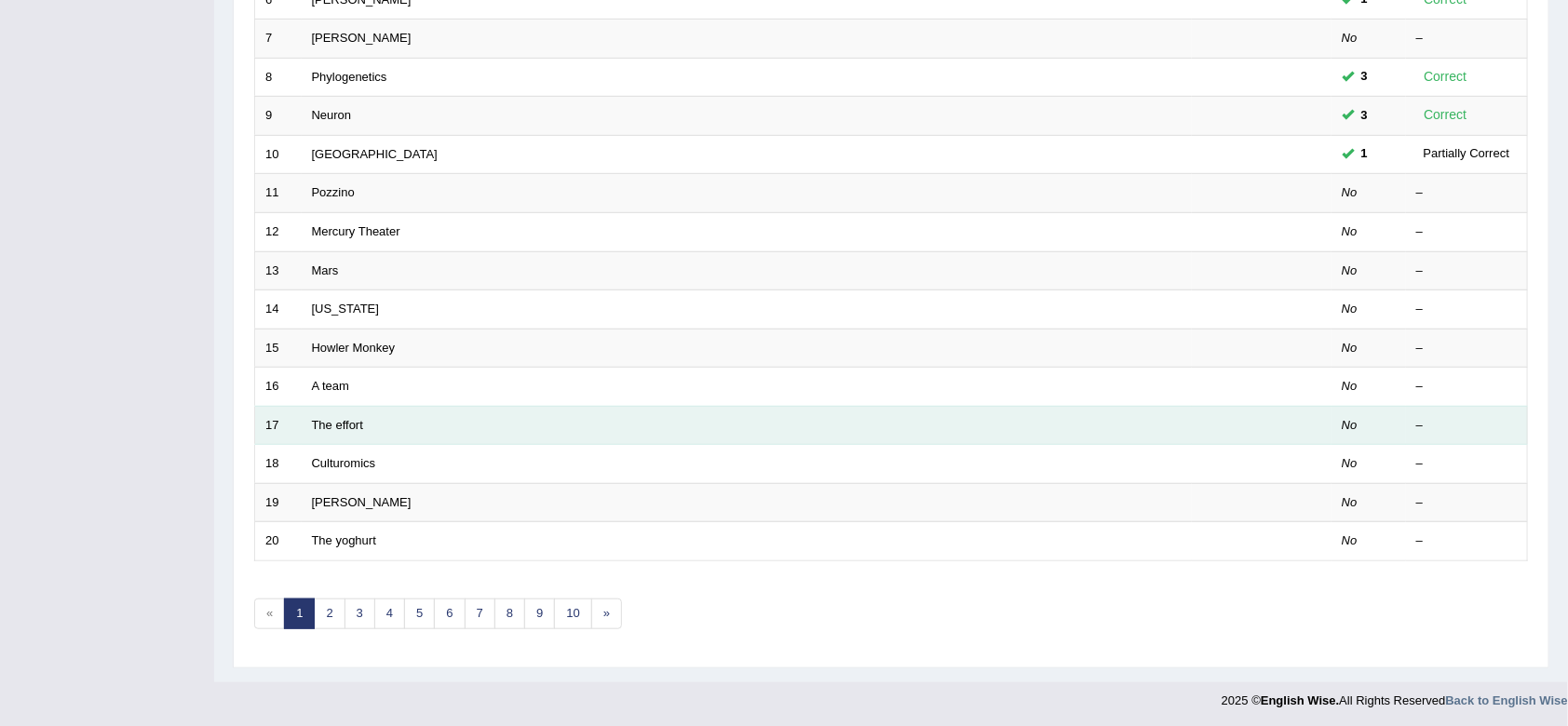
click at [374, 421] on td "The effort" at bounding box center [746, 424] width 890 height 39
click at [345, 423] on link "The effort" at bounding box center [337, 424] width 52 height 14
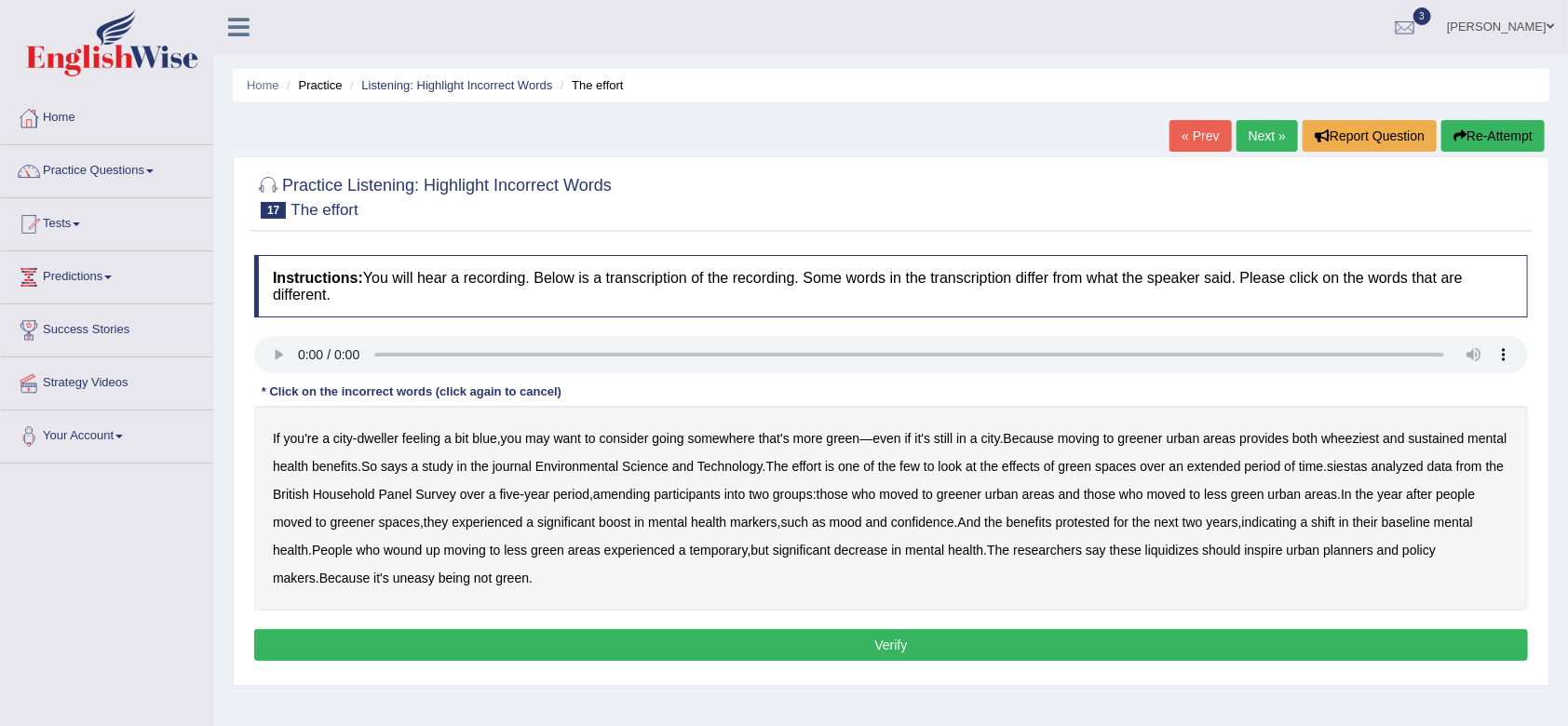
click at [1370, 439] on b "wheeziest" at bounding box center [1351, 438] width 58 height 15
click at [651, 492] on b "amending" at bounding box center [622, 494] width 58 height 15
click at [1200, 546] on b "liquidizes" at bounding box center [1172, 549] width 54 height 15
click at [790, 649] on button "Verify" at bounding box center [891, 645] width 1274 height 32
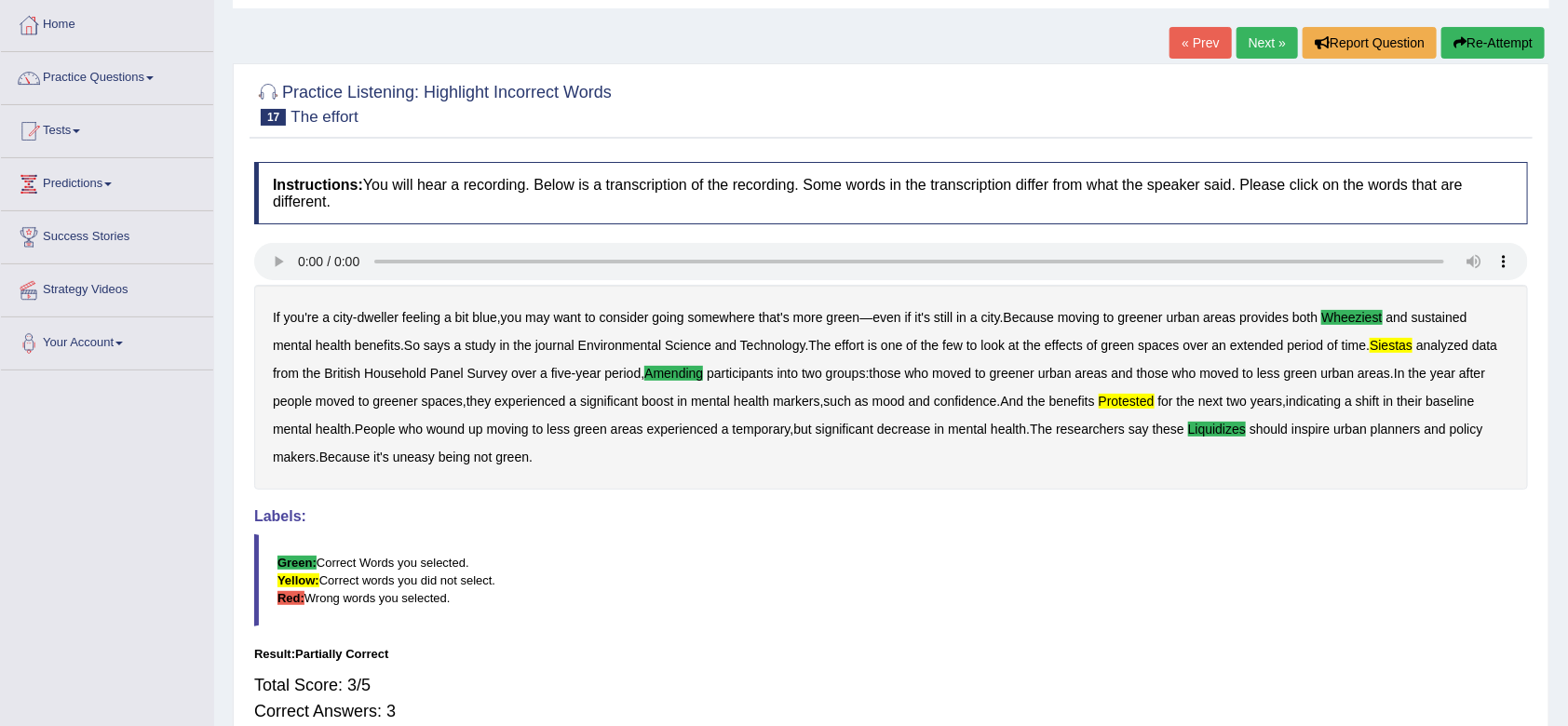
scroll to position [91, 0]
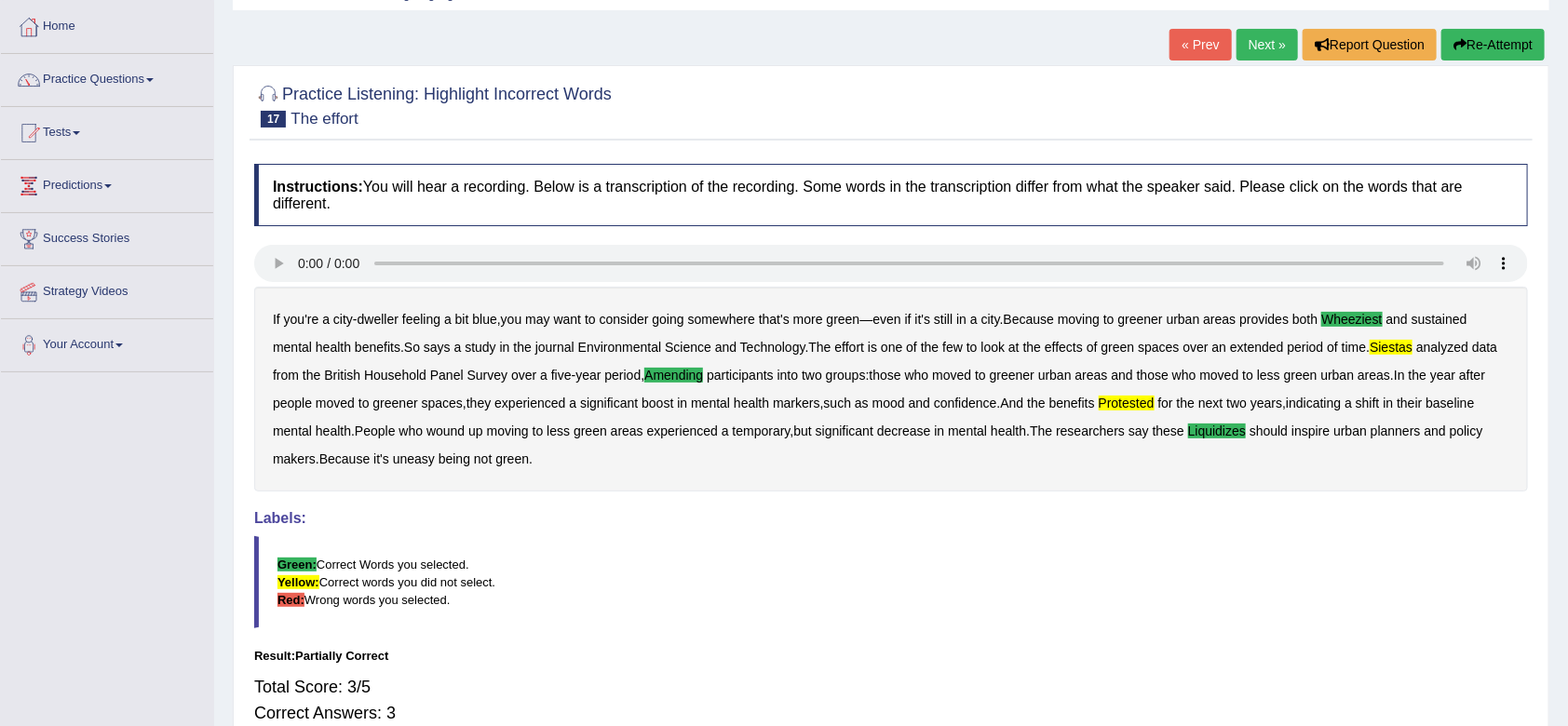
click at [1481, 49] on button "Re-Attempt" at bounding box center [1494, 45] width 103 height 32
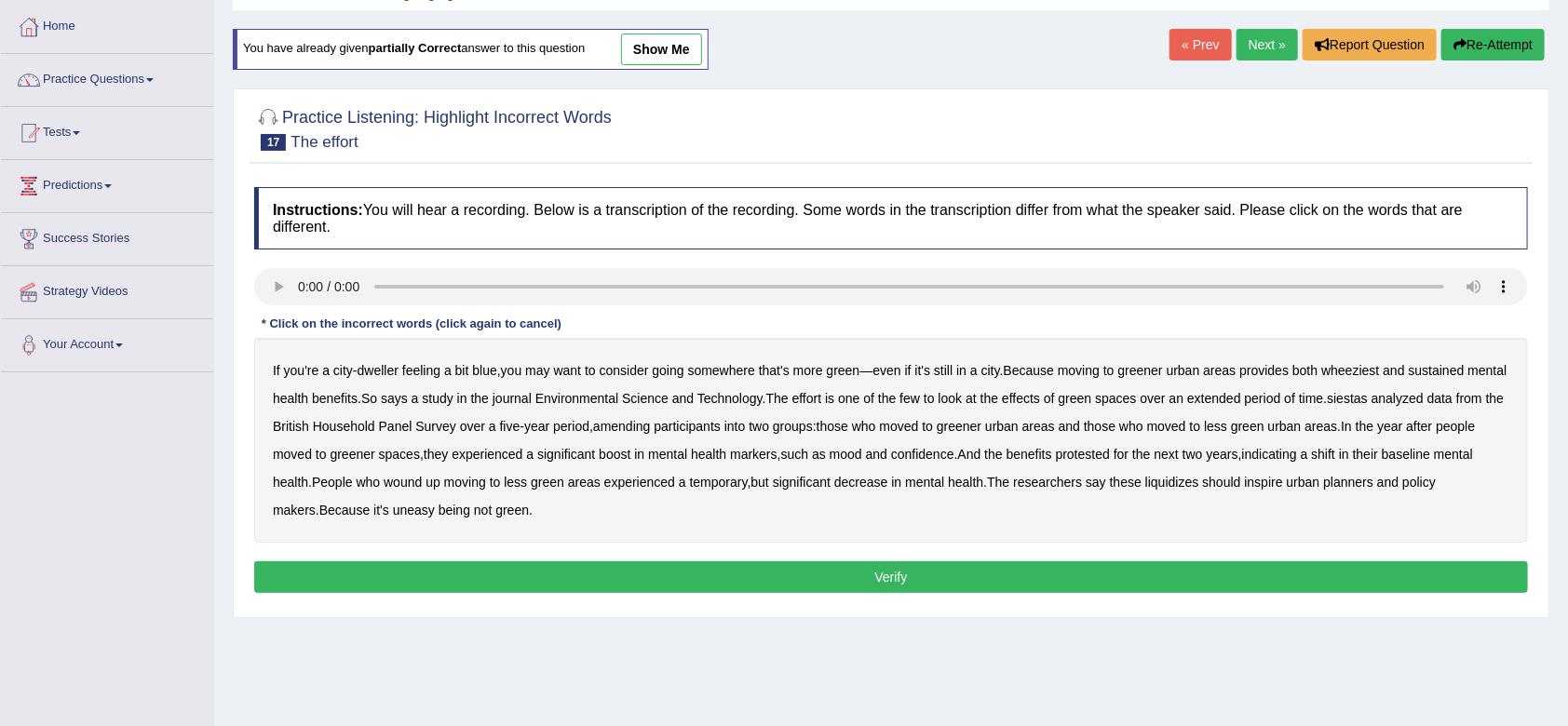
click at [1367, 378] on div "If you're a city - dweller feeling a bit blue , you may want to consider going …" at bounding box center [891, 440] width 1274 height 204
click at [1359, 369] on b "wheeziest" at bounding box center [1351, 370] width 58 height 15
click at [1369, 397] on b "siestas" at bounding box center [1347, 398] width 41 height 15
click at [651, 421] on b "amending" at bounding box center [622, 425] width 58 height 15
click at [1111, 449] on b "protested" at bounding box center [1083, 453] width 54 height 15
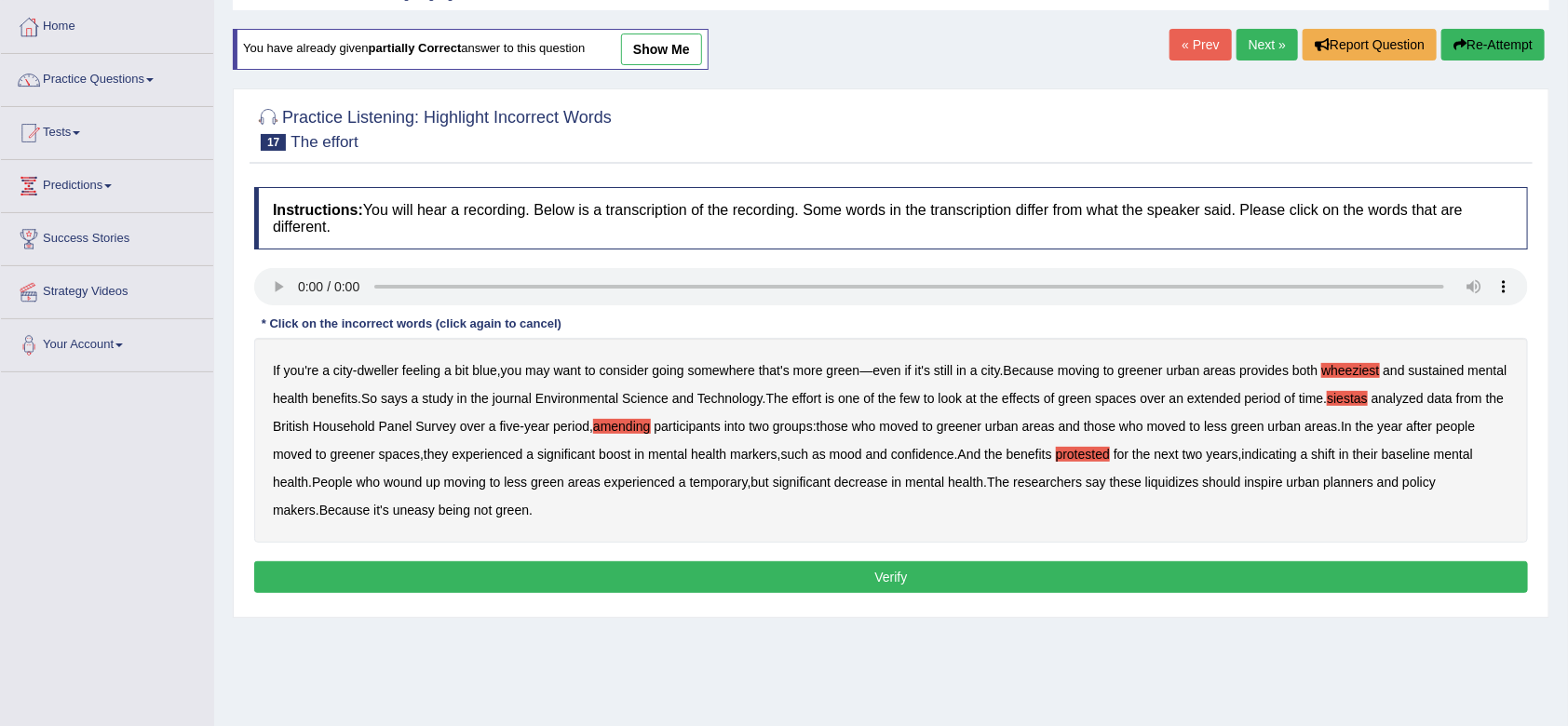
click at [1200, 480] on b "liquidizes" at bounding box center [1172, 482] width 54 height 15
click at [794, 567] on button "Verify" at bounding box center [891, 577] width 1274 height 32
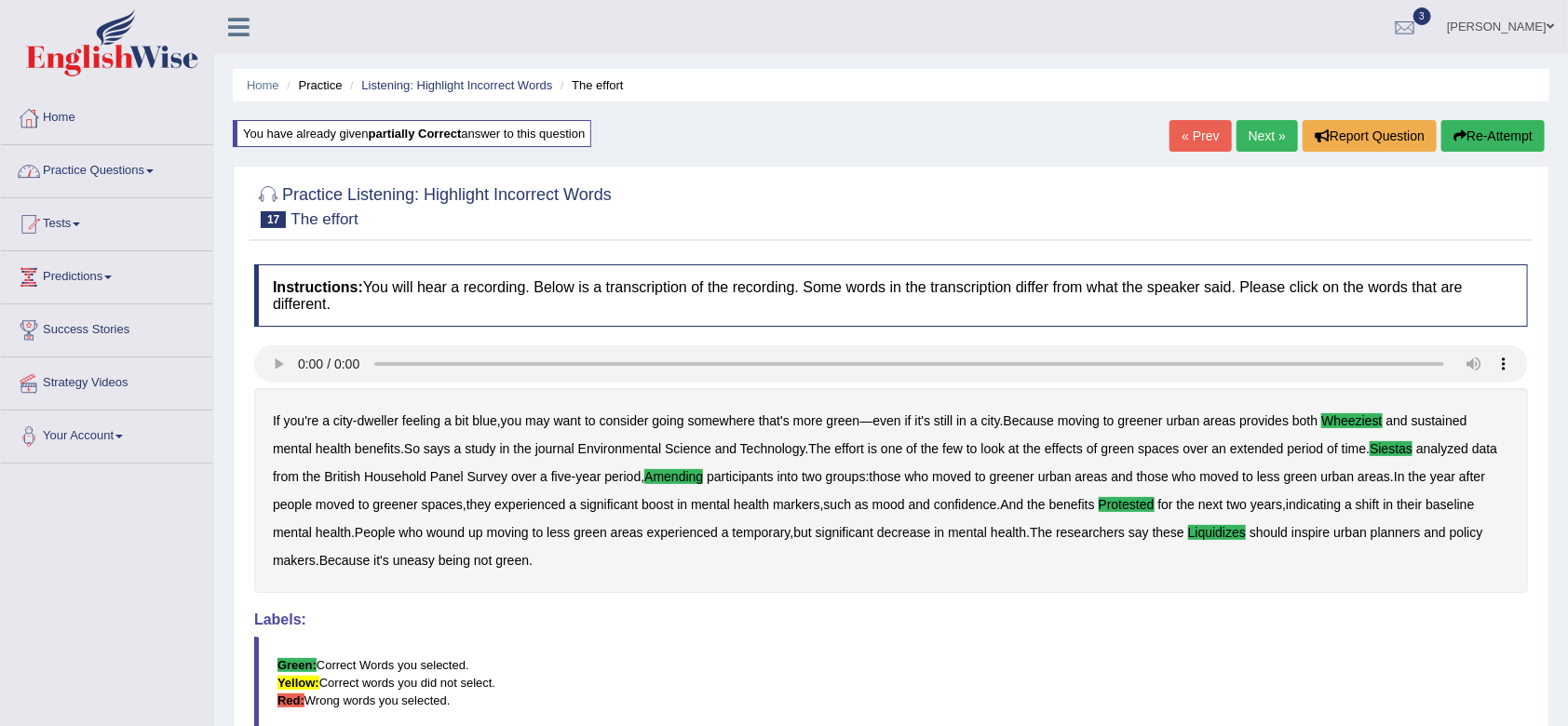
click at [116, 167] on link "Practice Questions" at bounding box center [107, 168] width 212 height 47
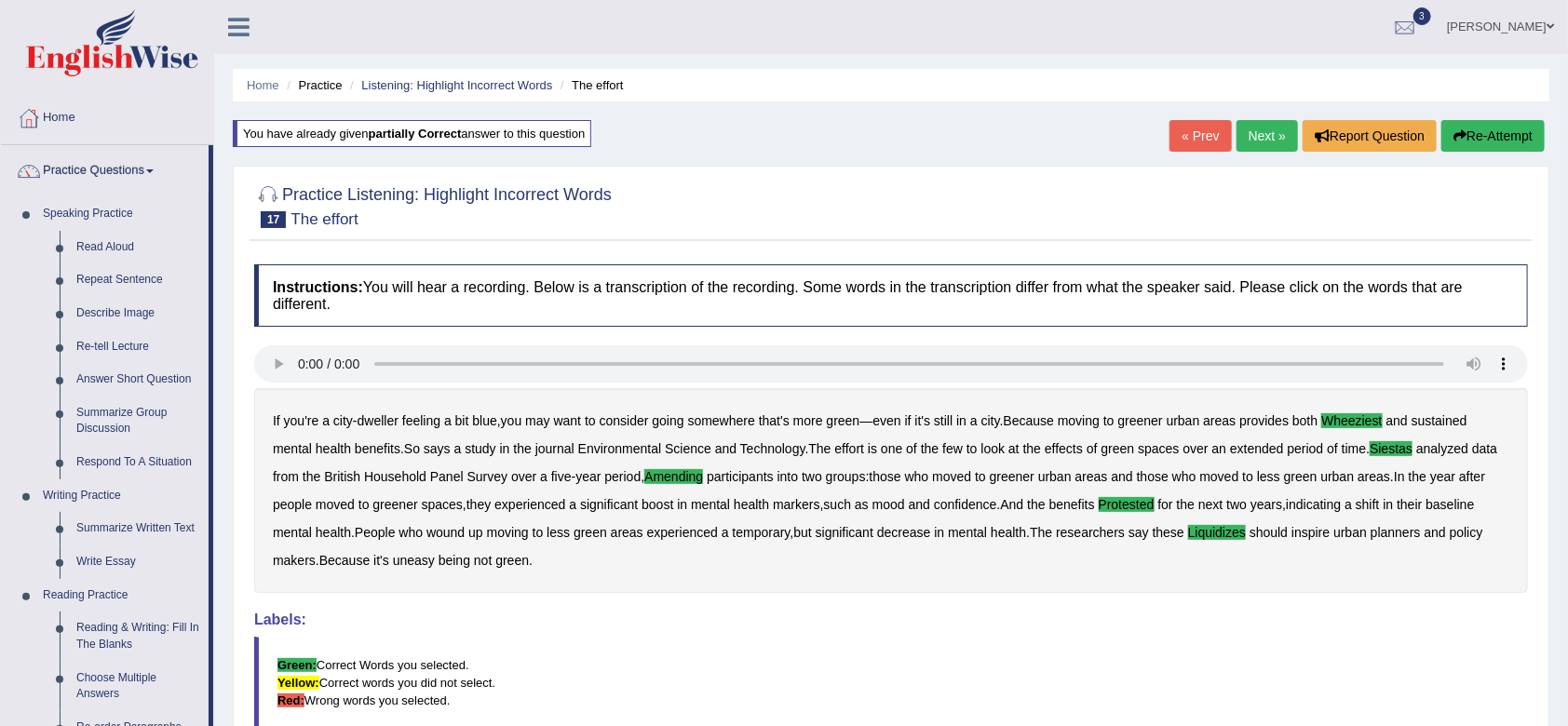
click at [62, 111] on link "Home" at bounding box center [107, 115] width 212 height 47
